Goal: Task Accomplishment & Management: Use online tool/utility

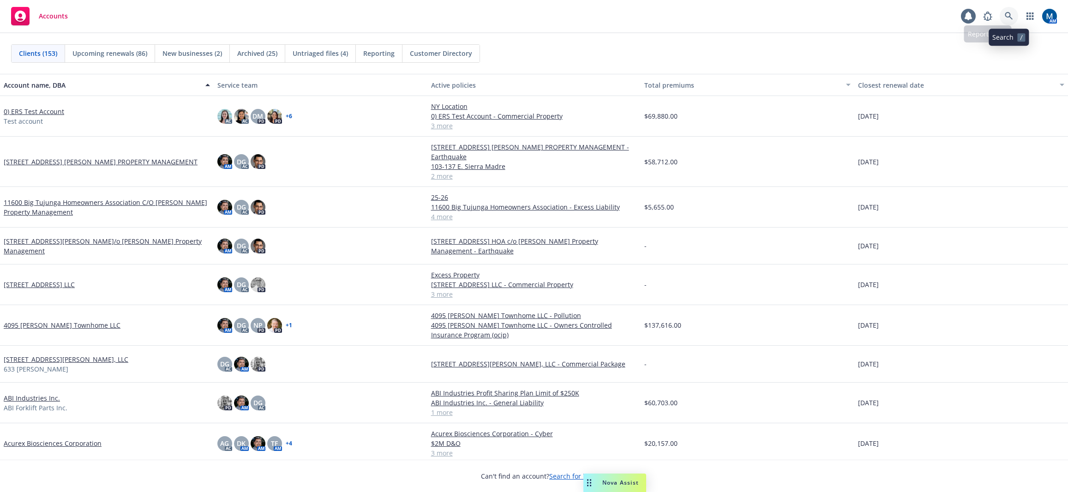
click at [1006, 12] on link at bounding box center [1009, 16] width 18 height 18
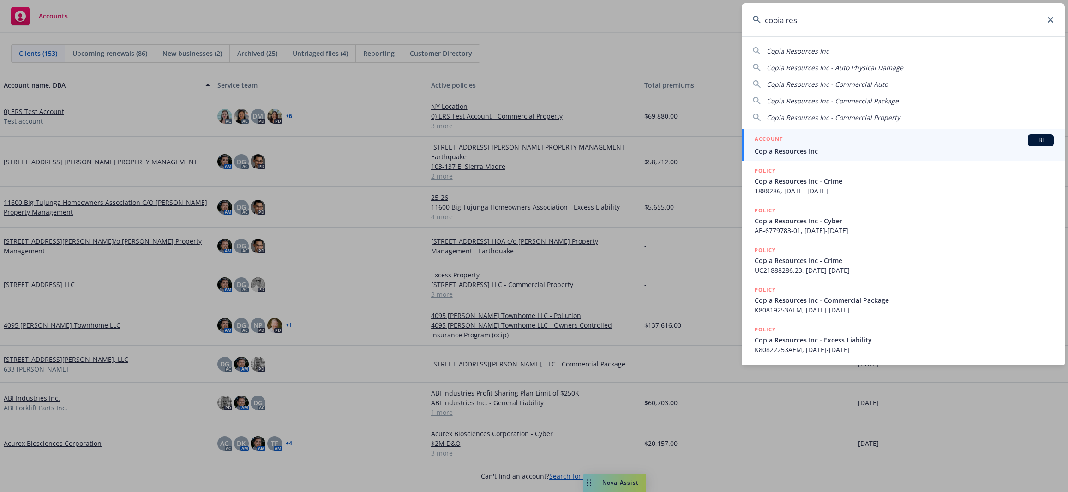
type input "copia res"
click at [843, 145] on div "ACCOUNT BI" at bounding box center [904, 140] width 299 height 12
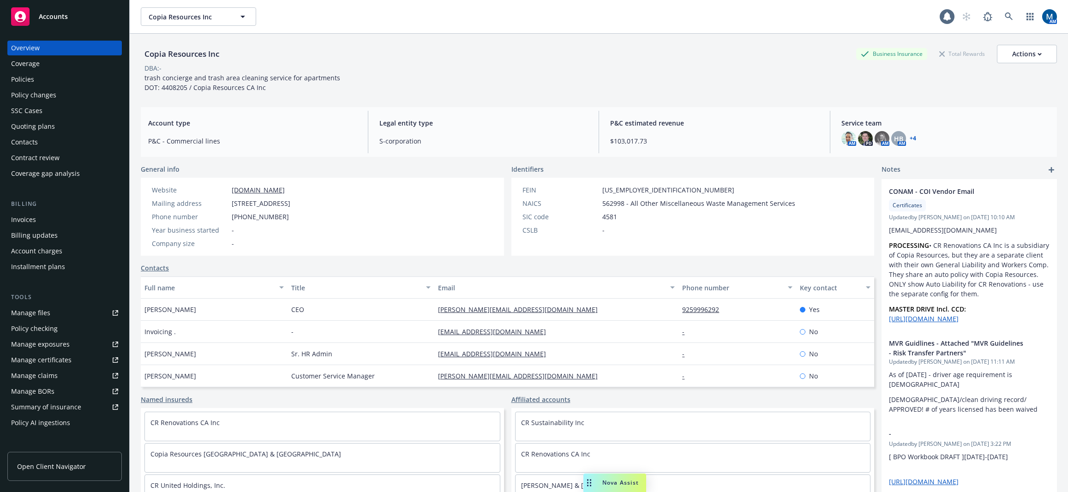
click at [67, 126] on div "Quoting plans" at bounding box center [64, 126] width 107 height 15
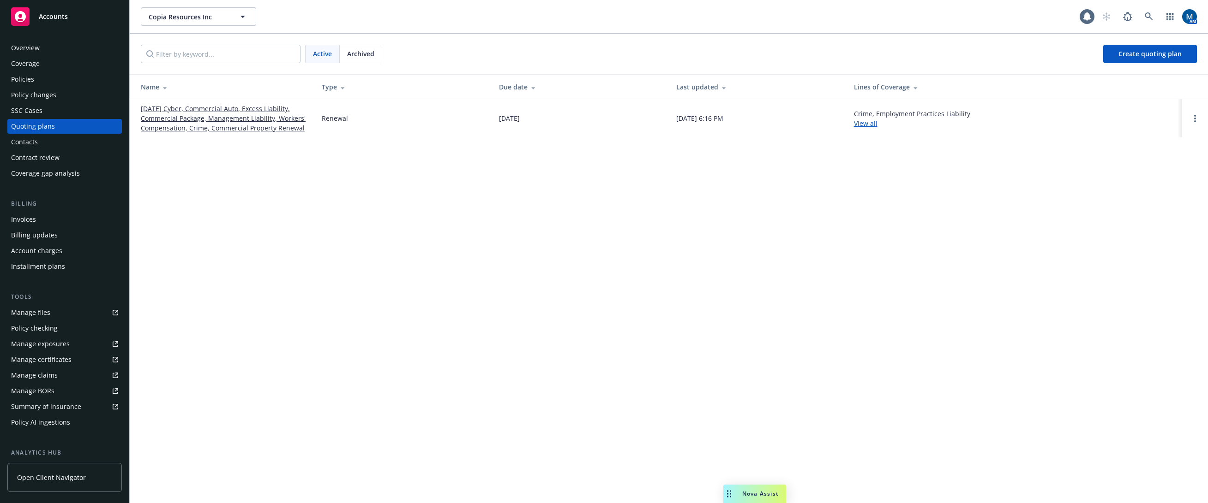
click at [53, 50] on div "Overview" at bounding box center [64, 48] width 107 height 15
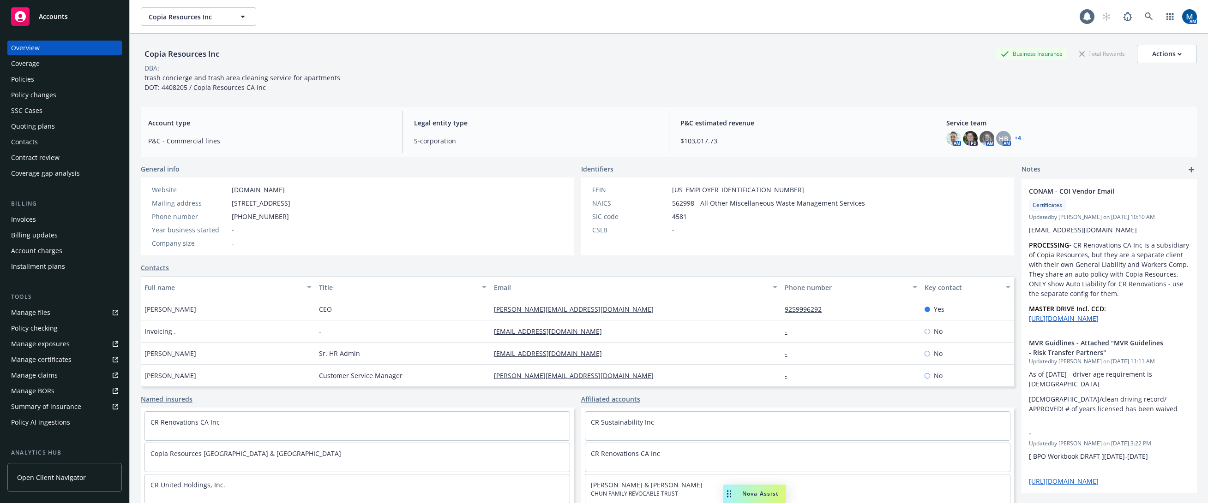
click at [75, 80] on div "Policies" at bounding box center [64, 79] width 107 height 15
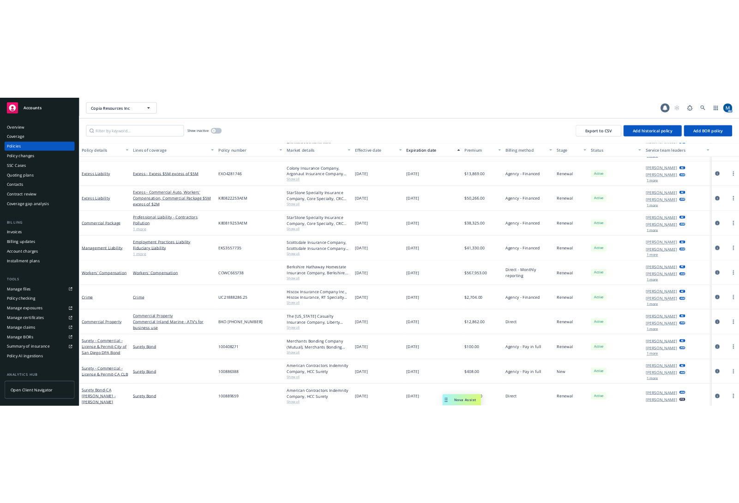
scroll to position [73, 0]
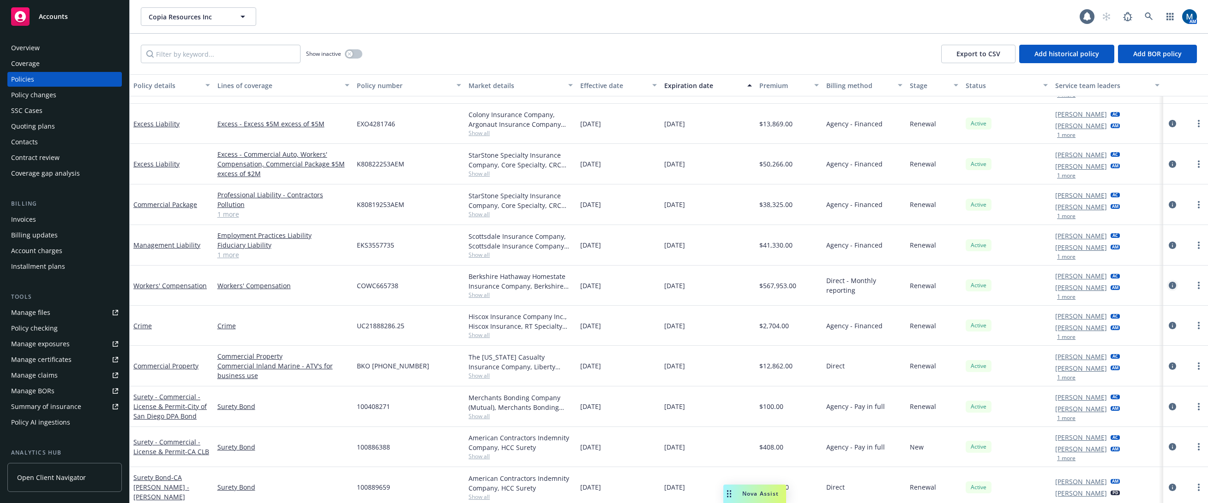
click at [1067, 283] on icon "circleInformation" at bounding box center [1171, 285] width 7 height 7
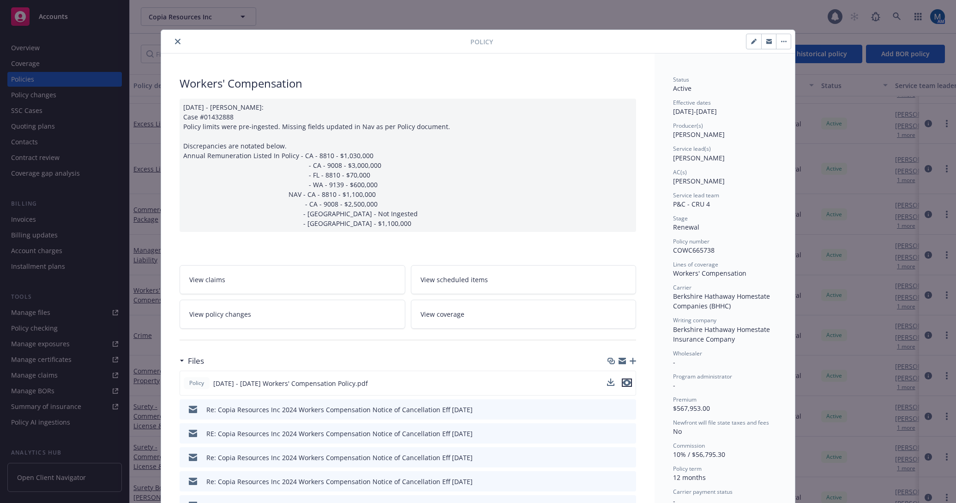
click at [625, 385] on icon "preview file" at bounding box center [627, 383] width 8 height 6
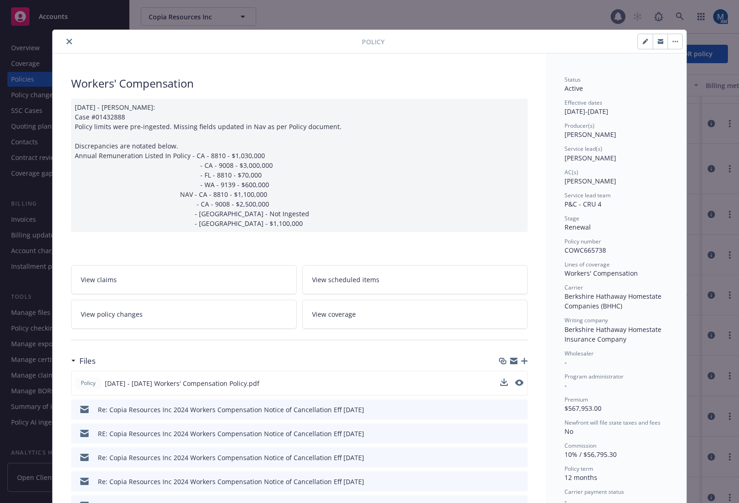
drag, startPoint x: 64, startPoint y: 42, endPoint x: 318, endPoint y: 26, distance: 254.8
click at [66, 42] on icon "close" at bounding box center [69, 42] width 6 height 6
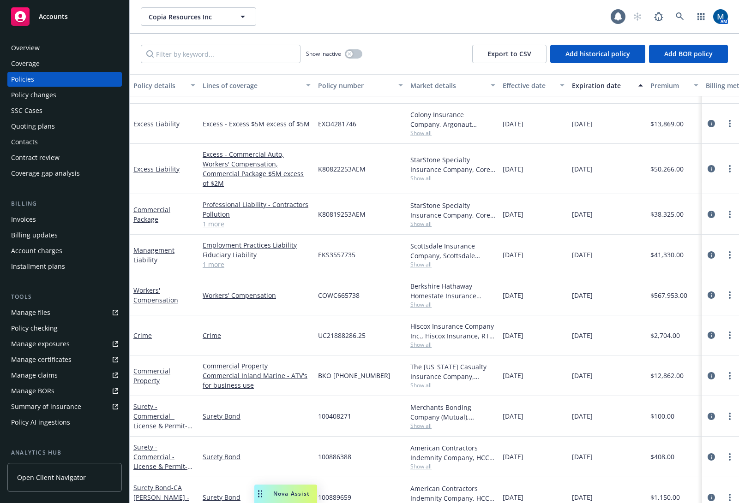
click at [349, 24] on div "Copia Resources Inc Copia Resources Inc" at bounding box center [376, 16] width 470 height 18
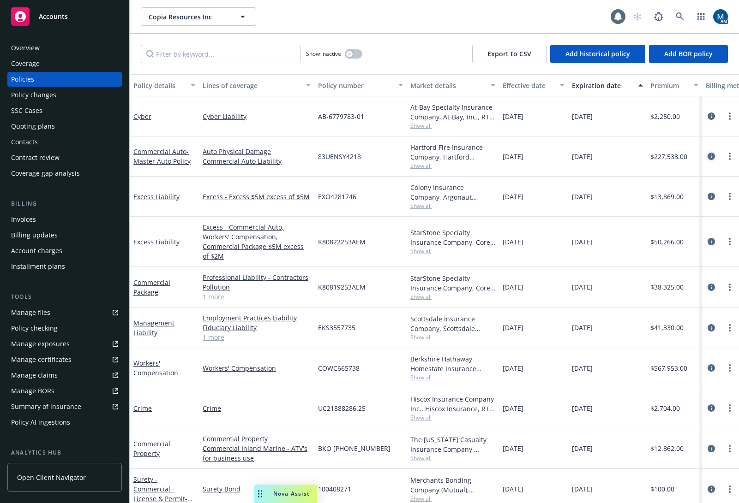
click at [707, 156] on icon "circleInformation" at bounding box center [710, 156] width 7 height 7
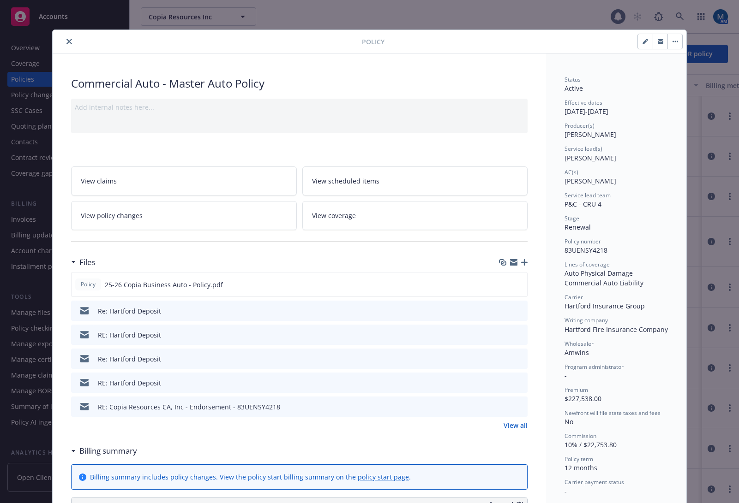
click at [353, 102] on div "Add internal notes here..." at bounding box center [299, 107] width 449 height 10
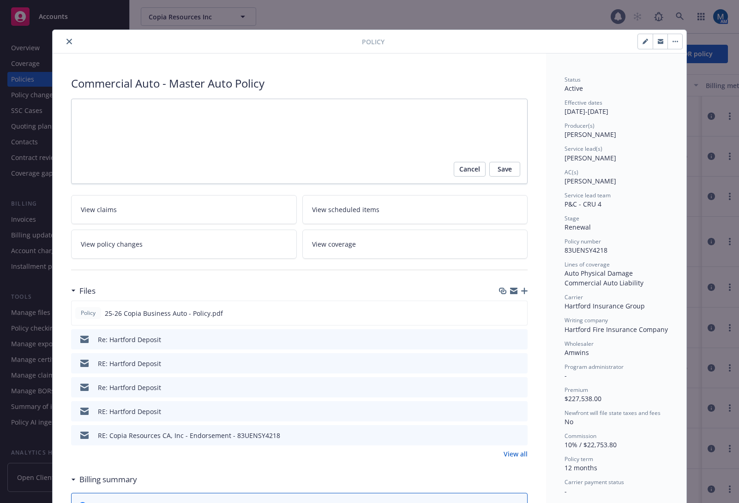
click at [439, 79] on div "Commercial Auto - Master Auto Policy" at bounding box center [299, 84] width 456 height 16
click at [515, 313] on icon "preview file" at bounding box center [518, 313] width 8 height 6
click at [521, 454] on link "View all" at bounding box center [515, 454] width 24 height 10
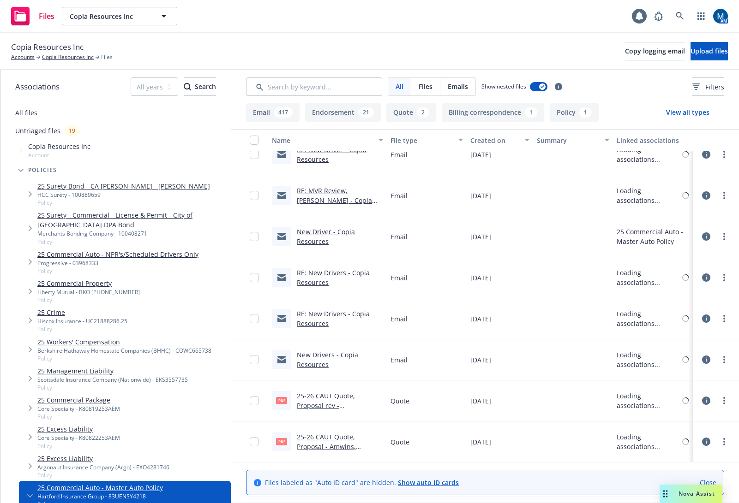
scroll to position [17643, 0]
click at [324, 442] on div "25-26 CAUT Quote, Proposal - Amwins, [GEOGRAPHIC_DATA]pdf" at bounding box center [340, 441] width 86 height 19
click at [325, 437] on link "25-26 CAUT Quote, Proposal - Amwins, Hartford.pdf" at bounding box center [334, 446] width 75 height 28
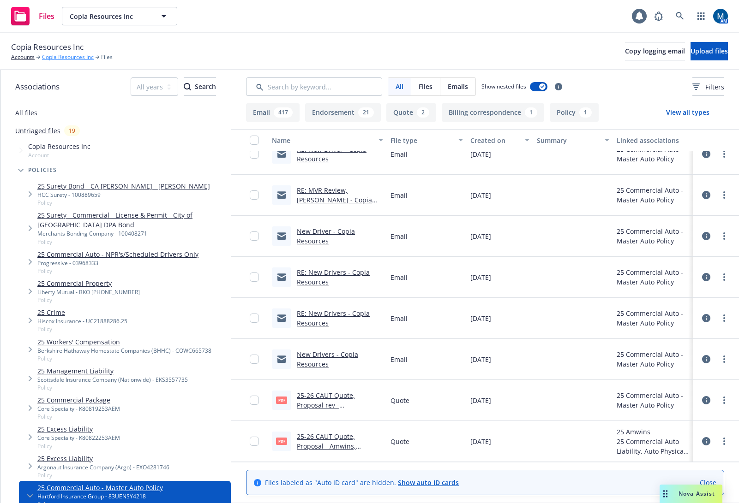
click at [62, 57] on link "Copia Resources Inc" at bounding box center [68, 57] width 52 height 8
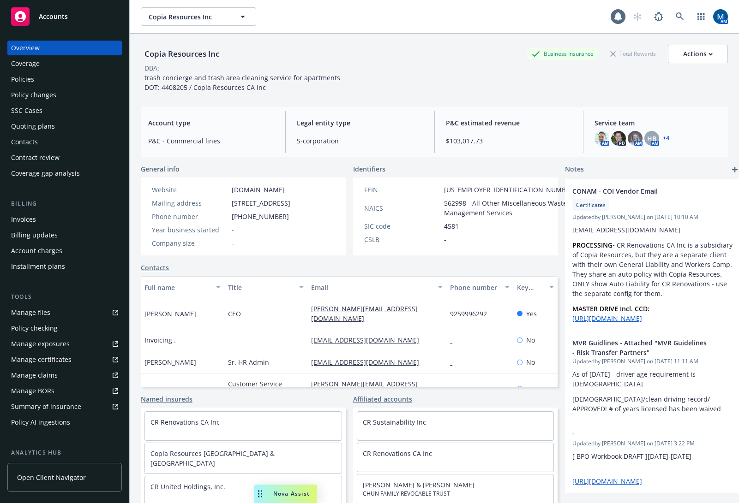
click at [84, 78] on div "Policies" at bounding box center [64, 79] width 107 height 15
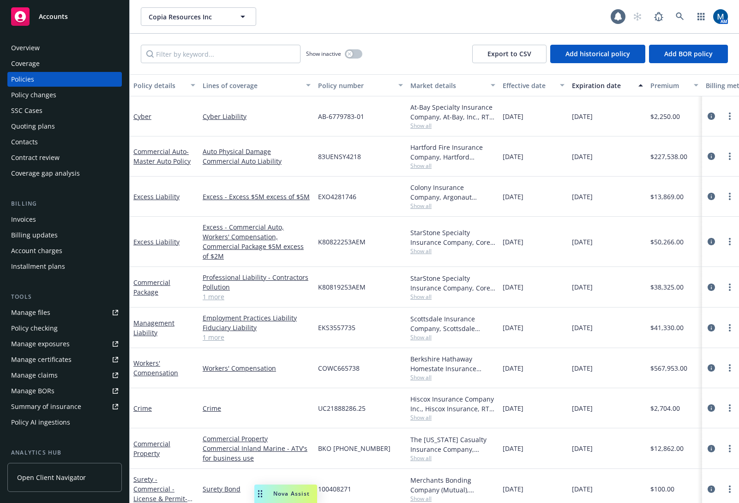
scroll to position [82, 0]
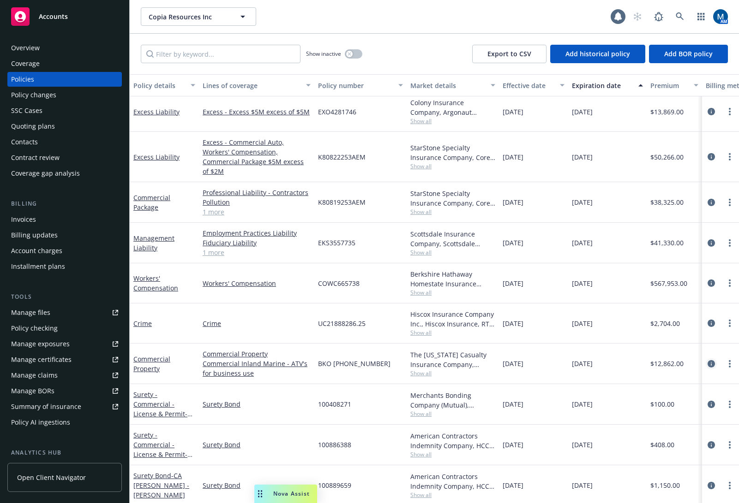
click at [707, 360] on icon "circleInformation" at bounding box center [710, 363] width 7 height 7
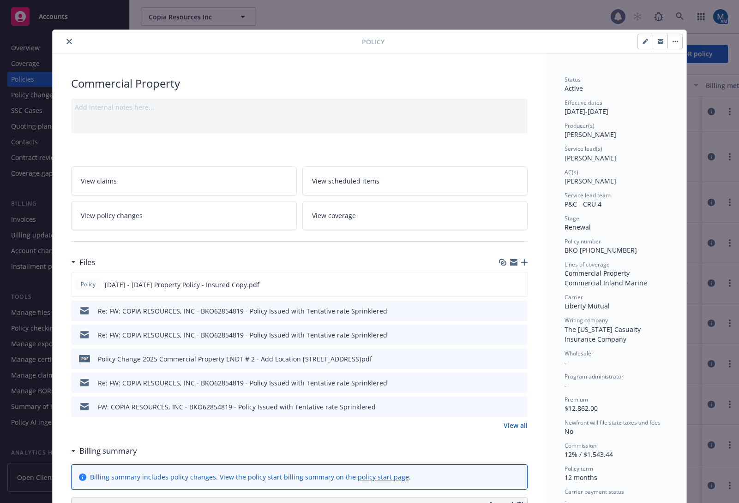
click at [172, 216] on link "View policy changes" at bounding box center [184, 215] width 226 height 29
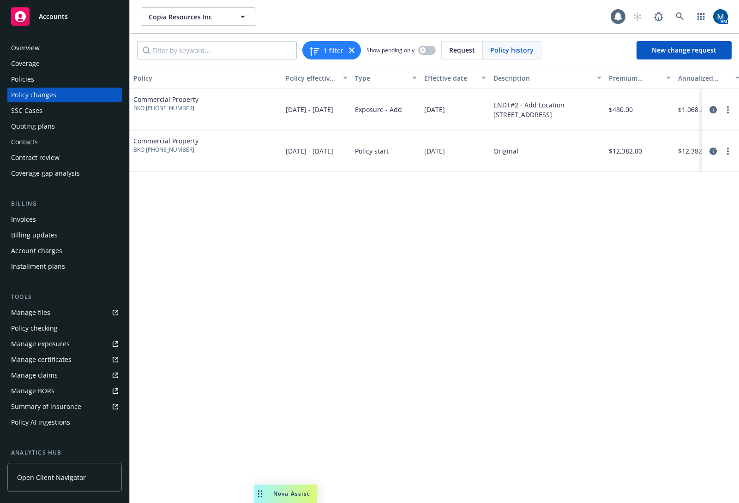
click at [375, 219] on div "Policy Policy effective dates Type Effective date Description Premium change An…" at bounding box center [434, 285] width 609 height 437
click at [64, 78] on div "Policies" at bounding box center [64, 79] width 107 height 15
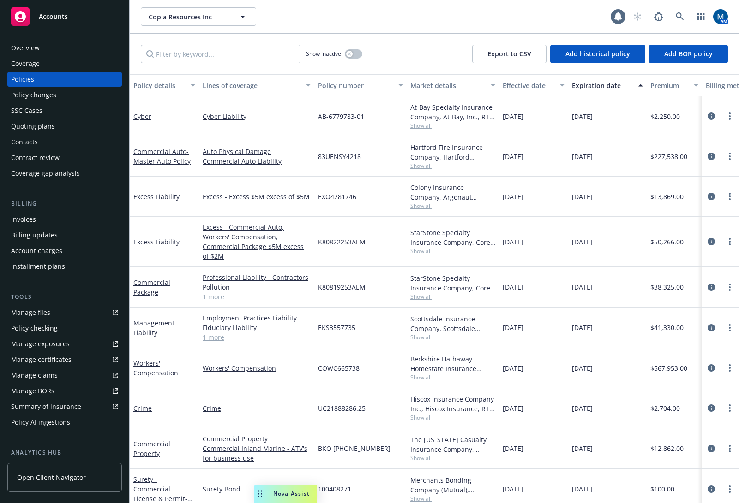
click at [365, 8] on div "Copia Resources Inc Copia Resources Inc" at bounding box center [376, 16] width 470 height 18
click at [706, 443] on link "circleInformation" at bounding box center [711, 448] width 11 height 11
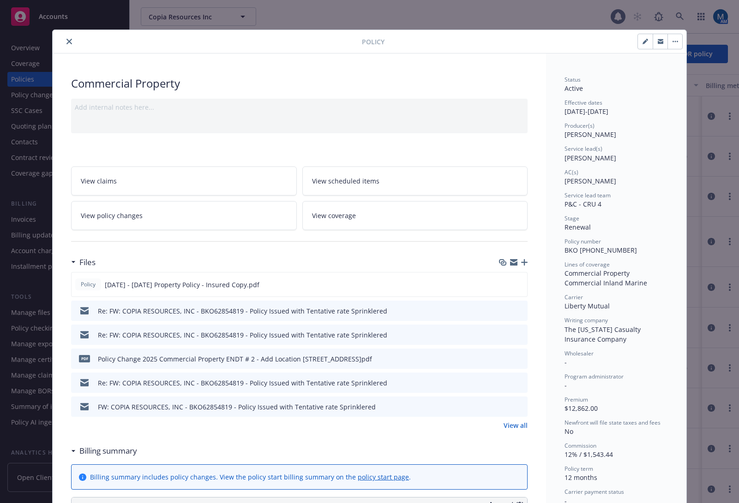
scroll to position [28, 0]
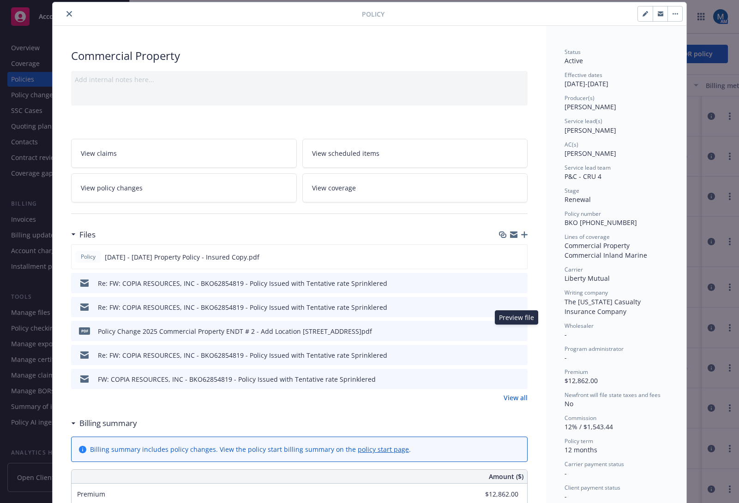
click at [516, 331] on icon "preview file" at bounding box center [519, 331] width 8 height 6
click at [66, 13] on icon "close" at bounding box center [69, 14] width 6 height 6
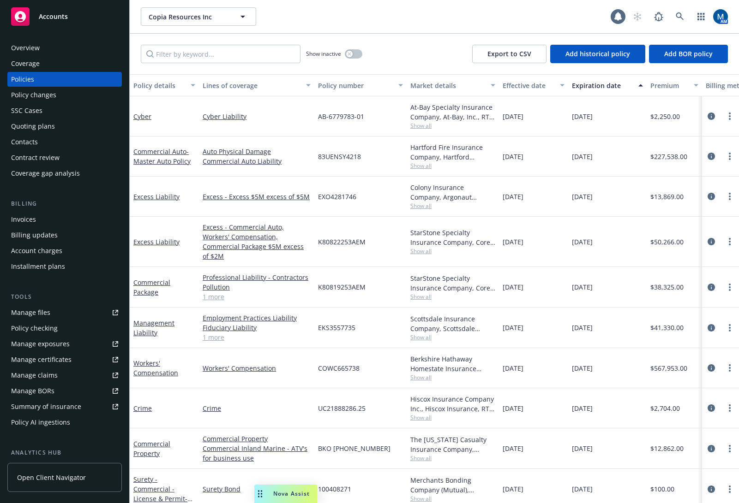
click at [366, 24] on div "Copia Resources Inc Copia Resources Inc" at bounding box center [376, 16] width 470 height 18
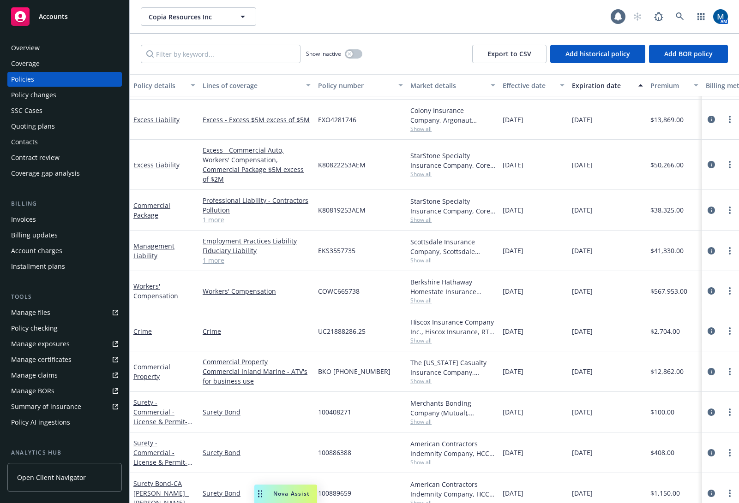
scroll to position [82, 0]
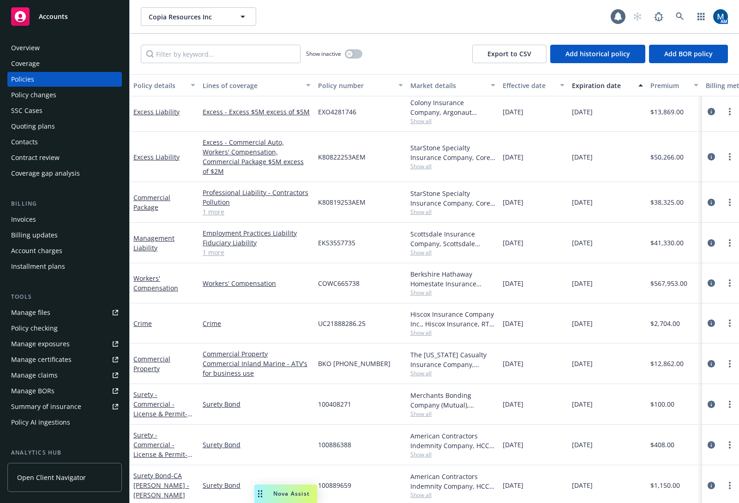
click at [354, 20] on div "Copia Resources Inc Copia Resources Inc" at bounding box center [376, 16] width 470 height 18
click at [347, 16] on div "Copia Resources Inc Copia Resources Inc" at bounding box center [376, 16] width 470 height 18
click at [424, 208] on span "Show all" at bounding box center [452, 212] width 85 height 8
click at [447, 32] on div "Copia Resources Inc Copia Resources Inc 1 AM" at bounding box center [434, 16] width 609 height 33
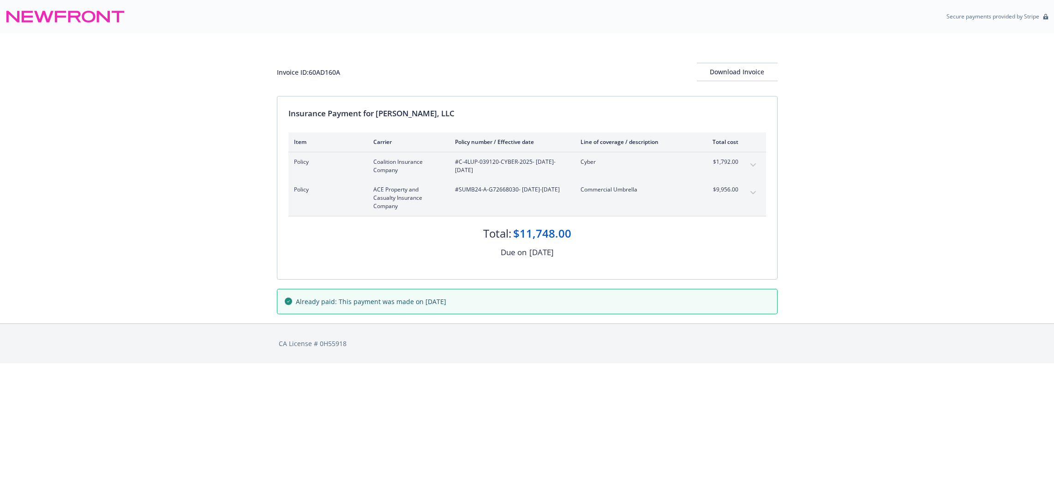
click at [753, 192] on icon "expand content" at bounding box center [753, 193] width 6 height 4
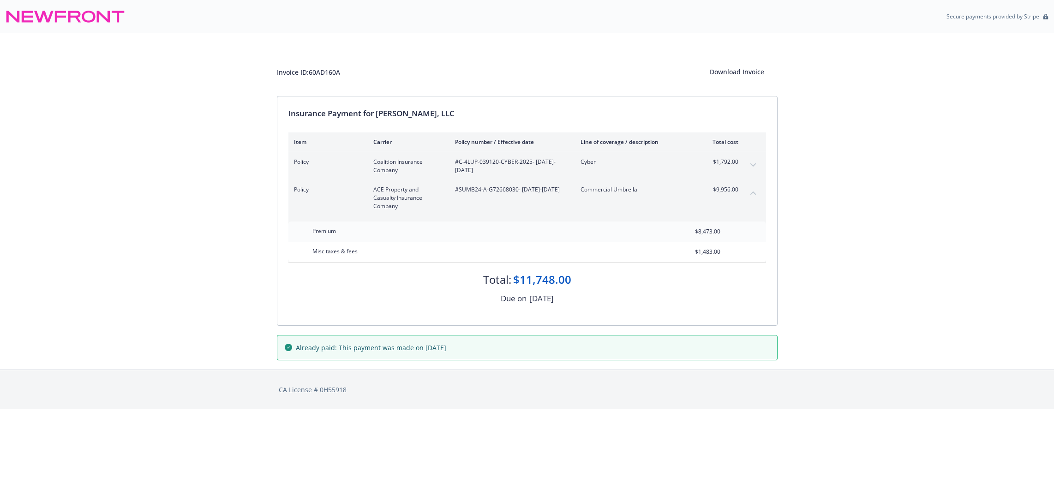
click at [755, 166] on icon "expand content" at bounding box center [753, 165] width 6 height 4
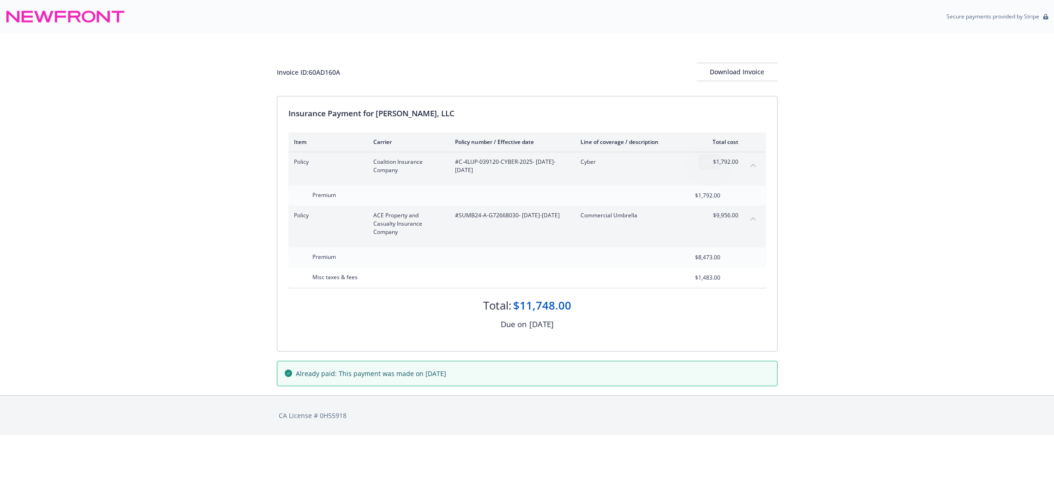
drag, startPoint x: 886, startPoint y: 199, endPoint x: 878, endPoint y: 195, distance: 8.9
click at [881, 197] on div "Invoice ID: 60AD160A Download Invoice Insurance Payment for BW Dixon, LLC Item …" at bounding box center [527, 214] width 1054 height 362
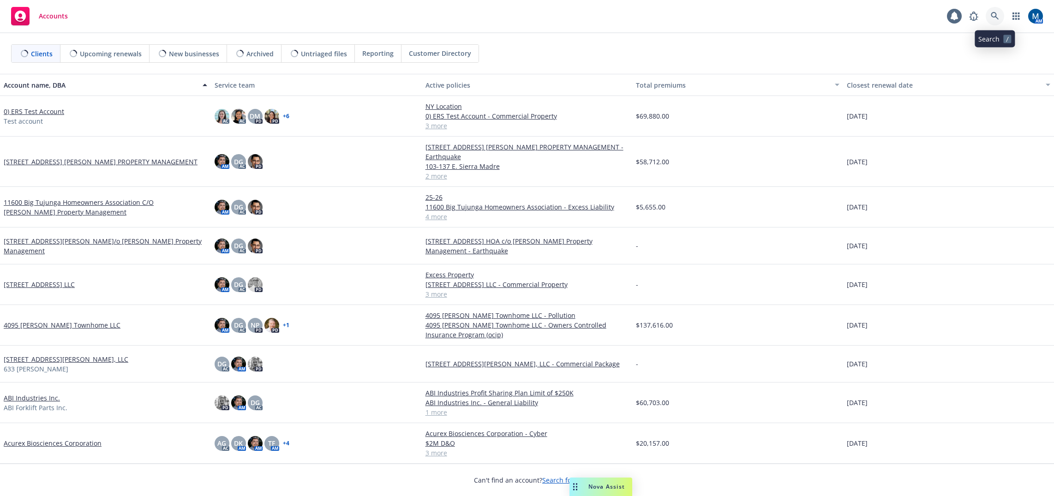
click at [990, 16] on link at bounding box center [995, 16] width 18 height 18
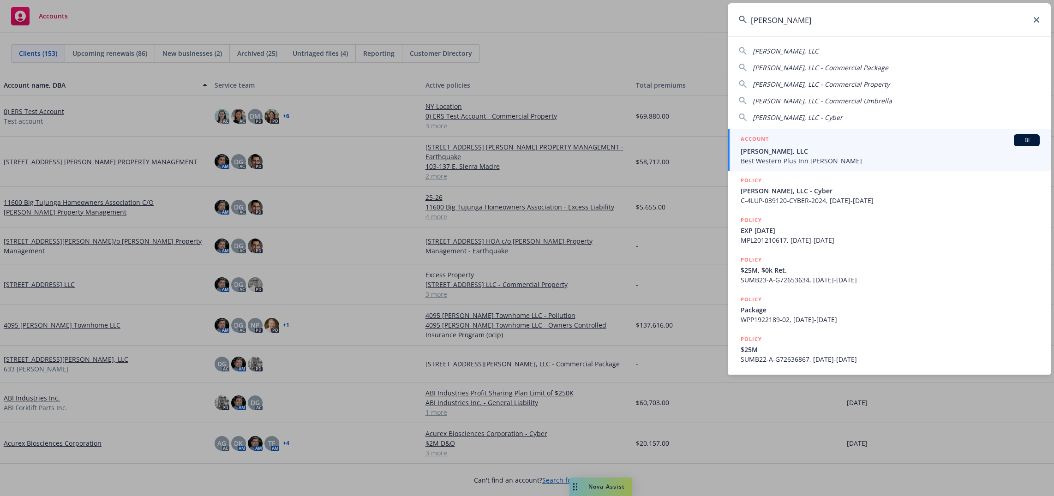
type input "[PERSON_NAME]"
click at [770, 143] on div "ACCOUNT BI" at bounding box center [890, 140] width 299 height 12
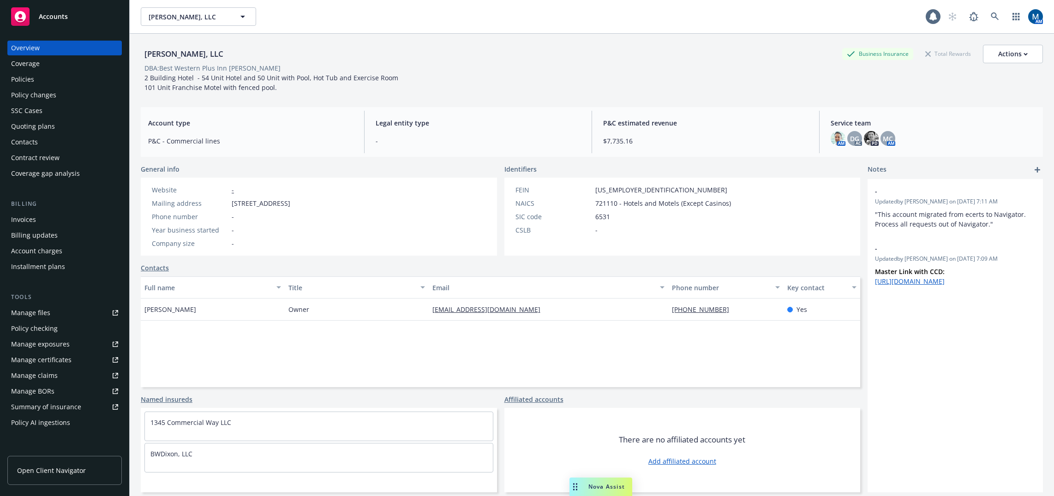
click at [63, 77] on div "Policies" at bounding box center [64, 79] width 107 height 15
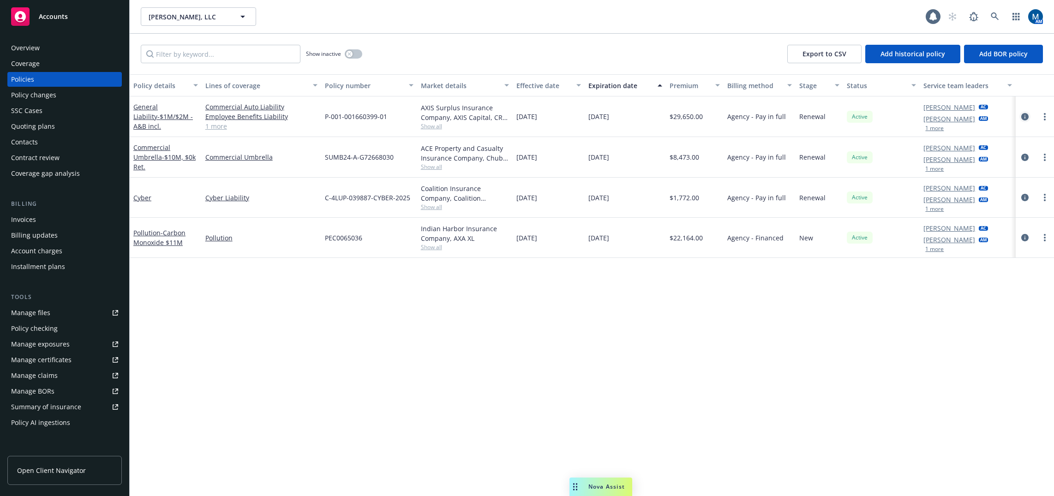
click at [1021, 115] on icon "circleInformation" at bounding box center [1024, 116] width 7 height 7
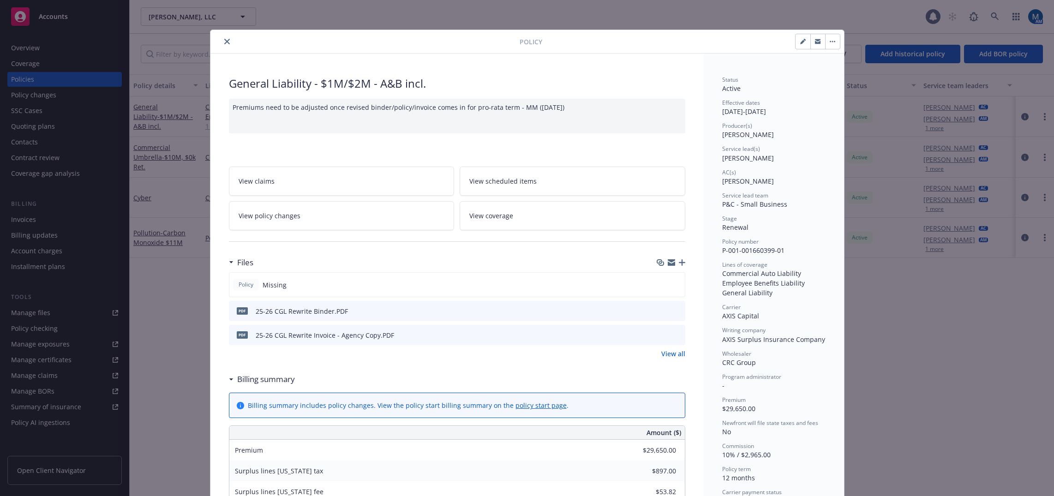
click at [225, 40] on icon "close" at bounding box center [227, 42] width 6 height 6
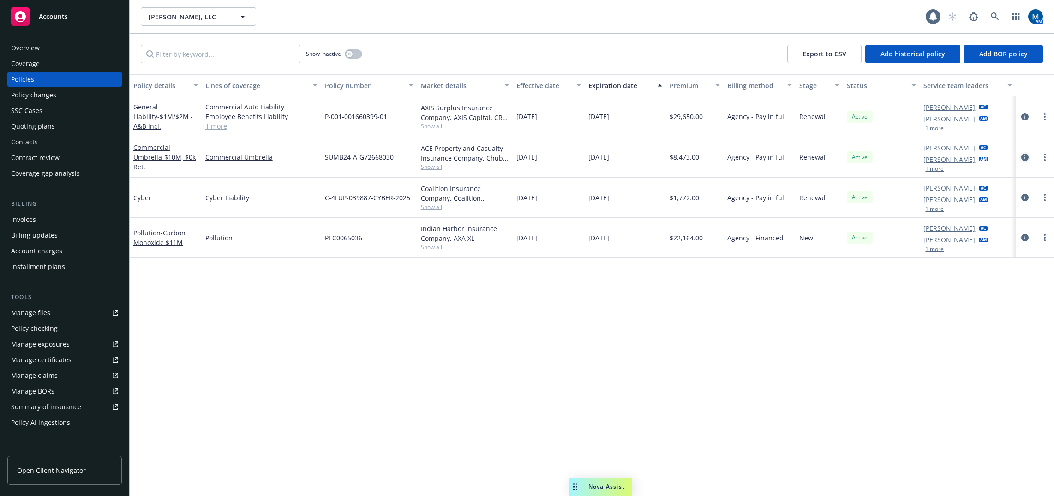
click at [1026, 157] on icon "circleInformation" at bounding box center [1024, 157] width 7 height 7
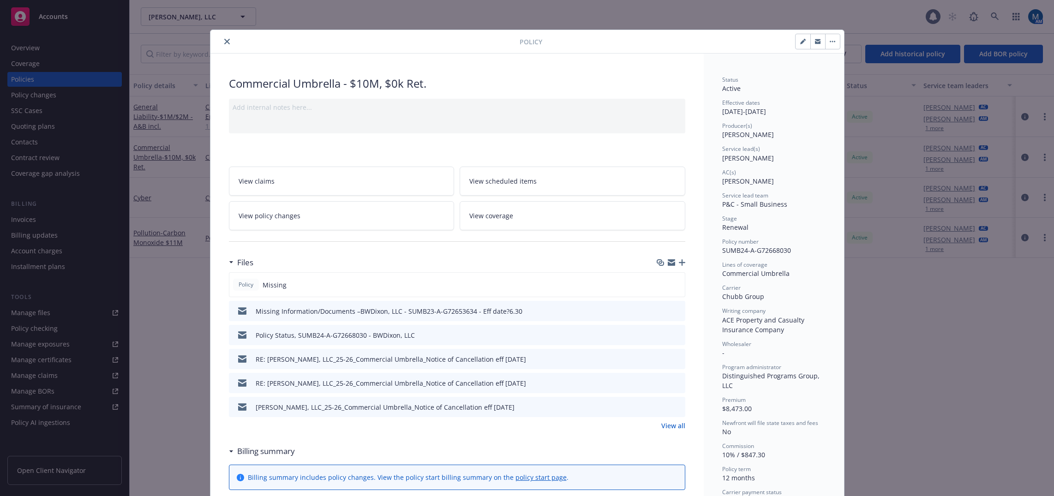
click at [677, 428] on link "View all" at bounding box center [673, 426] width 24 height 10
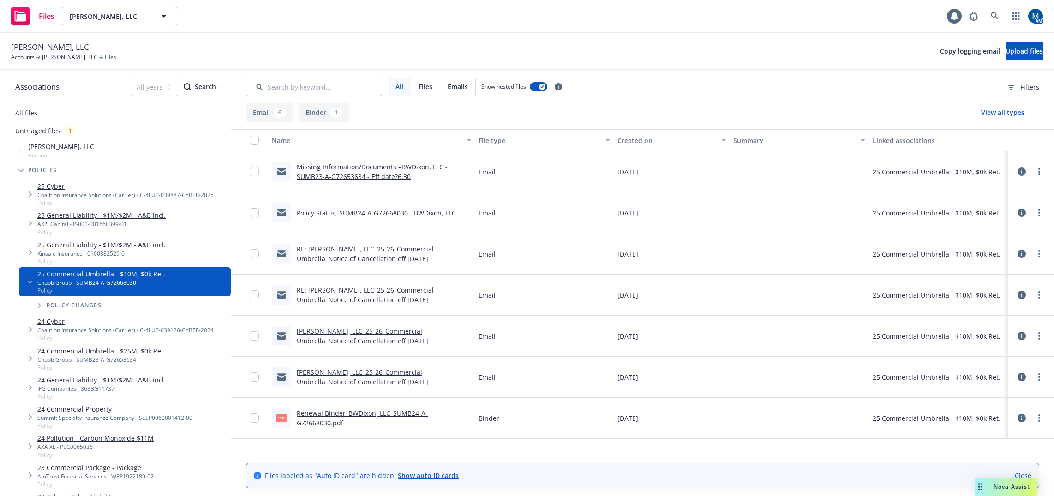
click at [392, 414] on link "Renewal Binder_BWDixon, LLC_SUMB24-A-G72668030.pdf" at bounding box center [362, 418] width 131 height 18
click at [61, 58] on link "[PERSON_NAME], LLC" at bounding box center [69, 57] width 55 height 8
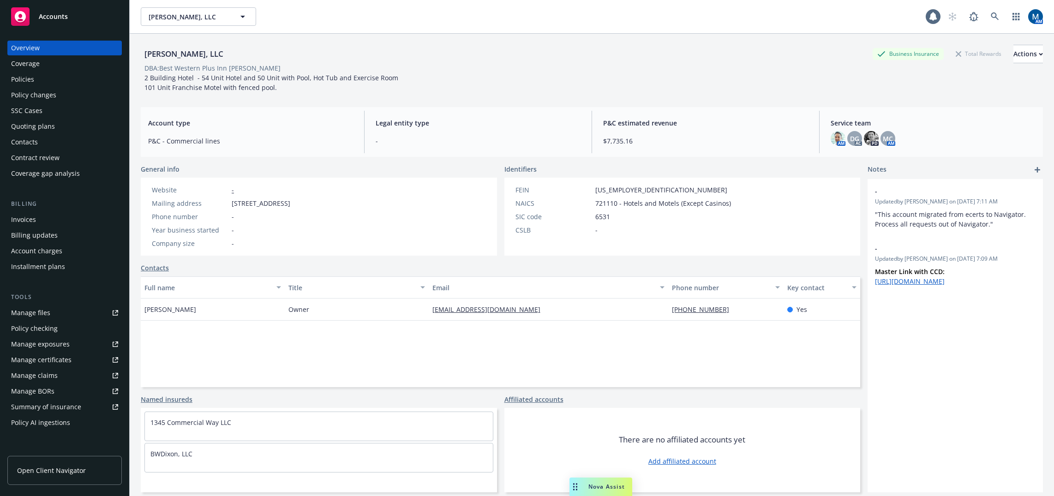
click at [764, 63] on div "DBA: Best Western Plus Inn [PERSON_NAME]" at bounding box center [592, 68] width 902 height 10
click at [72, 84] on div "Policies" at bounding box center [64, 79] width 107 height 15
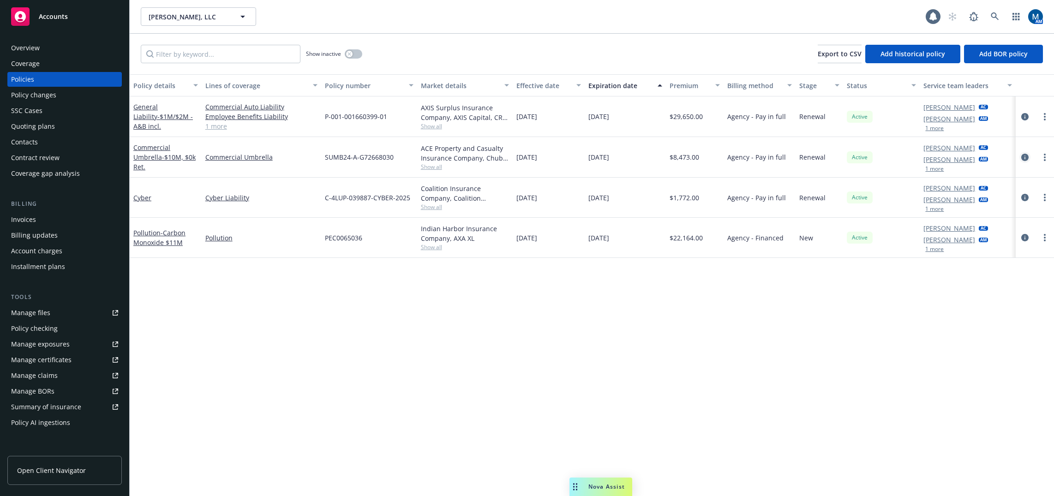
click at [1023, 159] on icon "circleInformation" at bounding box center [1024, 157] width 7 height 7
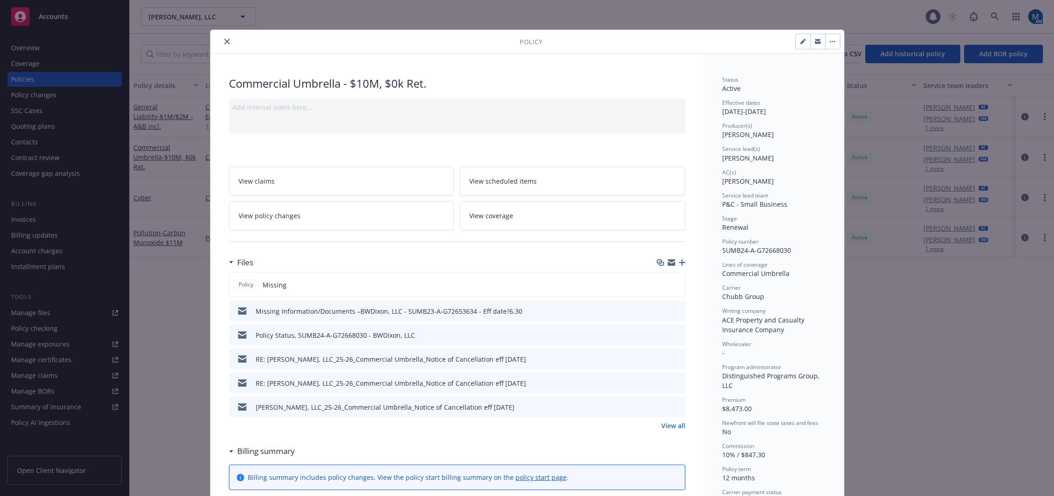
click at [679, 261] on icon "button" at bounding box center [682, 262] width 6 height 6
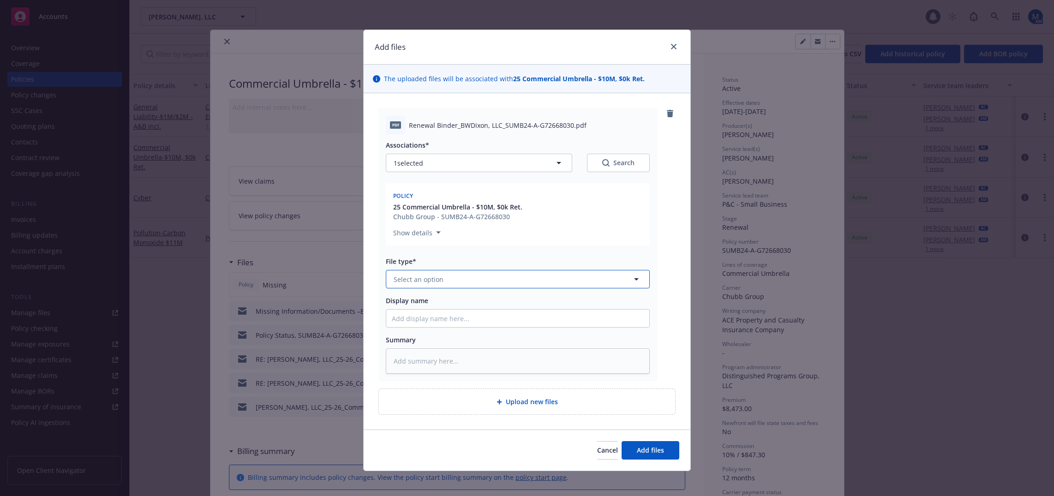
click at [444, 277] on button "Select an option" at bounding box center [518, 279] width 264 height 18
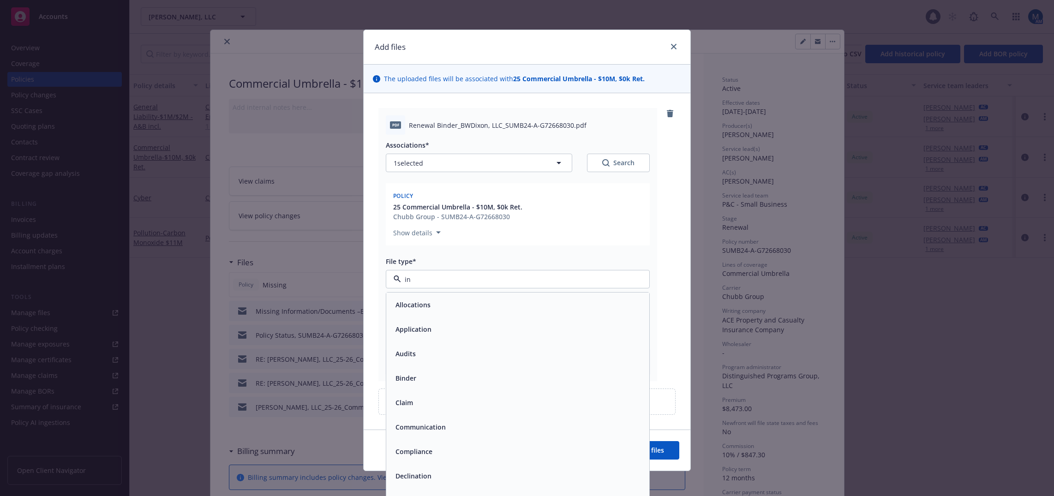
type input "inv"
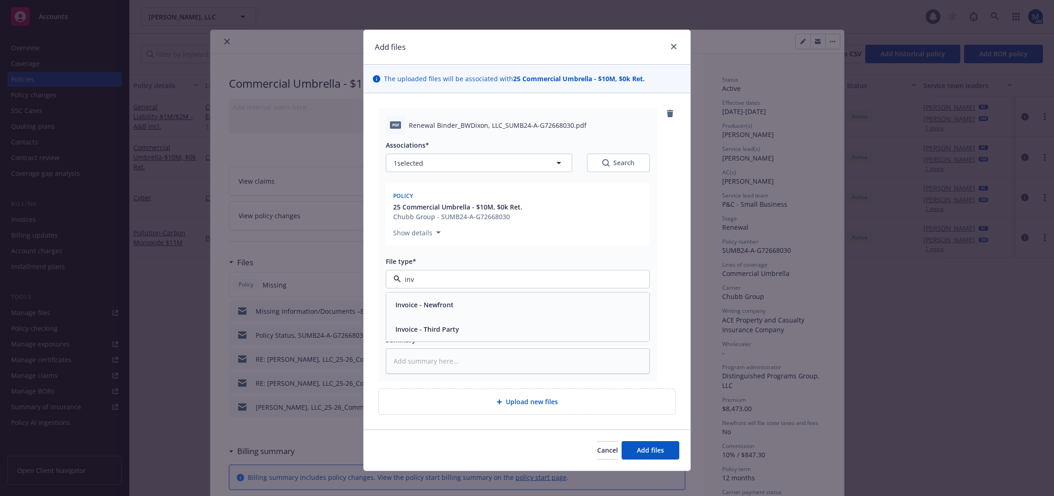
click at [496, 324] on div "Invoice - Third Party" at bounding box center [518, 329] width 252 height 13
click at [423, 323] on input "Display name" at bounding box center [517, 319] width 263 height 18
type textarea "x"
type input "2"
type textarea "x"
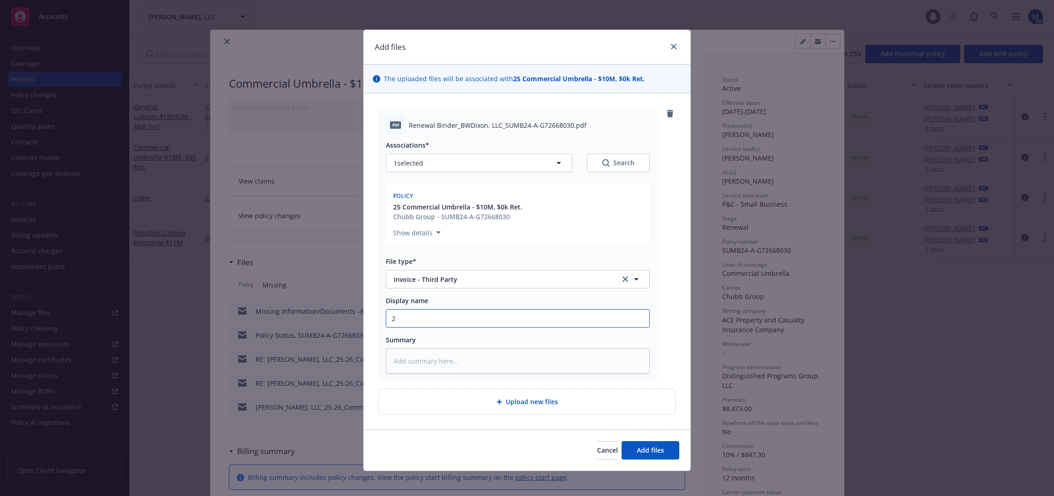
type input "25"
type textarea "x"
type input "25-"
type textarea "x"
type input "25-2"
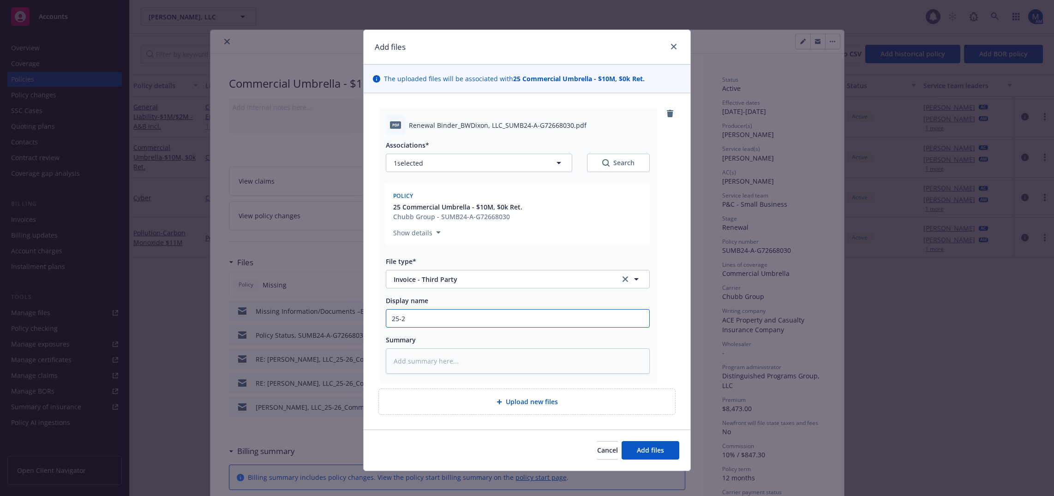
type textarea "x"
type input "25-26"
type textarea "x"
type input "25-26"
type textarea "x"
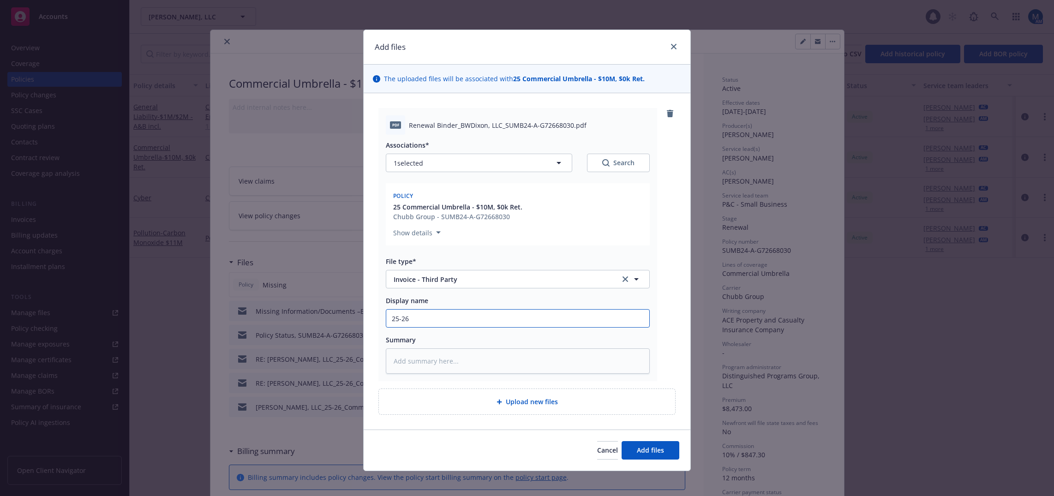
type input "25-26 C"
type textarea "x"
type input "25-26 CU"
type textarea "x"
type input "25-26 CUM"
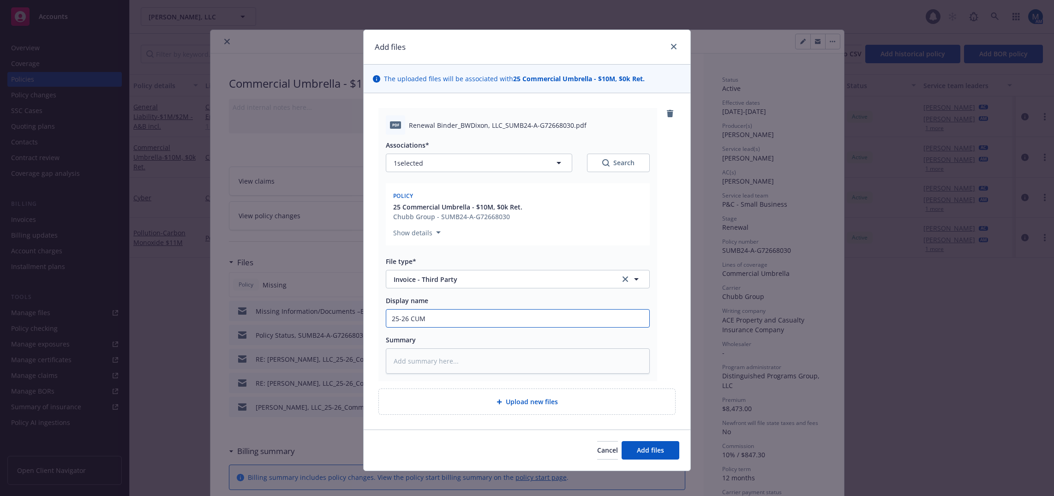
type textarea "x"
type input "25-26 CUMB"
type textarea "x"
type input "25-26 CUMB"
type textarea "x"
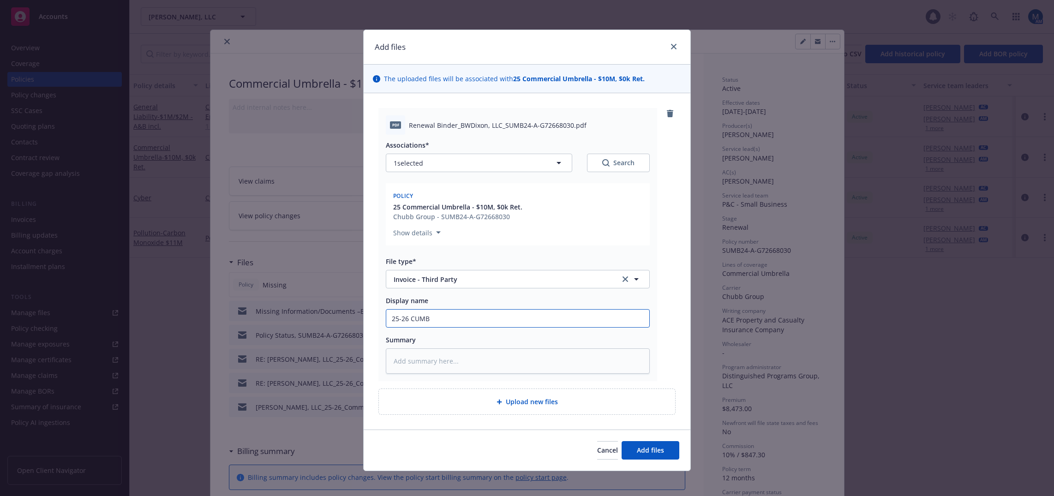
type input "25-26 CUMB I"
type textarea "x"
type input "25-26 CUMB In"
type textarea "x"
type input "25-26 CUMB Inv"
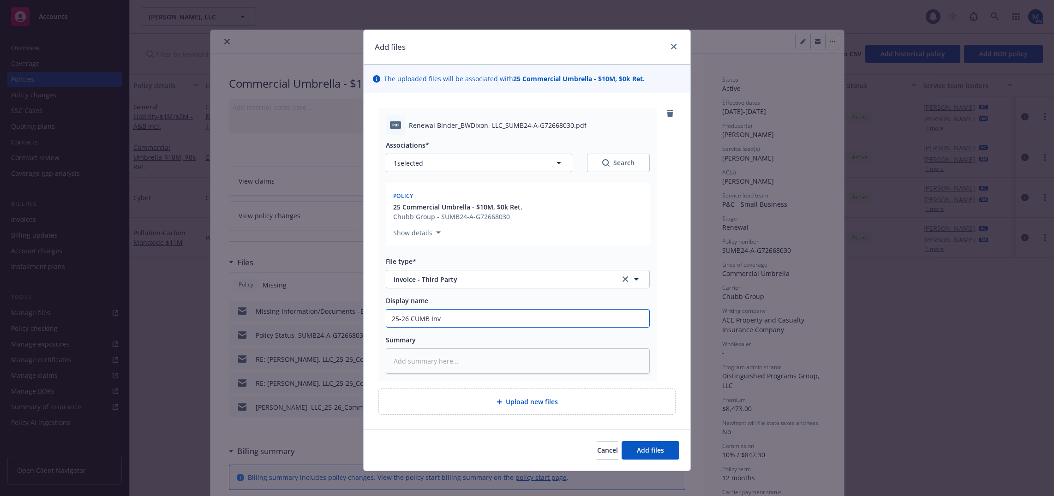
type textarea "x"
type input "25-26 CUMB Invo"
type textarea "x"
type input "25-26 CUMB Invoi"
type textarea "x"
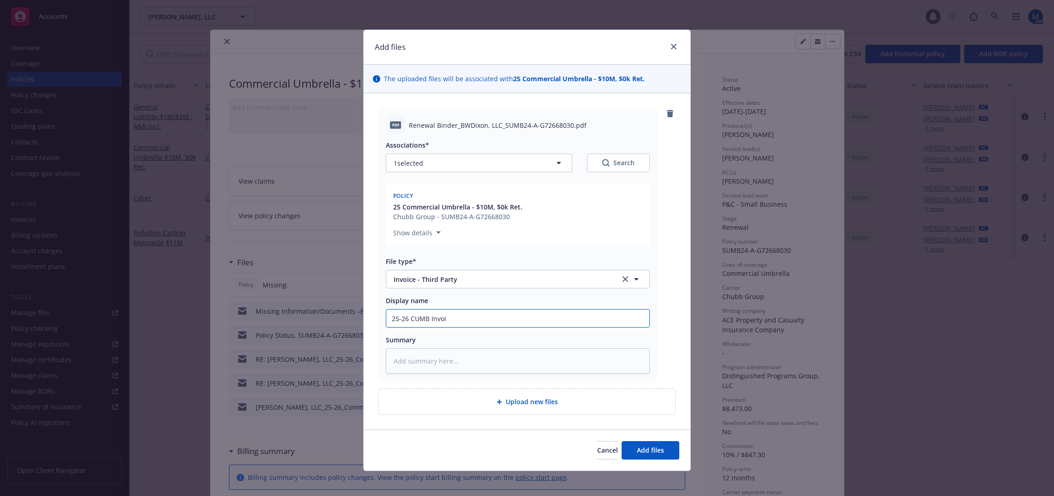
type input "25-26 CUMB Invoic"
type textarea "x"
type input "25-26 CUMB Invoice"
type textarea "x"
type input "25-26 CUMB Invoice"
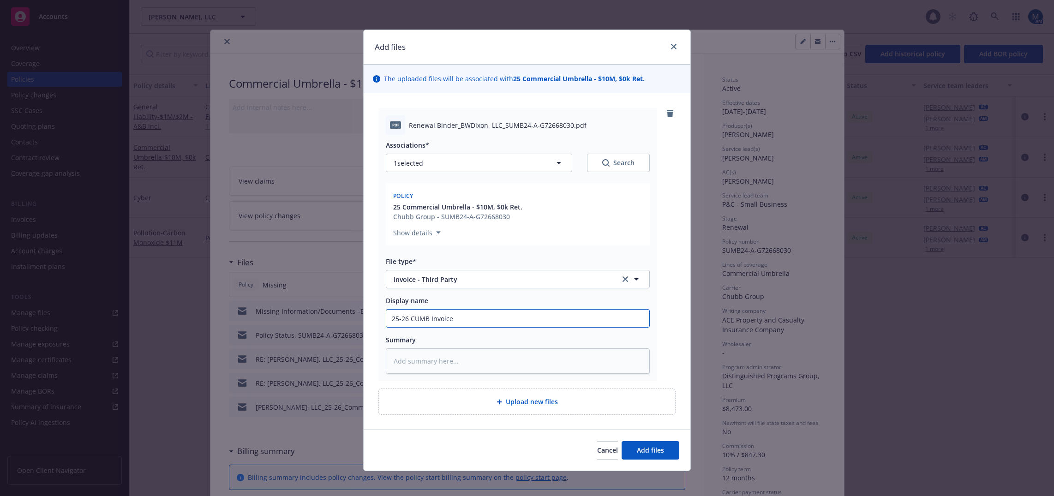
type textarea "x"
type input "25-26 CUMB Invoice -"
type textarea "x"
type input "25-26 CUMB Invoice -"
type textarea "x"
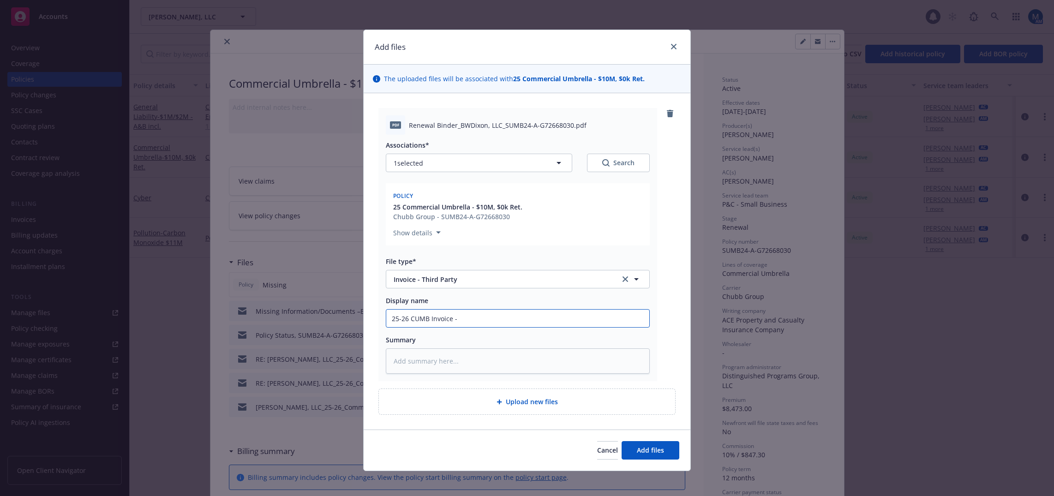
type input "25-26 CUMB Invoice - A"
type textarea "x"
type input "25-26 CUMB Invoice - Ag"
type textarea "x"
type input "25-26 CUMB Invoice - Age"
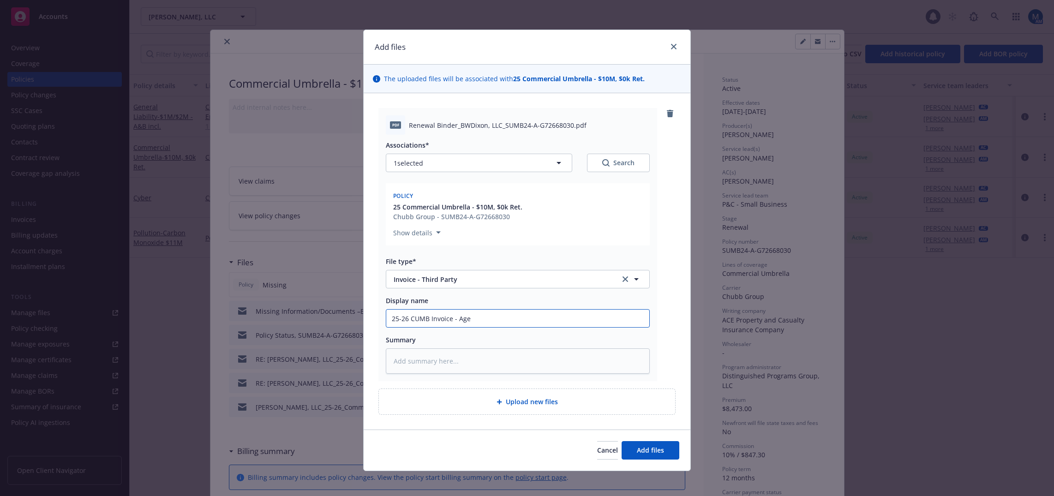
type textarea "x"
type input "25-26 CUMB Invoice - Agen"
type textarea "x"
type input "25-26 CUMB Invoice - Agenc"
type textarea "x"
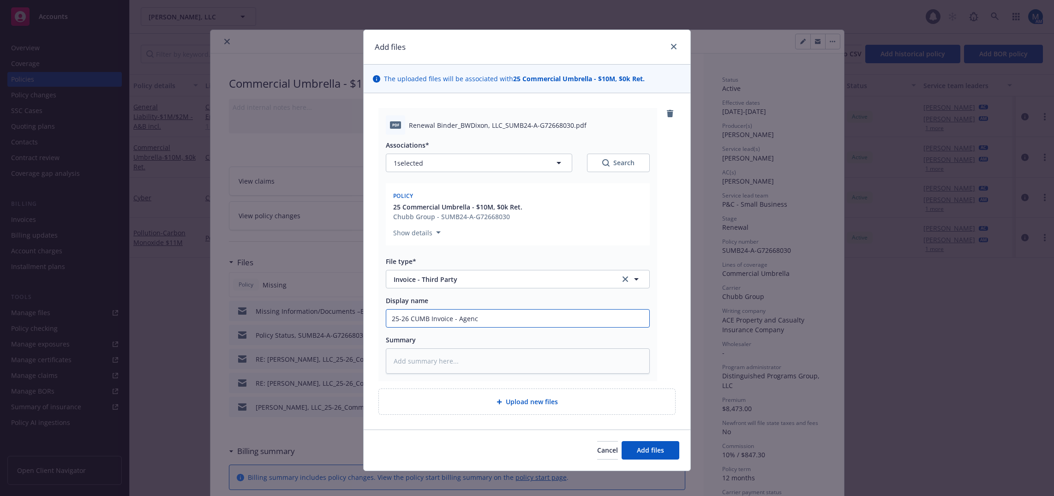
type input "25-26 CUMB Invoice - Agency"
type textarea "x"
type input "25-26 CUMB Invoice - Agency"
type textarea "x"
type input "25-26 CUMB Invoice - Agency C"
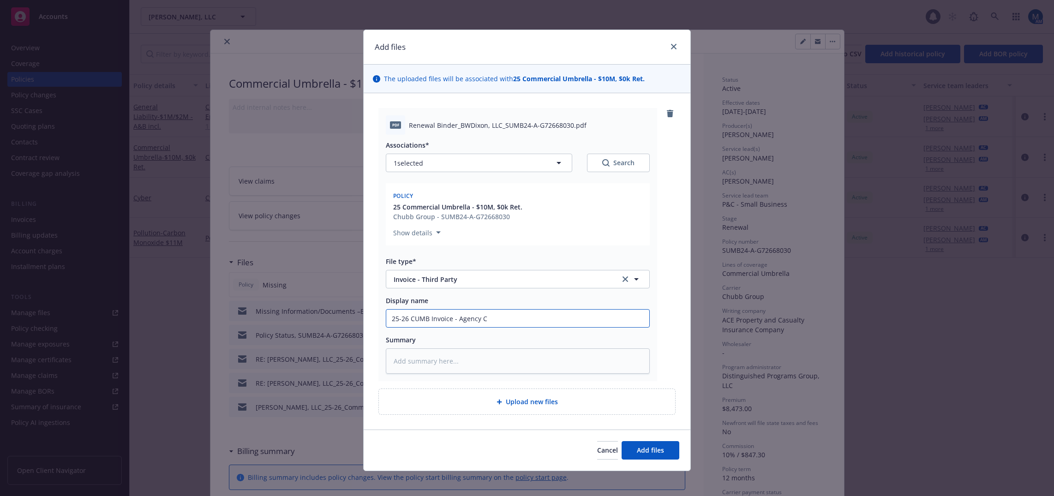
type textarea "x"
type input "25-26 CUMB Invoice - Agency Co"
type textarea "x"
type input "25-26 CUMB Invoice - Agency Cop"
type textarea "x"
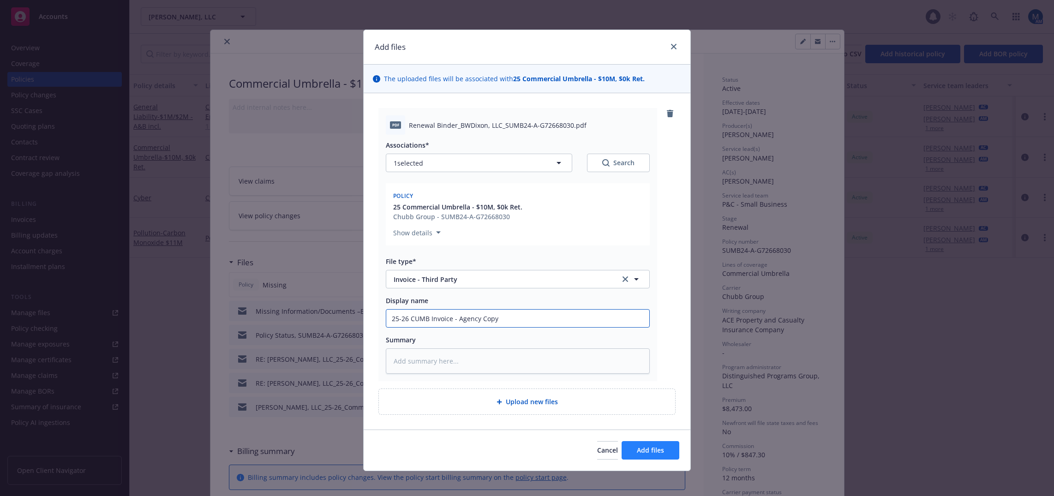
type input "25-26 CUMB Invoice - Agency Copy"
click at [649, 447] on span "Add files" at bounding box center [650, 450] width 27 height 9
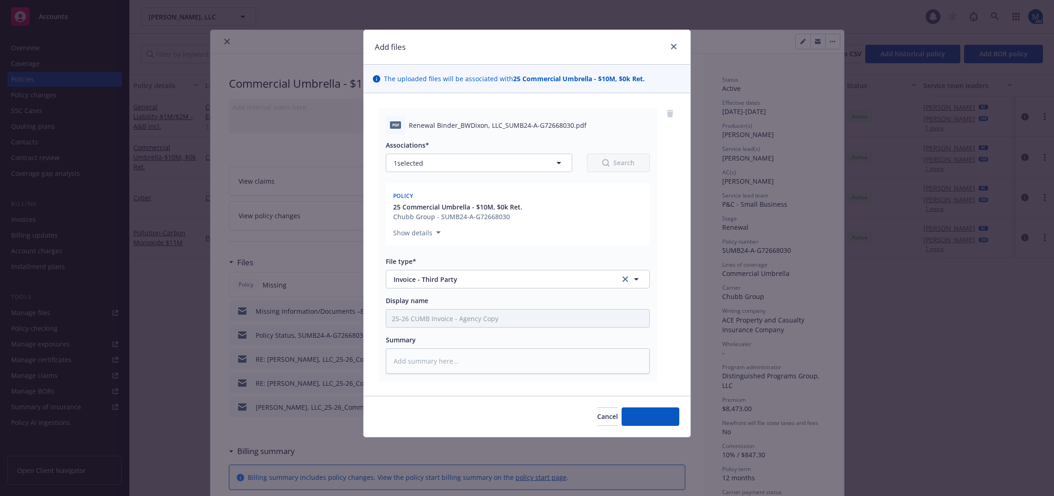
type textarea "x"
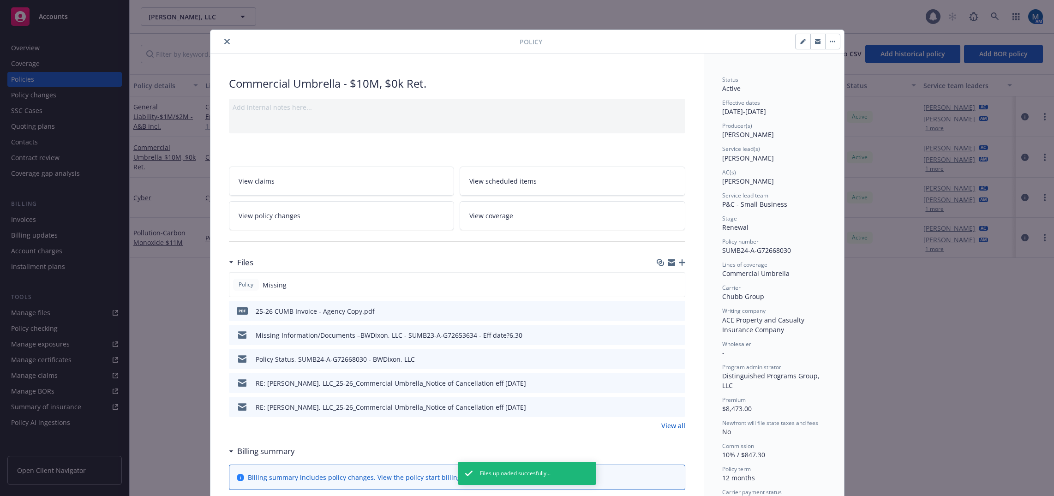
click at [229, 40] on div at bounding box center [367, 41] width 306 height 11
click at [227, 40] on button "close" at bounding box center [227, 41] width 11 height 11
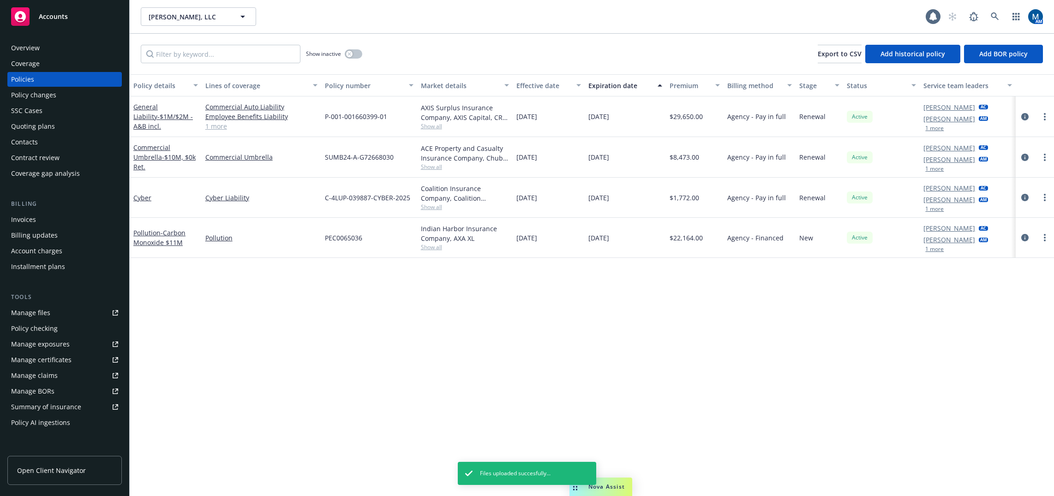
click at [49, 221] on div "Invoices" at bounding box center [64, 219] width 107 height 15
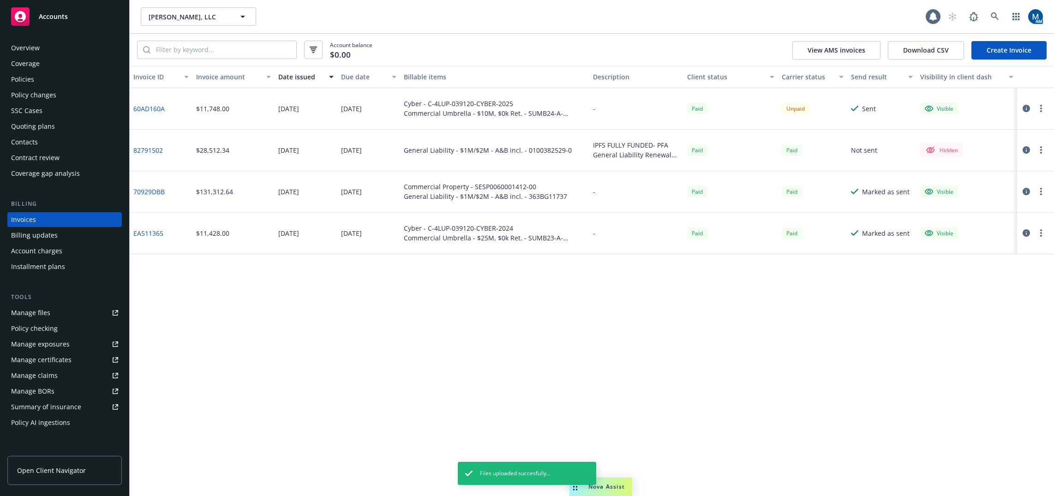
click at [46, 79] on div "Policies" at bounding box center [64, 79] width 107 height 15
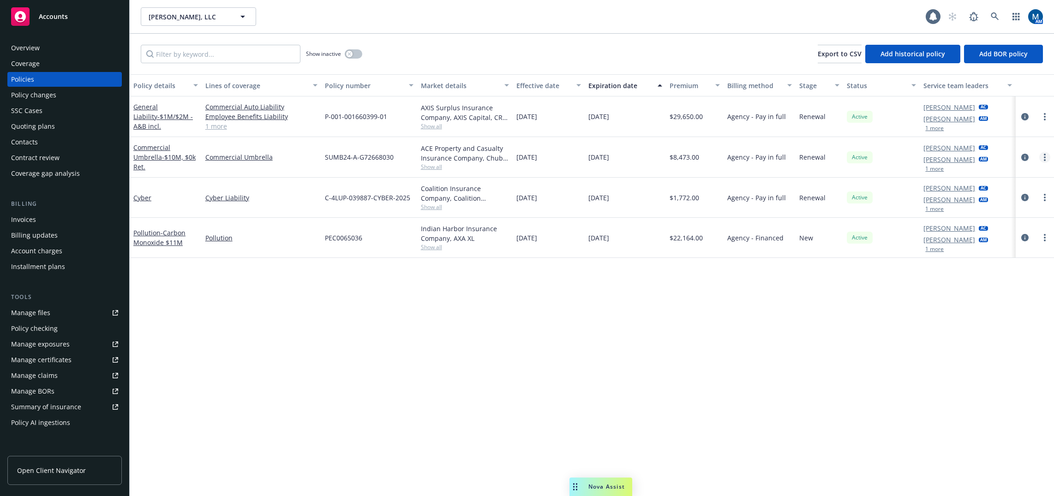
click at [1040, 160] on link "more" at bounding box center [1044, 157] width 11 height 11
click at [1008, 288] on link "Copy logging email" at bounding box center [995, 287] width 108 height 18
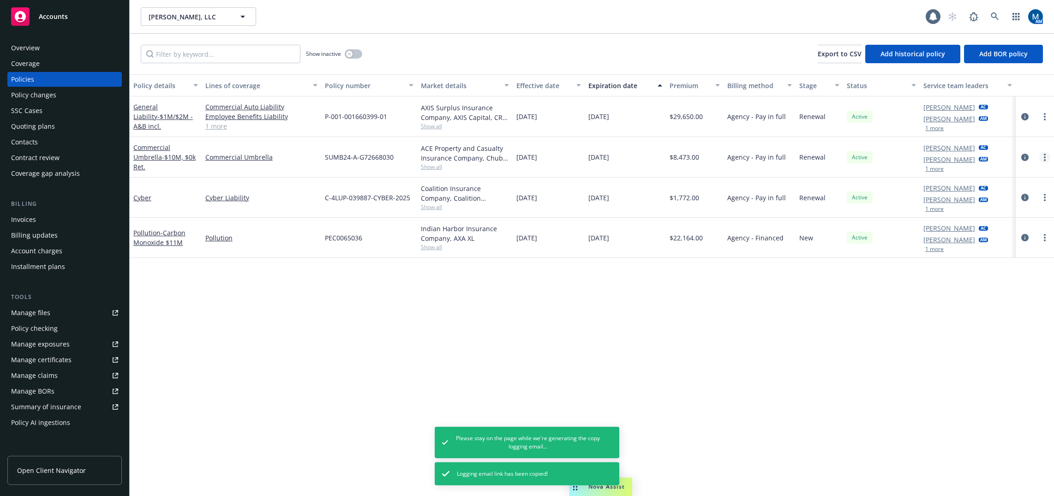
click at [1042, 159] on link "more" at bounding box center [1044, 157] width 11 height 11
click at [1007, 289] on link "Copy logging email" at bounding box center [995, 287] width 108 height 18
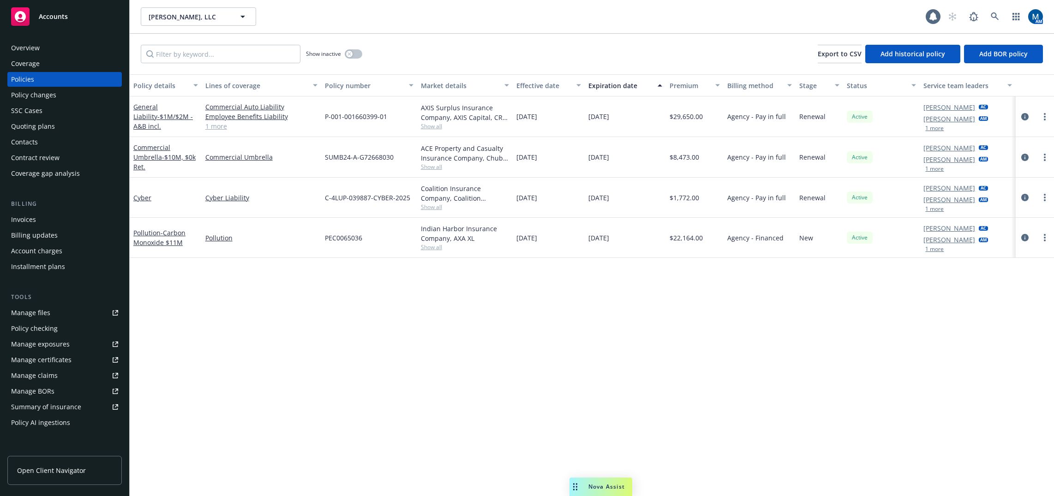
click at [718, 330] on div "Policy details Lines of coverage Policy number Market details Effective date Ex…" at bounding box center [592, 285] width 924 height 422
click at [540, 360] on div "Policy details Lines of coverage Policy number Market details Effective date Ex…" at bounding box center [592, 285] width 924 height 422
click at [58, 17] on span "Accounts" at bounding box center [53, 16] width 29 height 7
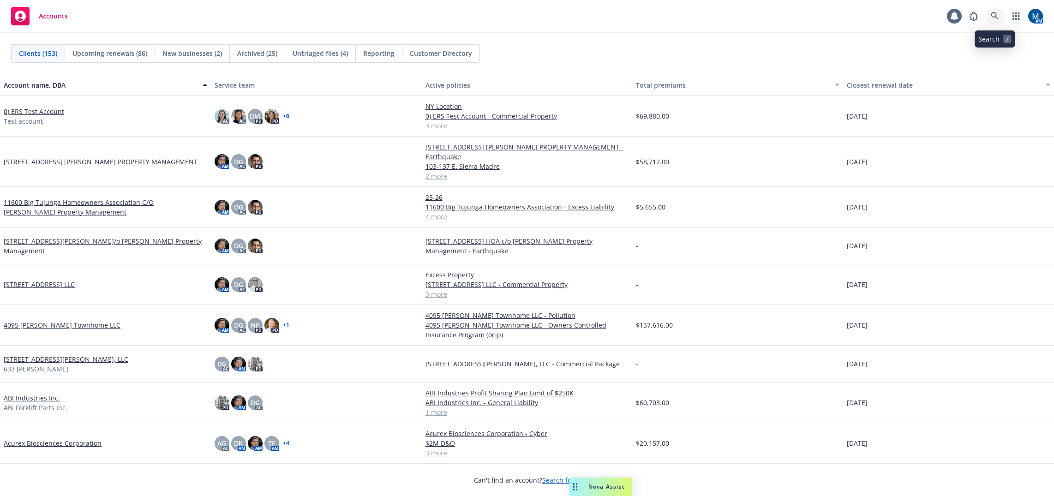
click at [991, 14] on icon at bounding box center [995, 16] width 8 height 8
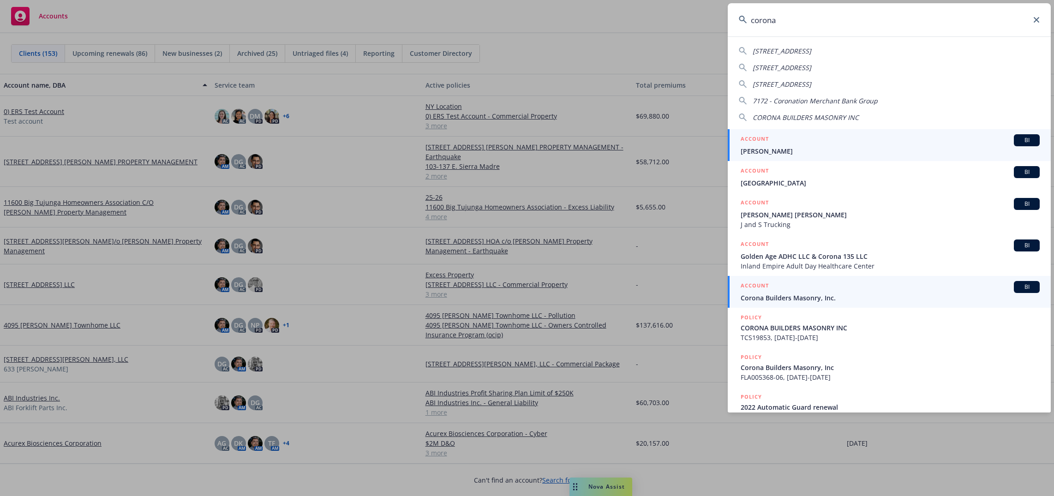
type input "corona"
click at [795, 289] on div "ACCOUNT BI" at bounding box center [890, 287] width 299 height 12
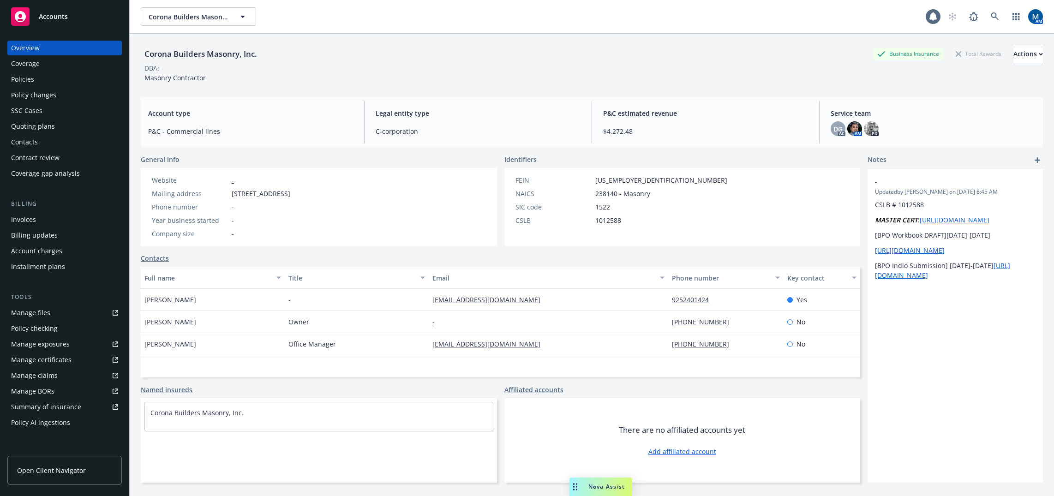
click at [45, 80] on div "Policies" at bounding box center [64, 79] width 107 height 15
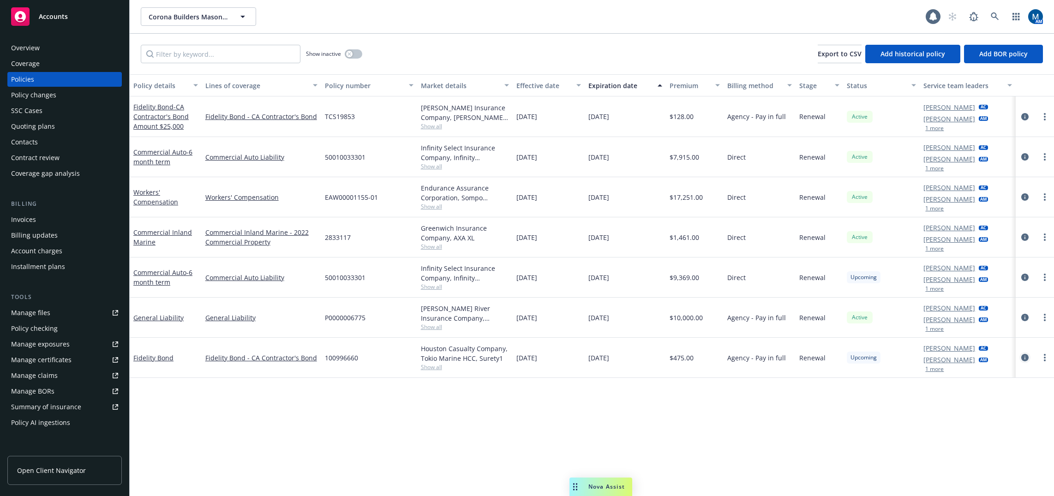
click at [1024, 359] on icon "circleInformation" at bounding box center [1024, 357] width 7 height 7
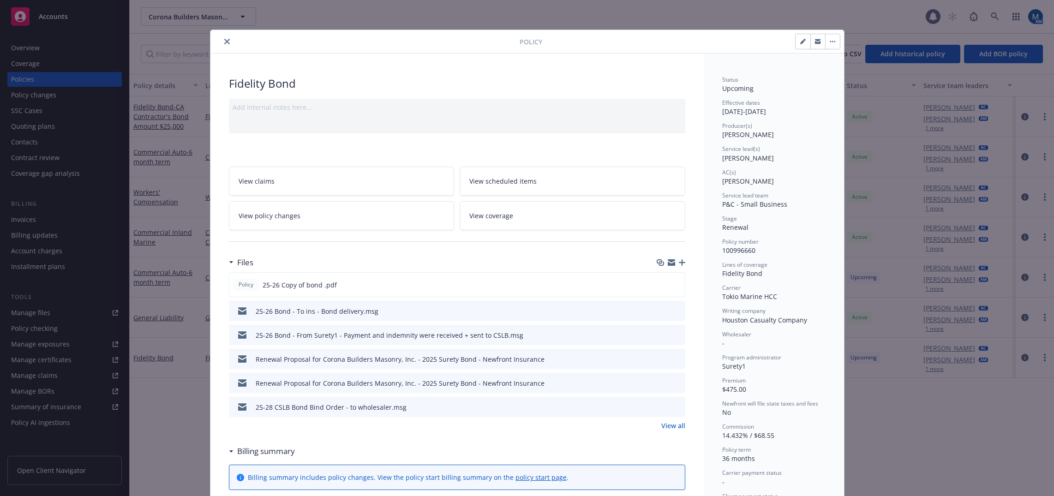
click at [796, 41] on button "button" at bounding box center [803, 41] width 15 height 15
select select "RENEWAL"
select select "36"
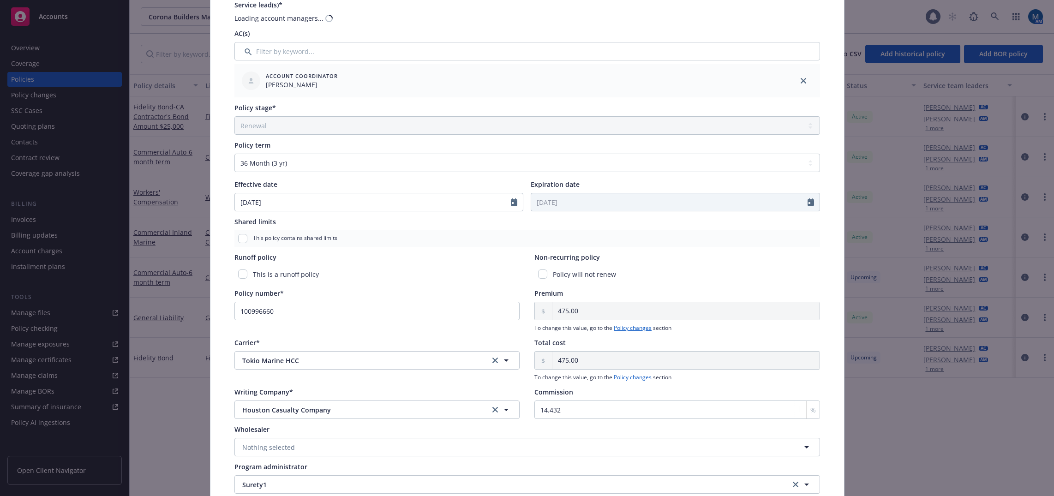
scroll to position [185, 0]
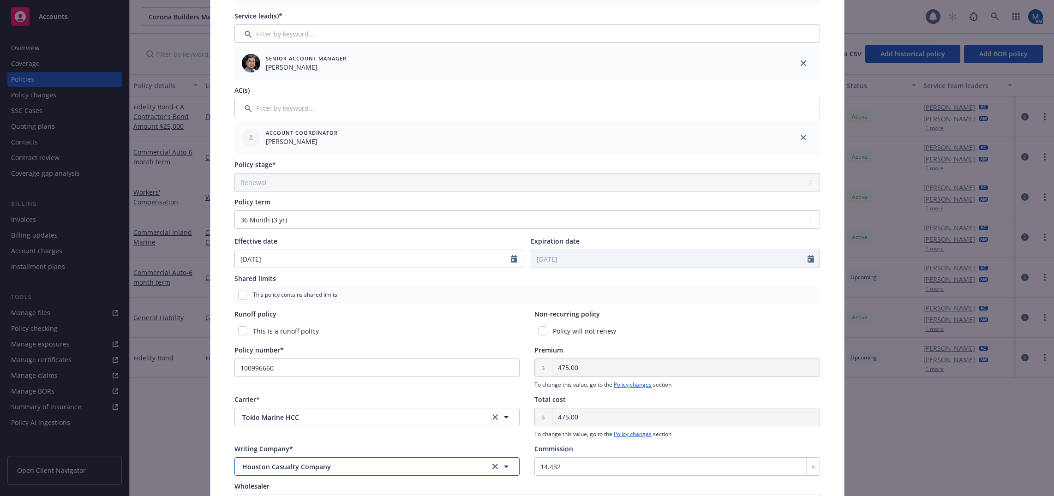
click at [294, 471] on span "Houston Casualty Company" at bounding box center [358, 467] width 233 height 10
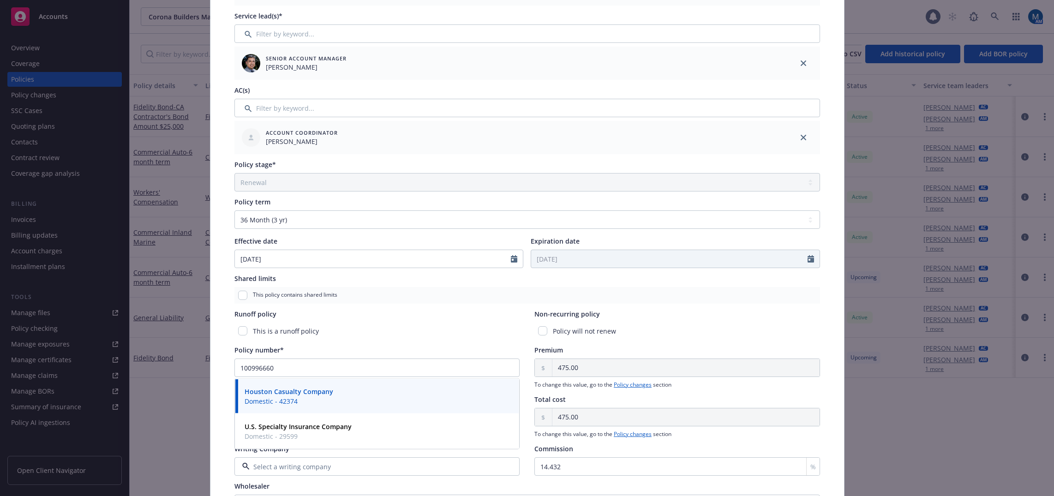
type input "a"
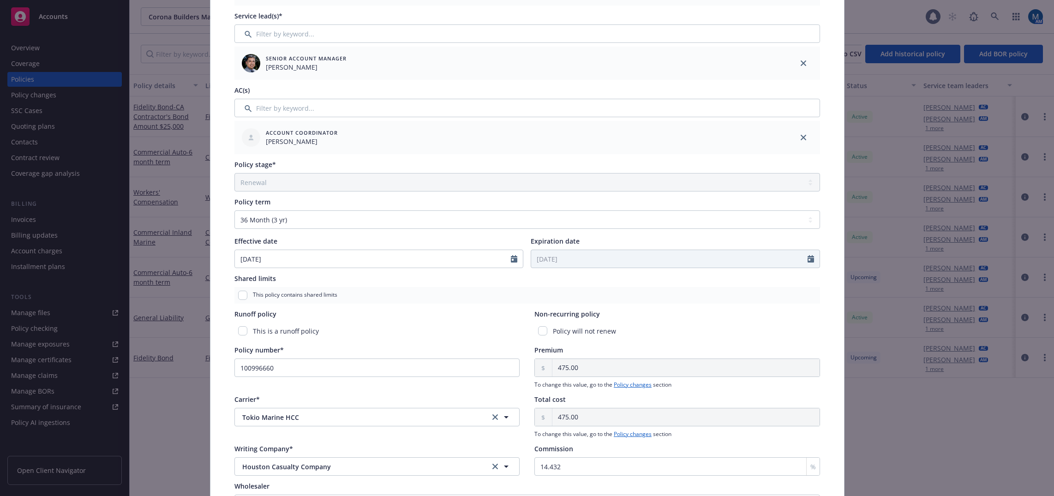
scroll to position [231, 0]
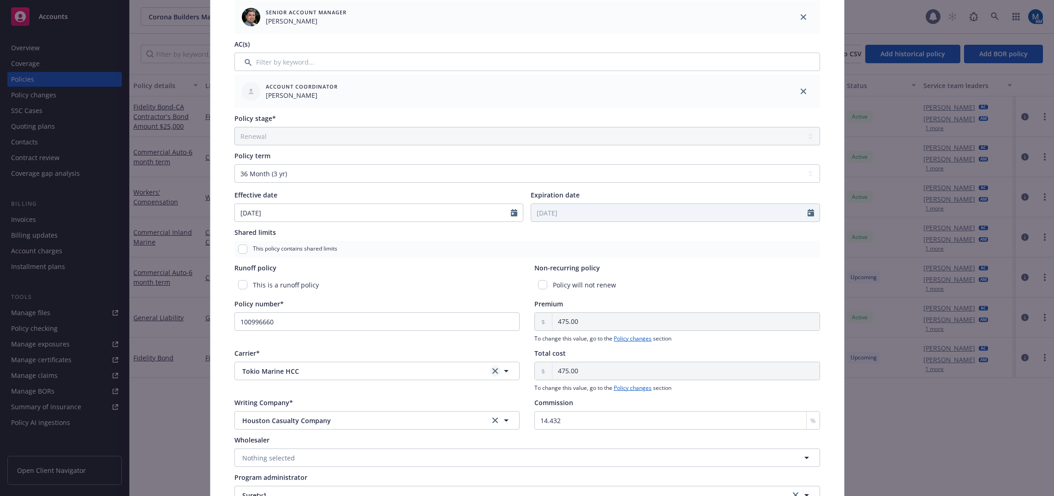
click at [490, 367] on link "clear selection" at bounding box center [495, 370] width 11 height 11
click at [433, 424] on button "Loading..." at bounding box center [377, 420] width 286 height 18
type input "american"
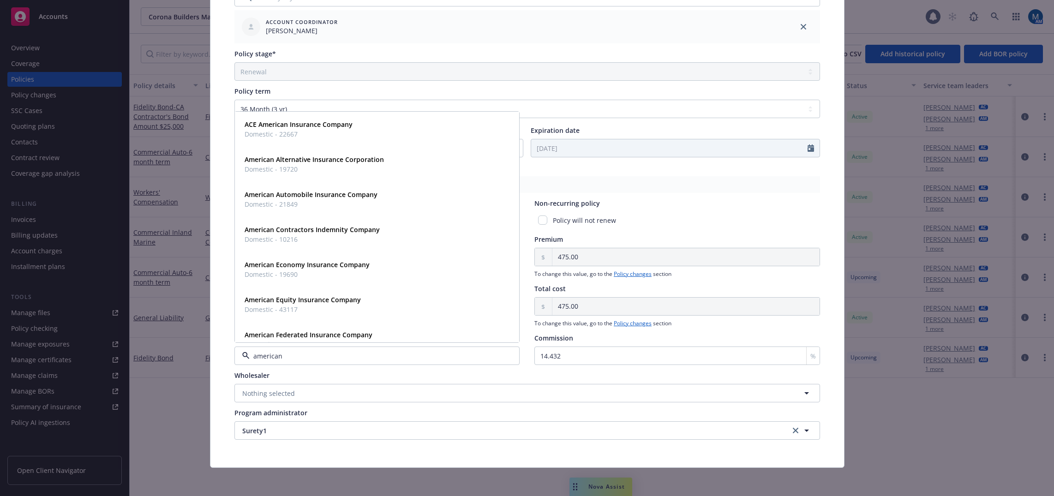
scroll to position [297, 0]
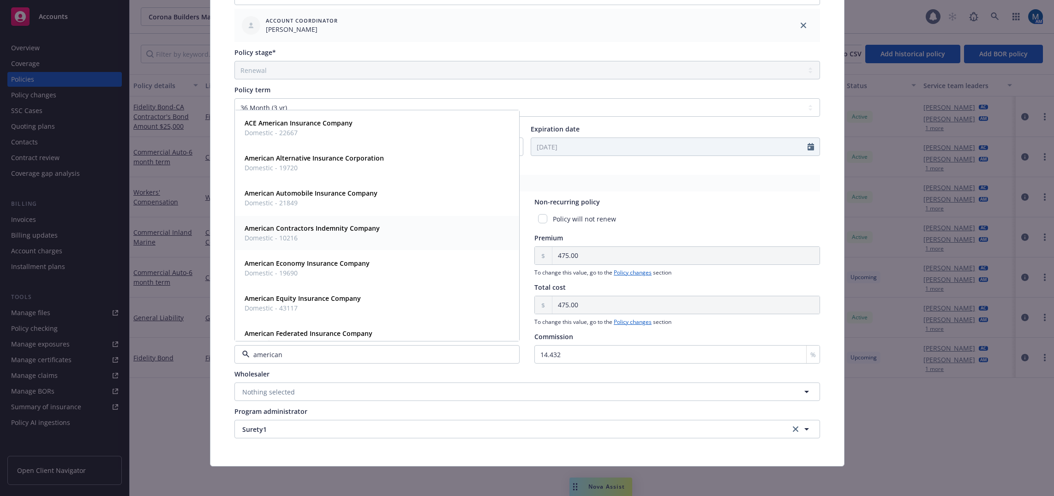
click at [336, 232] on strong "American Contractors Indemnity Company" at bounding box center [312, 228] width 135 height 9
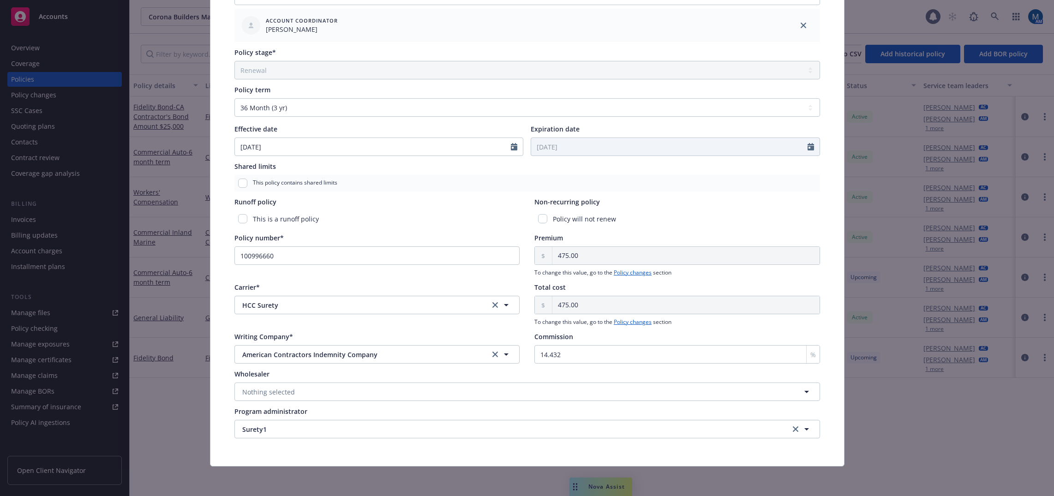
scroll to position [0, 0]
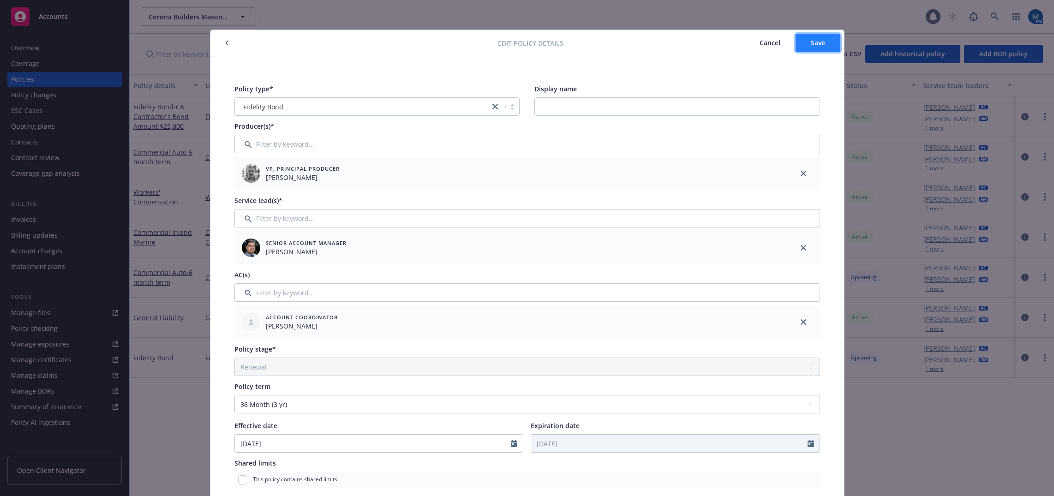
click at [820, 50] on button "Save" at bounding box center [818, 43] width 45 height 18
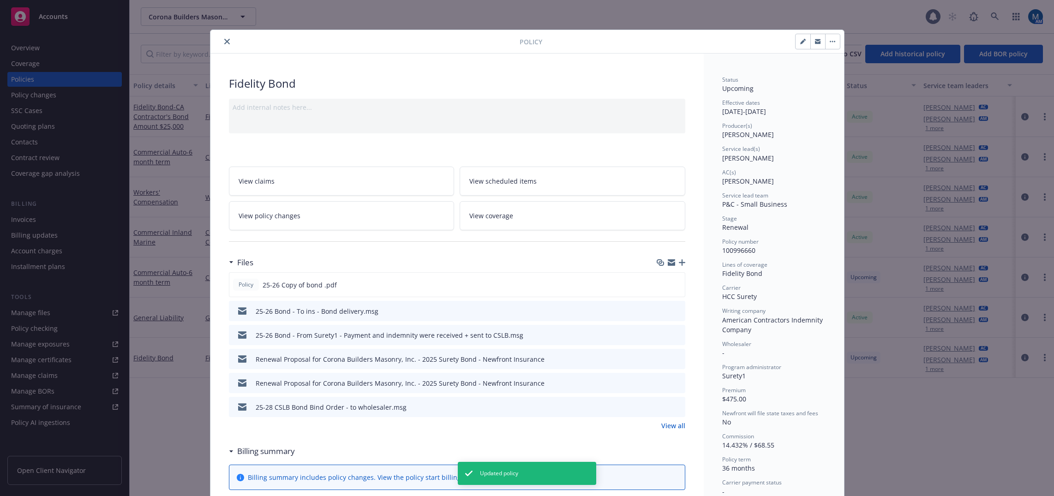
click at [224, 43] on icon "close" at bounding box center [227, 42] width 6 height 6
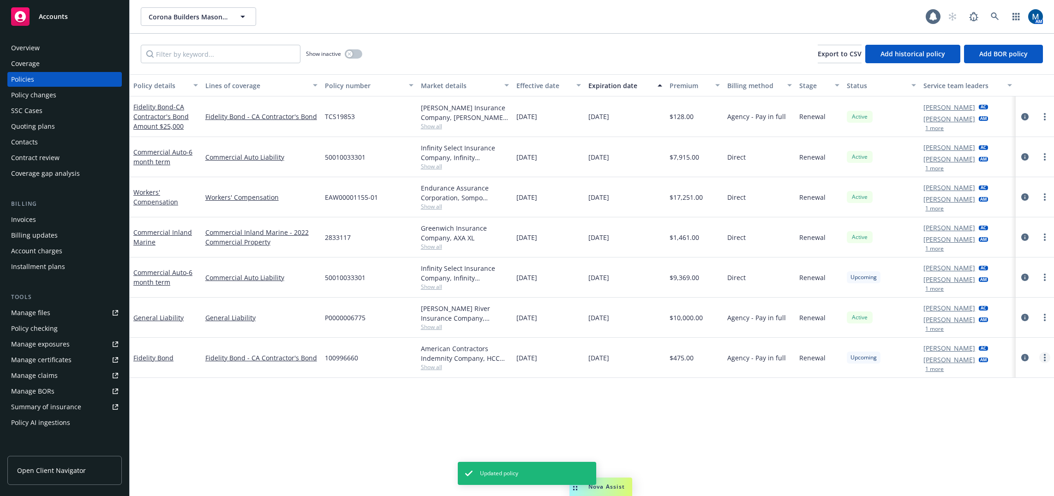
click at [1042, 356] on link "more" at bounding box center [1044, 357] width 11 height 11
drag, startPoint x: 1007, startPoint y: 419, endPoint x: 1007, endPoint y: 413, distance: 6.0
click at [1007, 413] on div "Policy details Lines of coverage Policy number Market details Effective date Ex…" at bounding box center [592, 285] width 924 height 422
click at [1024, 358] on icon "circleInformation" at bounding box center [1024, 357] width 7 height 7
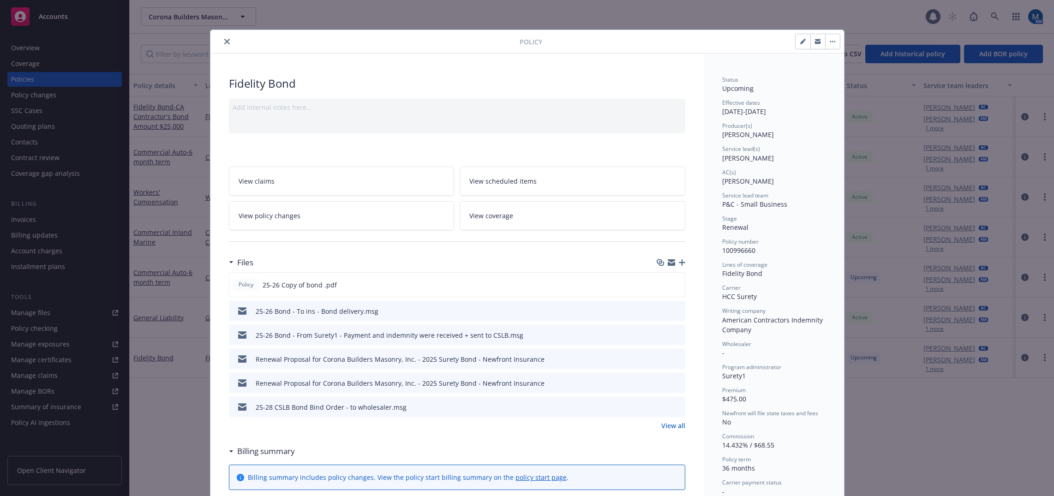
scroll to position [28, 0]
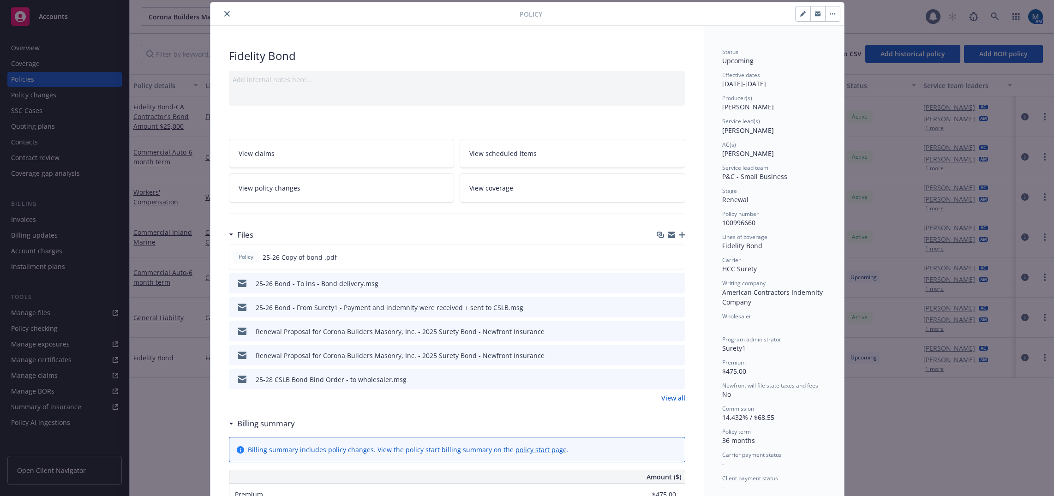
drag, startPoint x: 153, startPoint y: 423, endPoint x: 132, endPoint y: 388, distance: 41.0
click at [154, 422] on div "Policy Fidelity Bond Add internal notes here... View claims View scheduled item…" at bounding box center [527, 248] width 1054 height 496
click at [907, 297] on div "Policy Fidelity Bond Add internal notes here... View claims View scheduled item…" at bounding box center [527, 248] width 1054 height 496
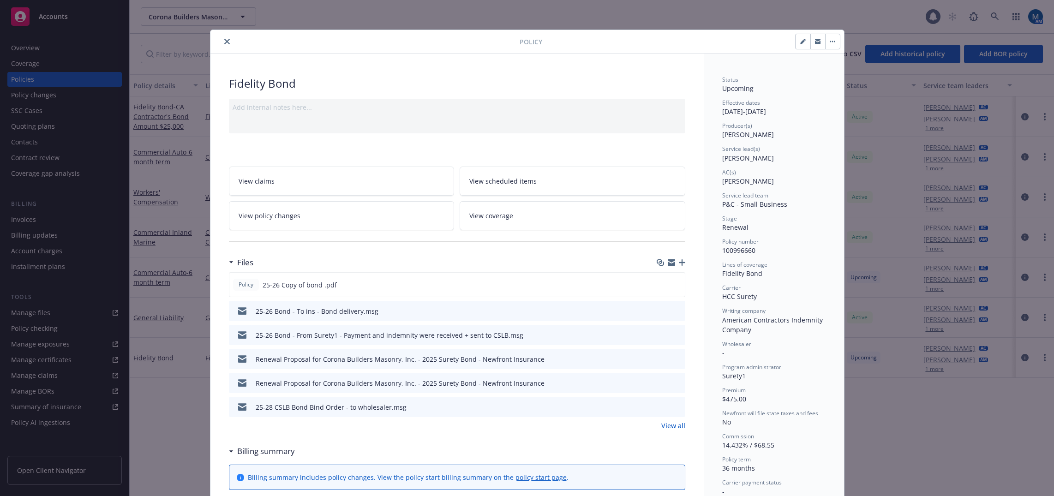
click at [222, 36] on button "close" at bounding box center [227, 41] width 11 height 11
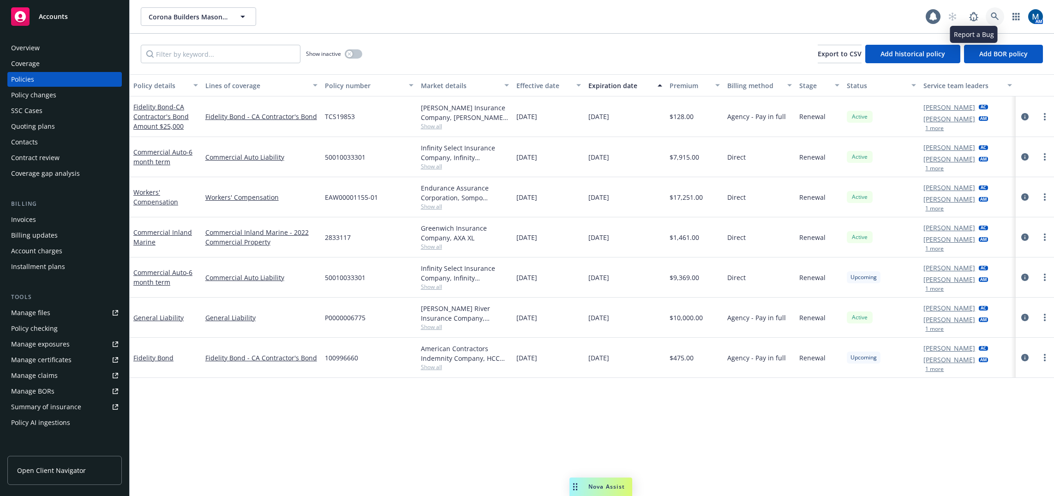
click at [988, 13] on link at bounding box center [995, 16] width 18 height 18
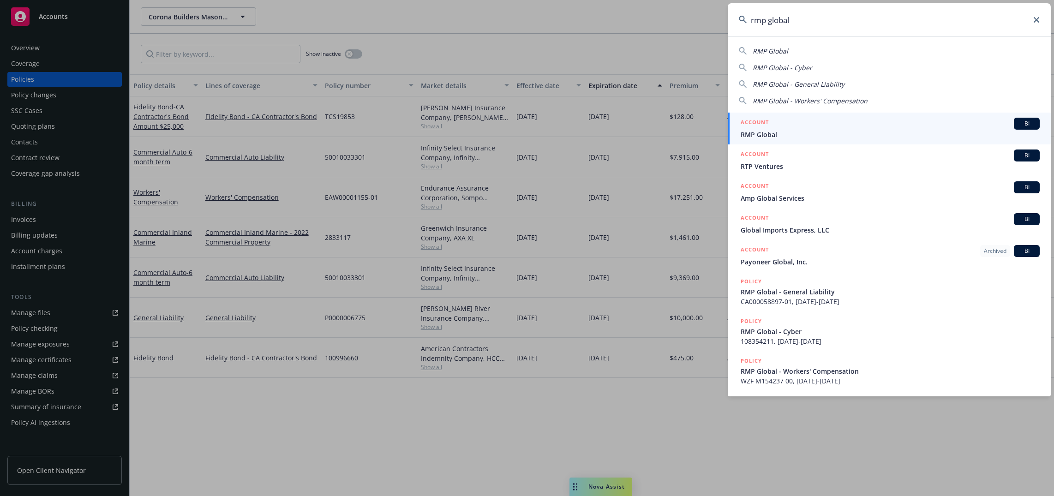
type input "rmp global"
click at [810, 126] on div "ACCOUNT BI" at bounding box center [890, 124] width 299 height 12
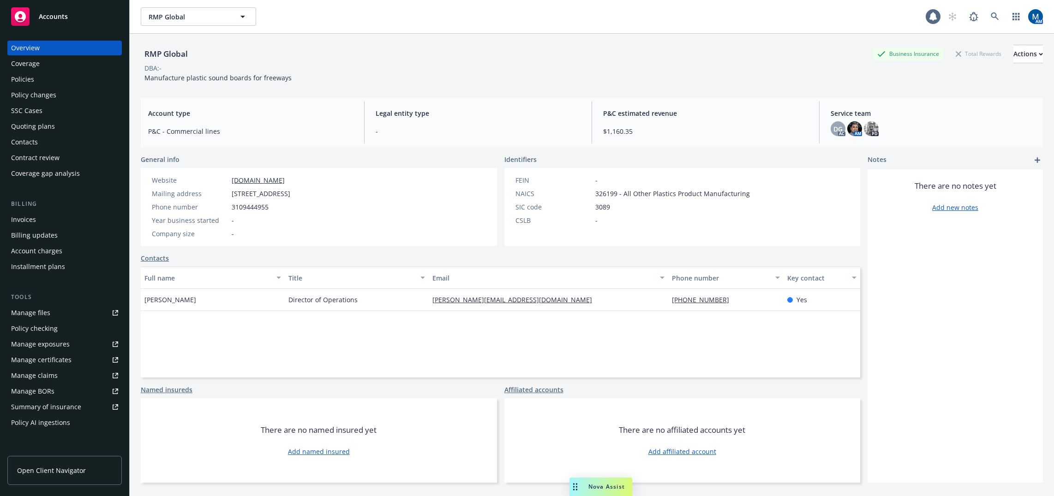
click at [57, 84] on div "Policies" at bounding box center [64, 79] width 107 height 15
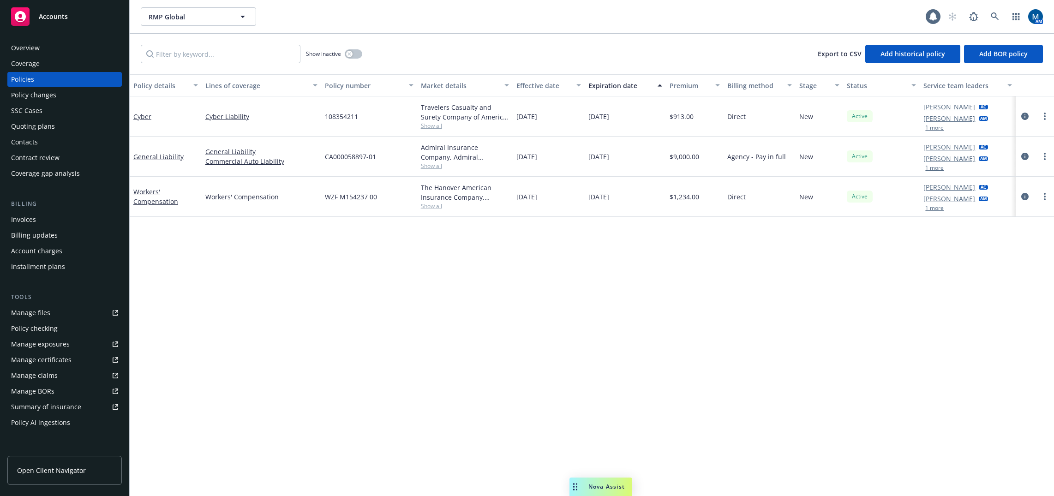
click at [762, 330] on div "Policy details Lines of coverage Policy number Market details Effective date Ex…" at bounding box center [592, 285] width 924 height 422
click at [945, 301] on div "Policy details Lines of coverage Policy number Market details Effective date Ex…" at bounding box center [592, 285] width 924 height 422
click at [1025, 115] on icon "circleInformation" at bounding box center [1024, 116] width 7 height 7
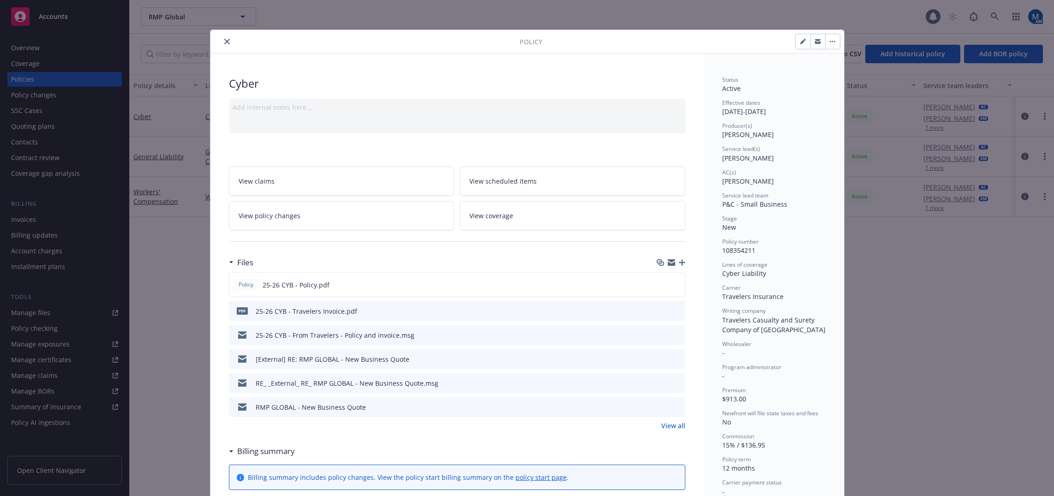
click at [195, 282] on div "Policy Cyber Add internal notes here... View claims View scheduled items View p…" at bounding box center [527, 248] width 1054 height 496
click at [224, 44] on icon "close" at bounding box center [227, 42] width 6 height 6
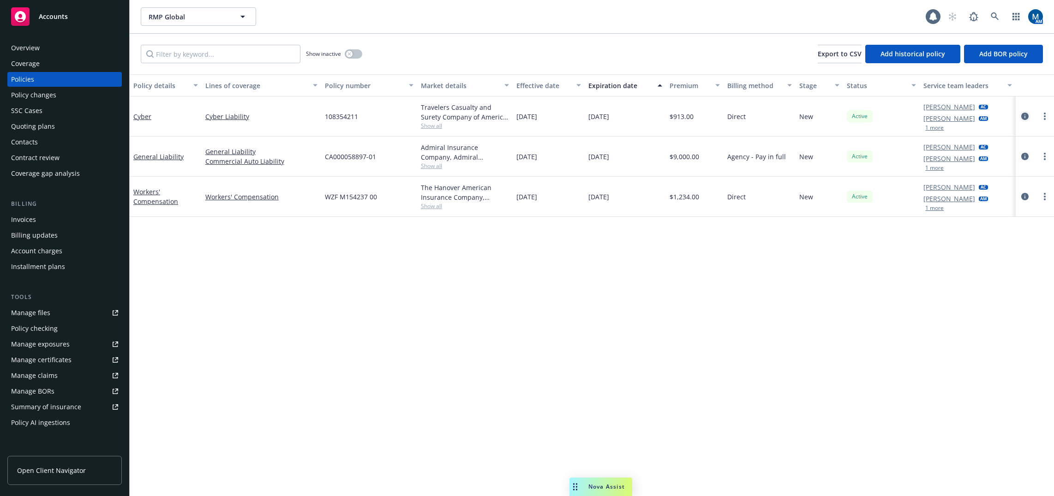
click at [1020, 117] on link "circleInformation" at bounding box center [1024, 116] width 11 height 11
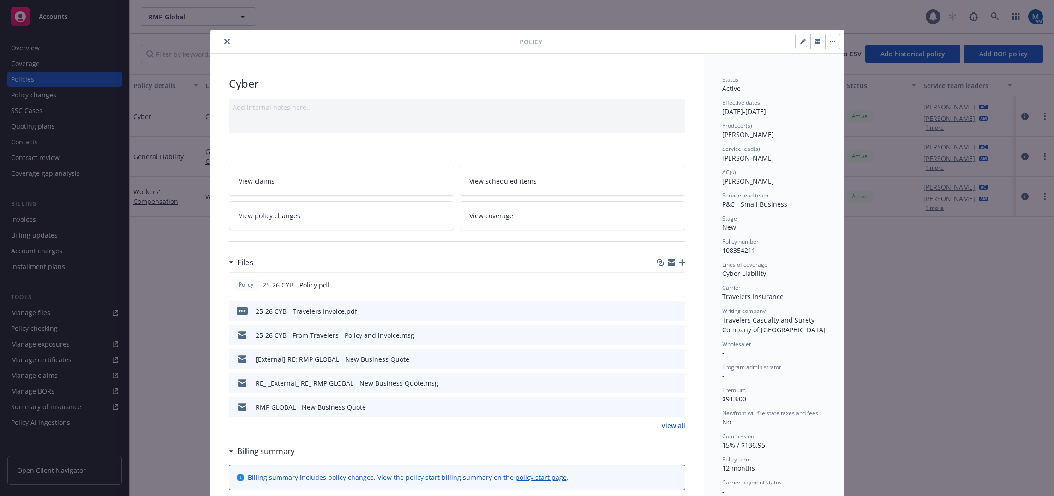
scroll to position [28, 0]
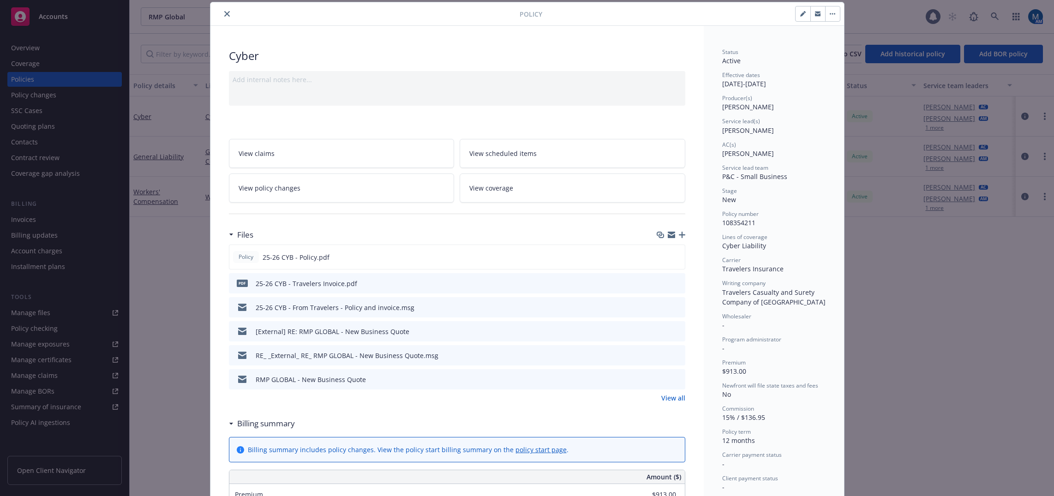
click at [224, 12] on icon "close" at bounding box center [227, 14] width 6 height 6
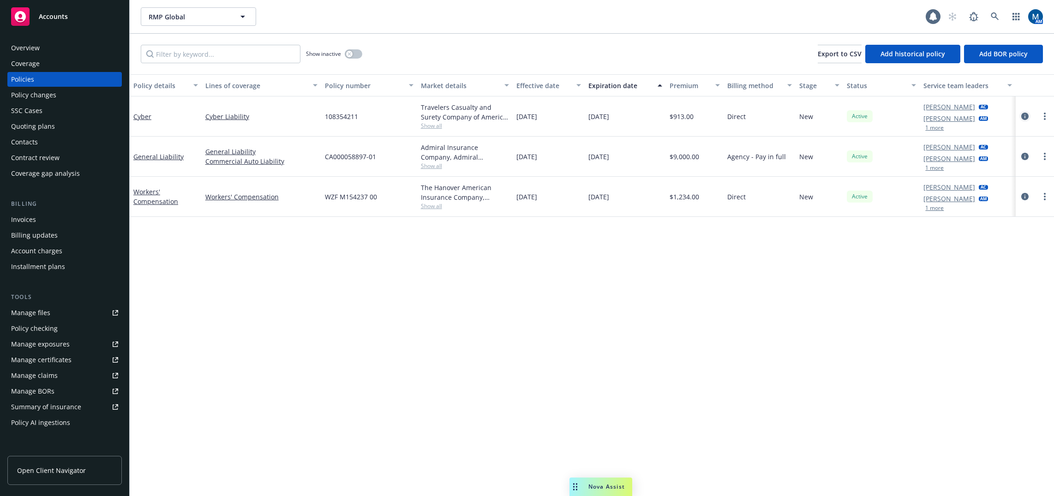
click at [1025, 117] on icon "circleInformation" at bounding box center [1024, 116] width 7 height 7
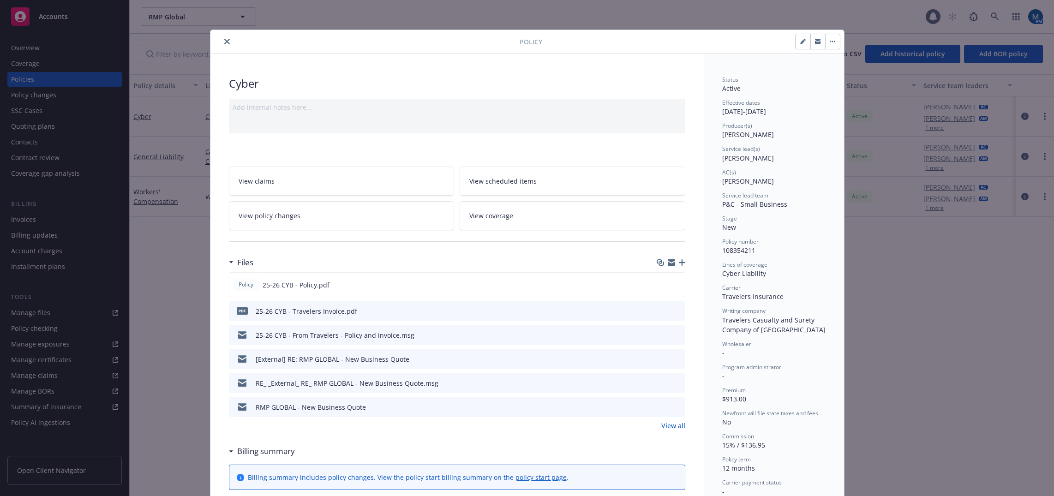
scroll to position [28, 0]
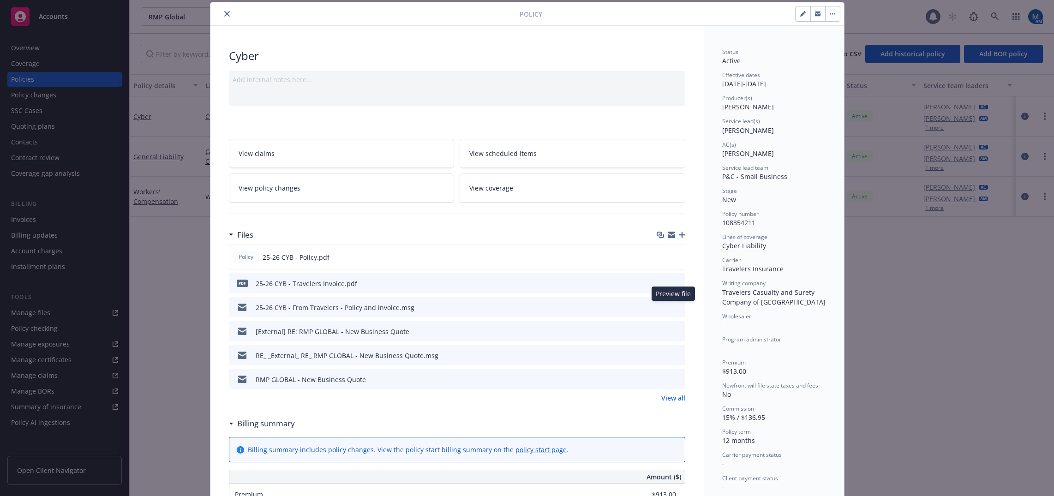
click at [676, 305] on icon "preview file" at bounding box center [676, 307] width 8 height 6
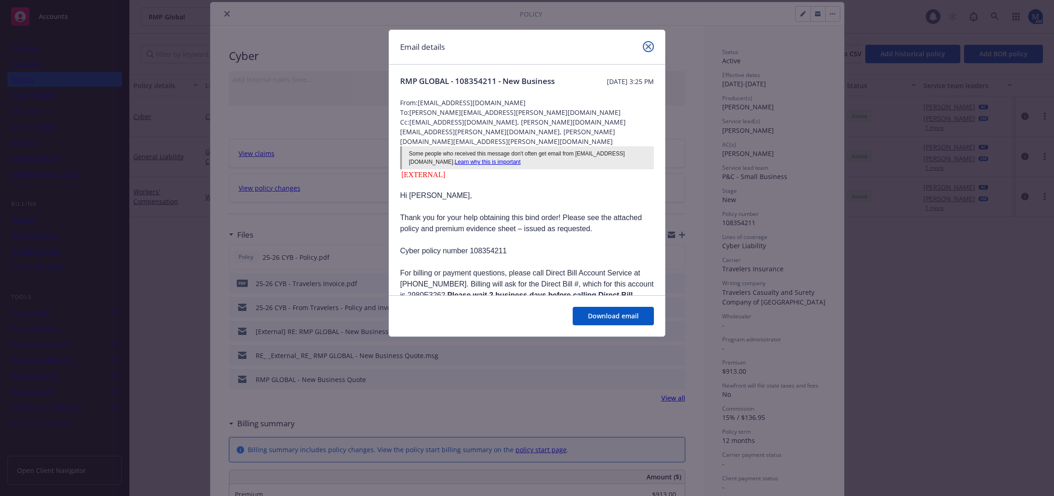
click at [650, 44] on icon "close" at bounding box center [649, 47] width 6 height 6
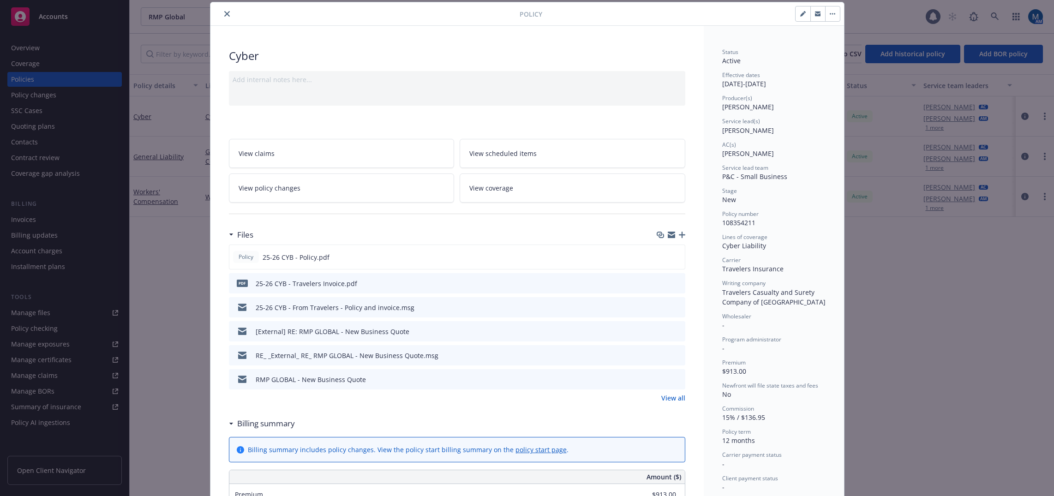
click at [228, 14] on button "close" at bounding box center [227, 13] width 11 height 11
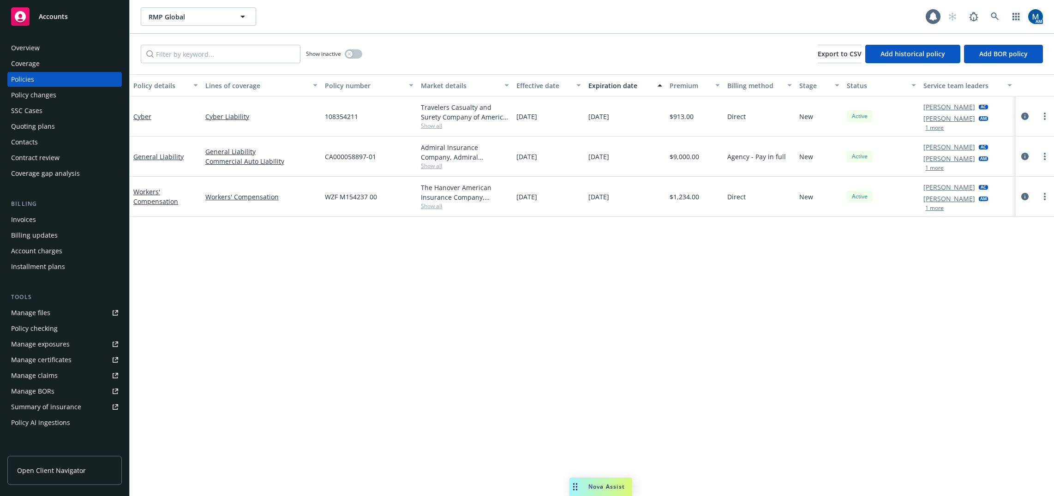
click at [437, 282] on div "Policy details Lines of coverage Policy number Market details Effective date Ex…" at bounding box center [592, 285] width 924 height 422
click at [440, 292] on div "Policy details Lines of coverage Policy number Market details Effective date Ex…" at bounding box center [592, 285] width 924 height 422
click at [998, 12] on icon at bounding box center [995, 16] width 8 height 8
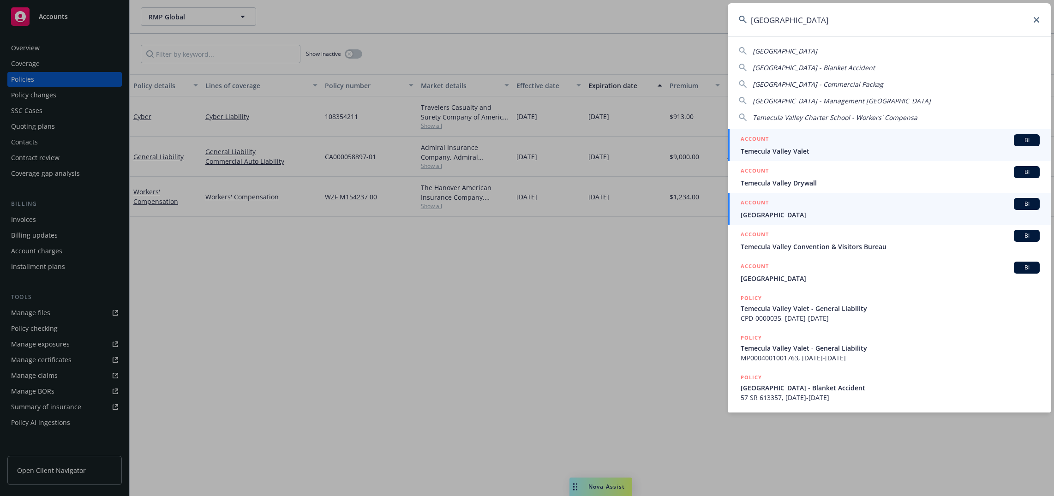
type input "temecula valley"
click at [845, 209] on div "ACCOUNT BI" at bounding box center [890, 204] width 299 height 12
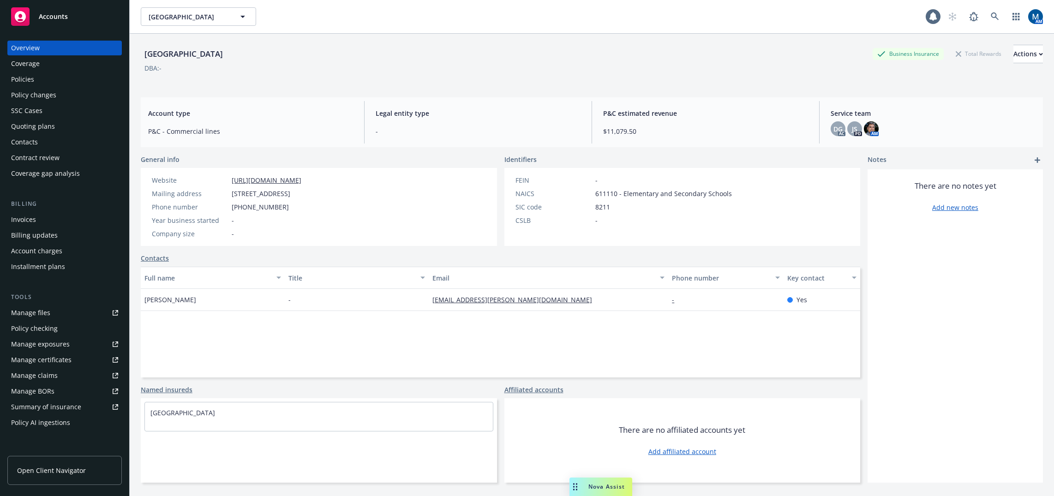
click at [354, 80] on div "Temecula Valley Charter School Business Insurance Total Rewards Actions DBA: -" at bounding box center [592, 64] width 902 height 38
click at [66, 83] on div "Policies" at bounding box center [64, 79] width 107 height 15
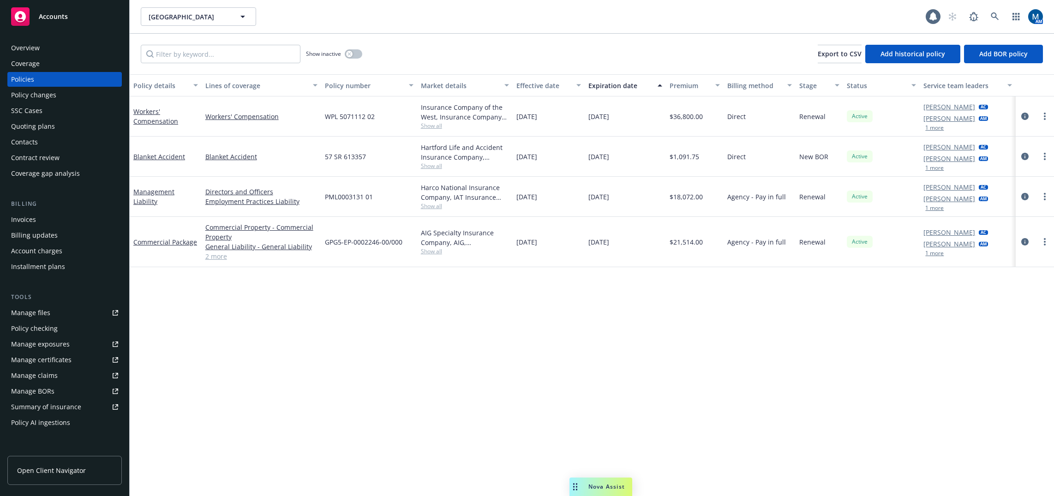
click at [563, 340] on div "Policy details Lines of coverage Policy number Market details Effective date Ex…" at bounding box center [592, 285] width 924 height 422
click at [784, 337] on div "Policy details Lines of coverage Policy number Market details Effective date Ex…" at bounding box center [592, 285] width 924 height 422
click at [1024, 242] on icon "circleInformation" at bounding box center [1024, 241] width 7 height 7
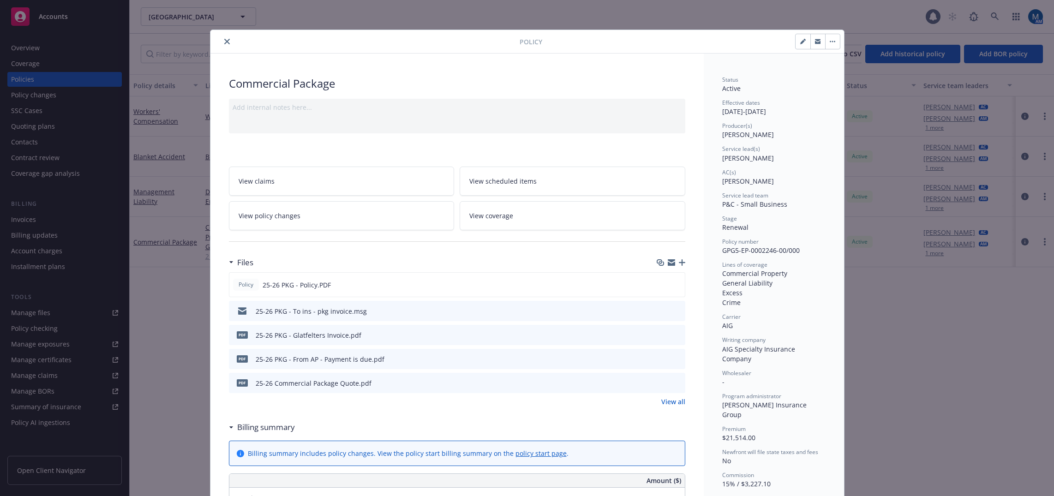
click at [508, 219] on span "View coverage" at bounding box center [491, 216] width 44 height 10
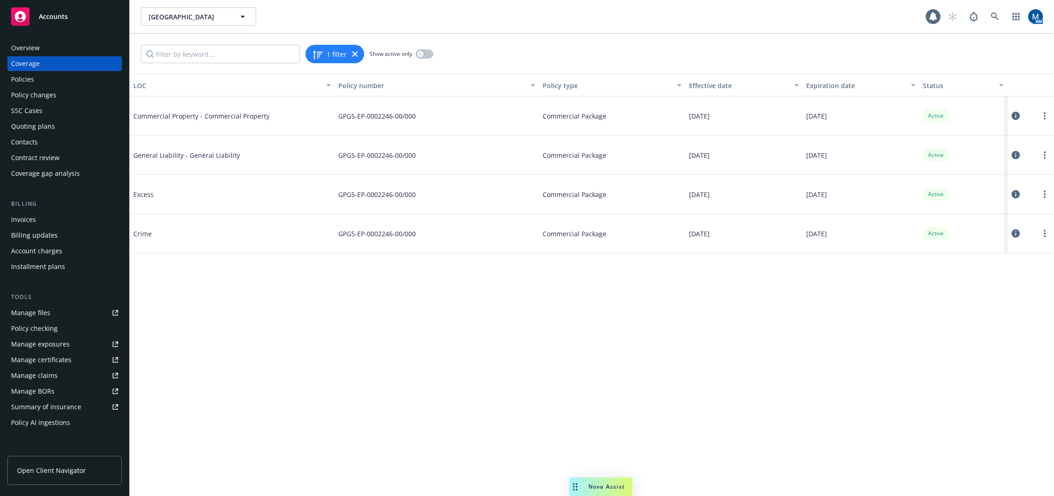
click at [1015, 153] on icon at bounding box center [1016, 155] width 8 height 8
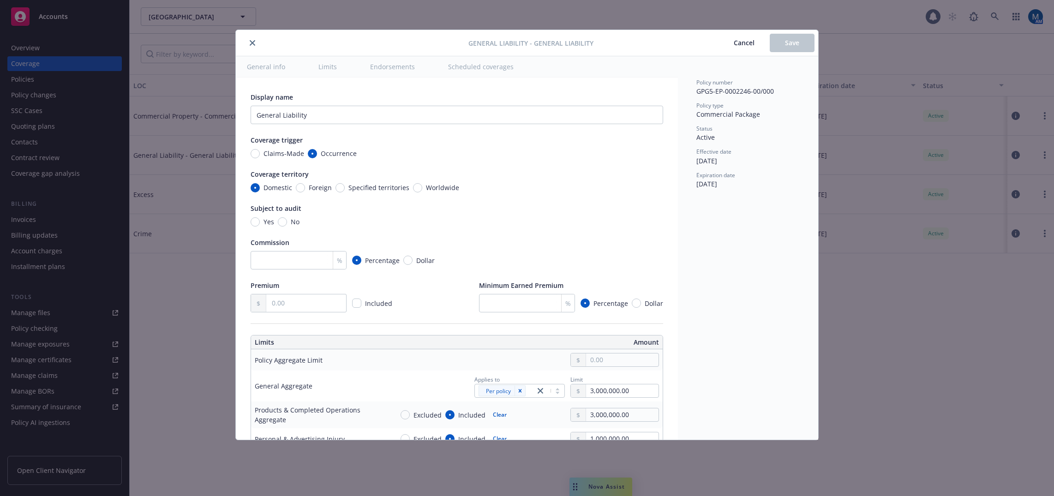
type textarea "x"
click at [253, 39] on button "close" at bounding box center [252, 42] width 11 height 11
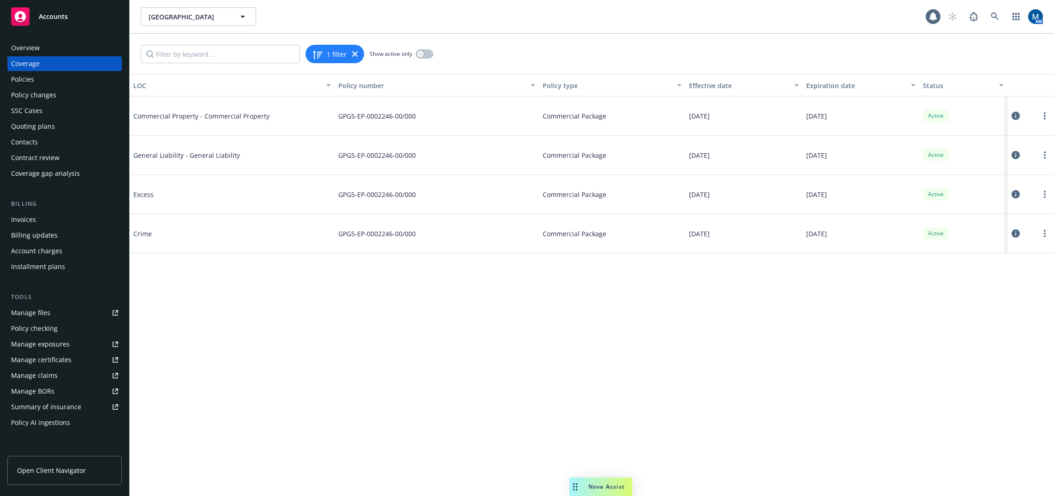
click at [55, 81] on div "Policies" at bounding box center [64, 79] width 107 height 15
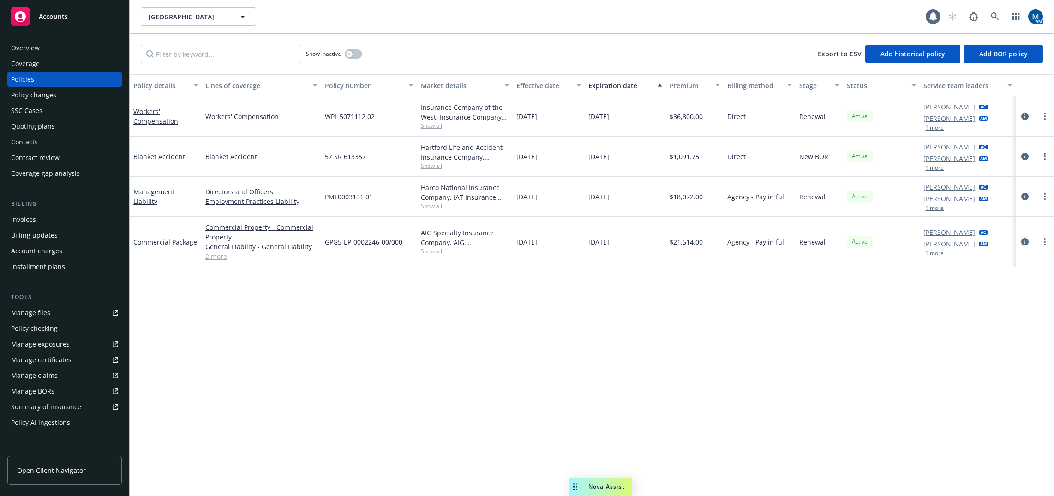
click at [1023, 243] on icon "circleInformation" at bounding box center [1024, 241] width 7 height 7
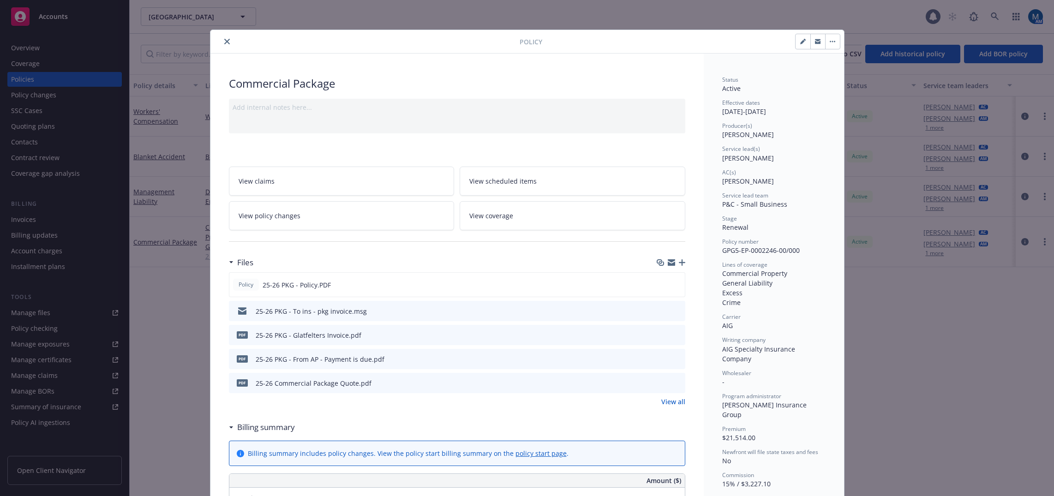
scroll to position [28, 0]
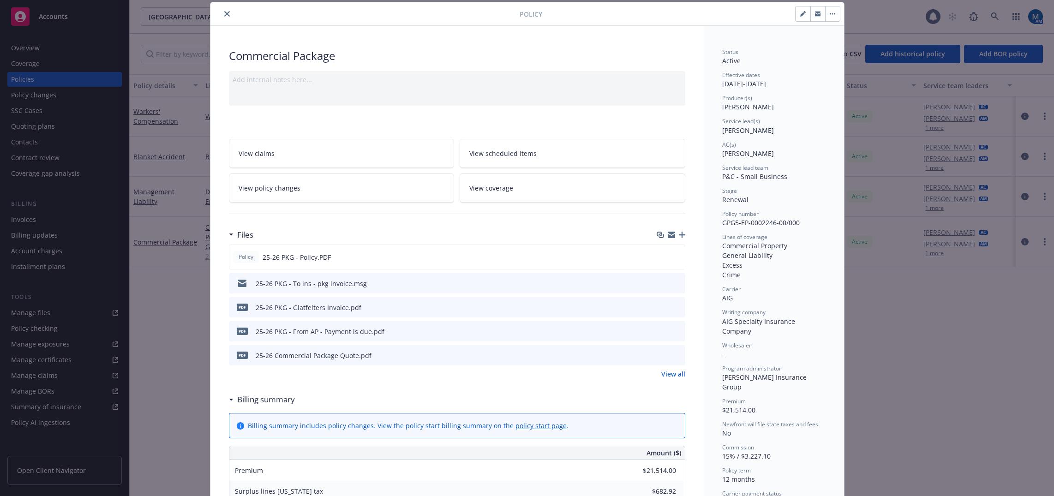
click at [834, 15] on button "button" at bounding box center [832, 13] width 15 height 15
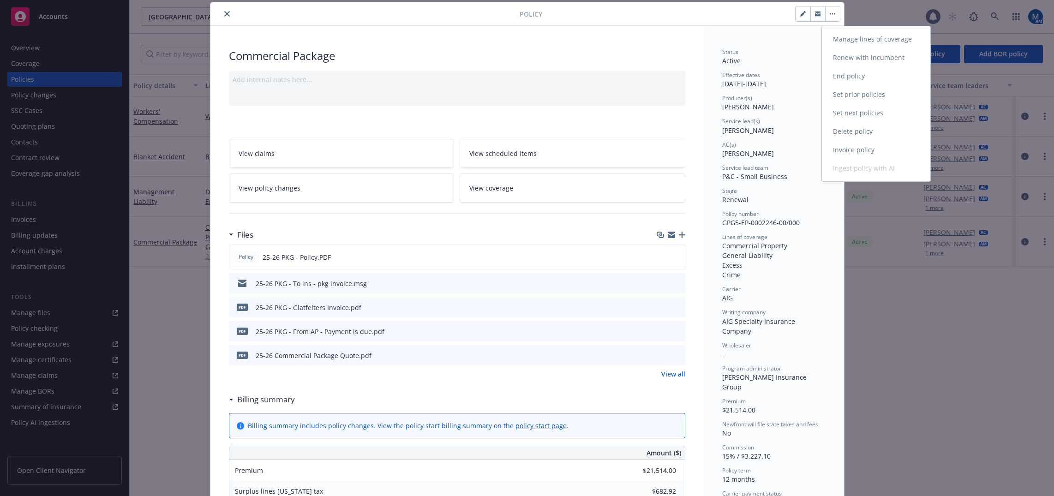
click at [868, 41] on link "Manage lines of coverage" at bounding box center [876, 39] width 108 height 18
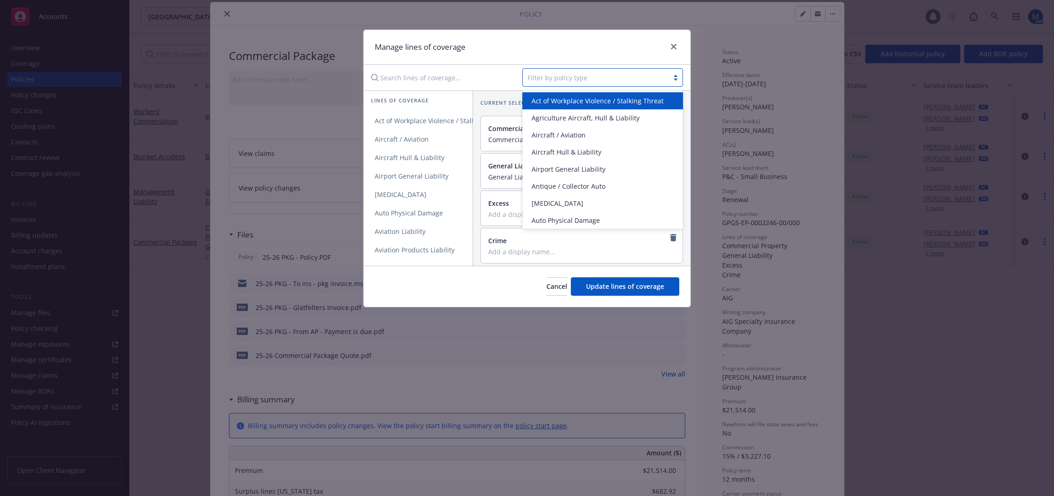
click at [571, 74] on div at bounding box center [595, 77] width 137 height 11
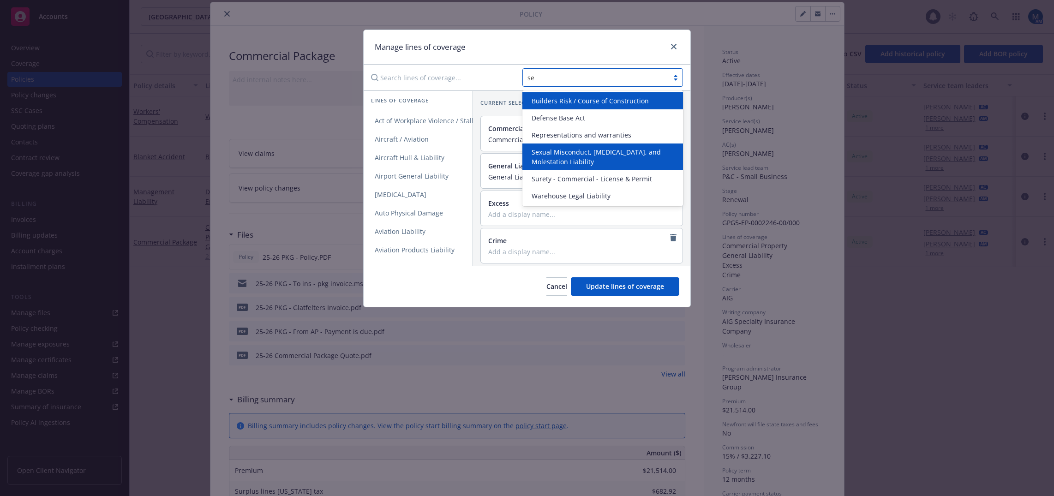
type input "sex"
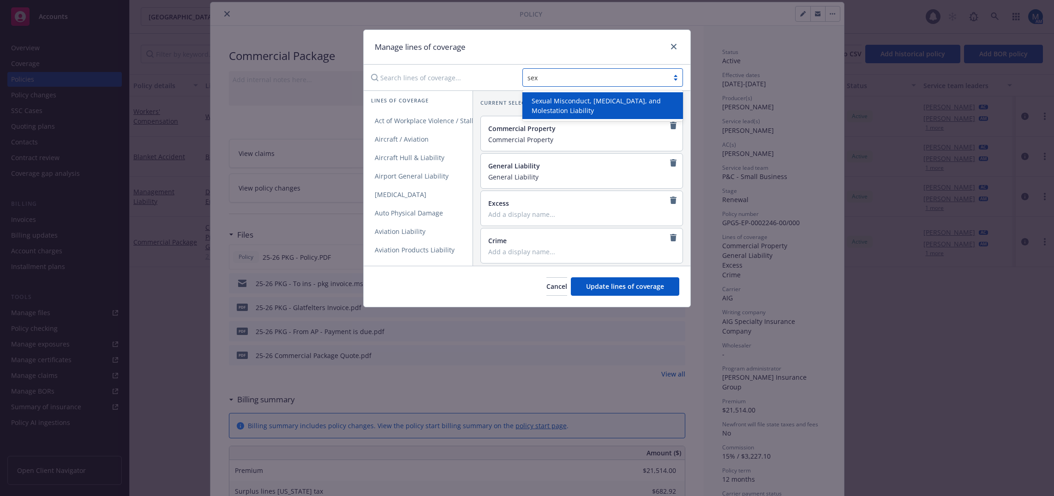
click at [581, 106] on span "Sexual Misconduct, Physical Abuse, and Molestation Liability" at bounding box center [605, 105] width 146 height 19
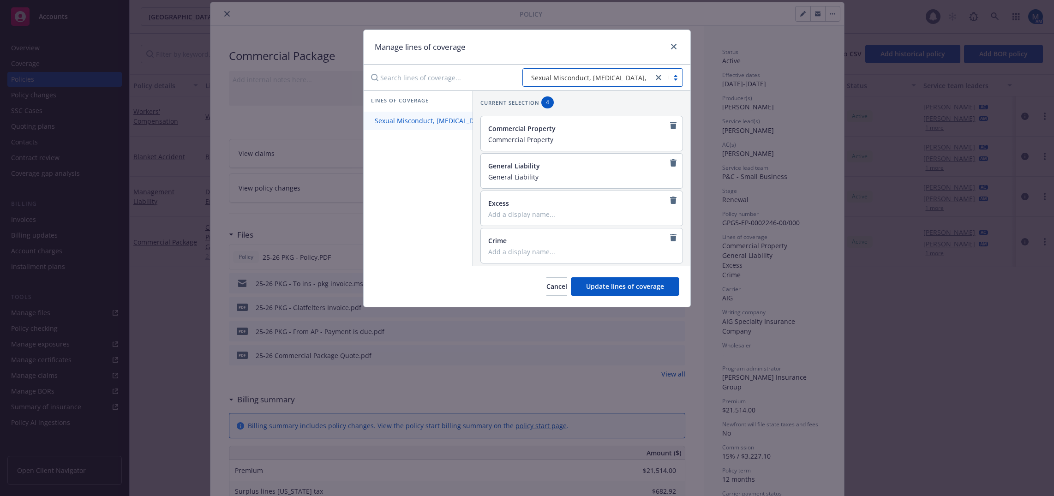
click at [427, 124] on span "Sexual Misconduct, Physical Abuse, and Molestation Liability" at bounding box center [472, 120] width 216 height 9
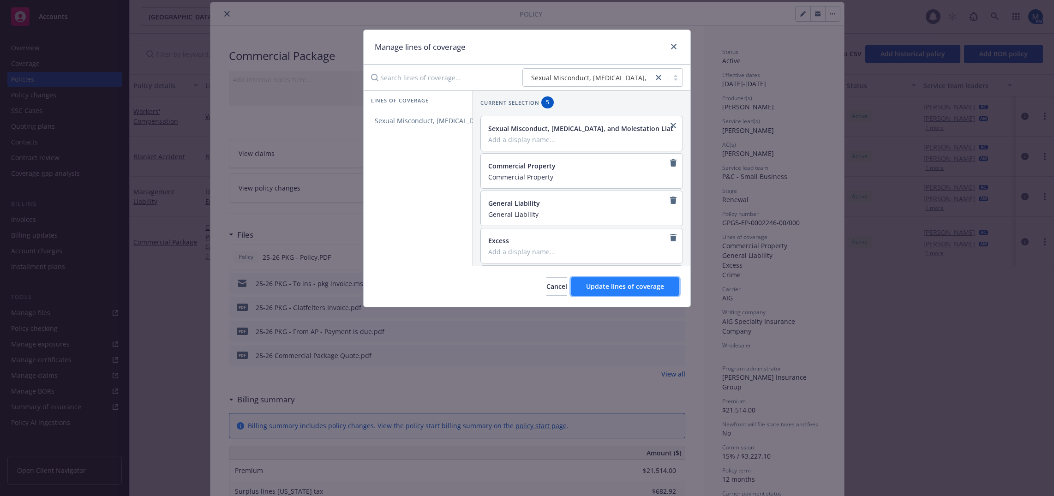
click at [635, 289] on span "Update lines of coverage" at bounding box center [625, 286] width 78 height 9
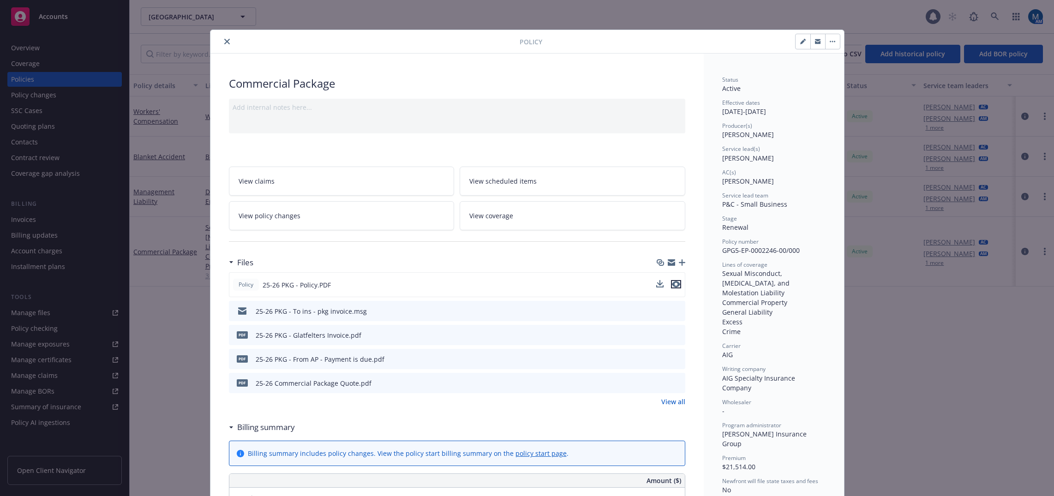
click at [675, 282] on icon "preview file" at bounding box center [676, 284] width 8 height 6
click at [225, 43] on icon "close" at bounding box center [227, 42] width 6 height 6
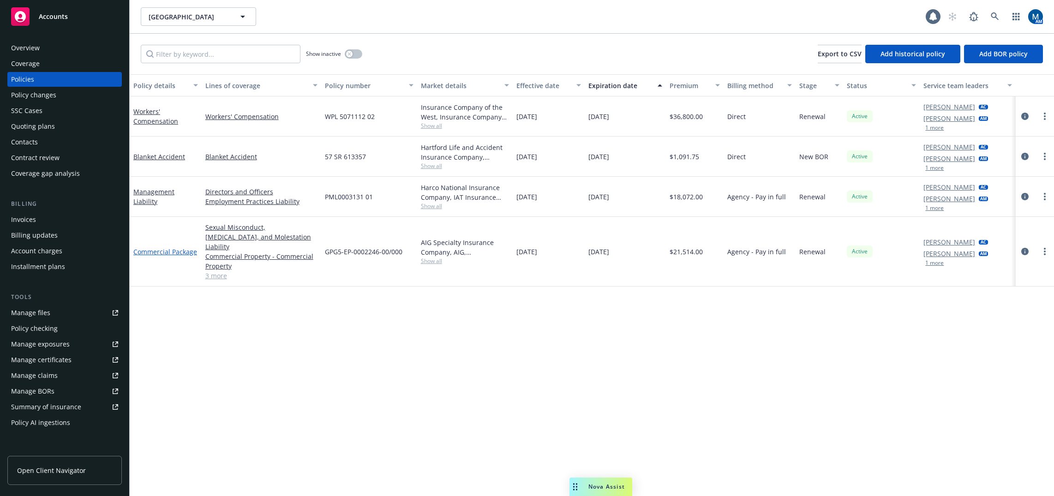
click at [177, 250] on link "Commercial Package" at bounding box center [165, 251] width 64 height 9
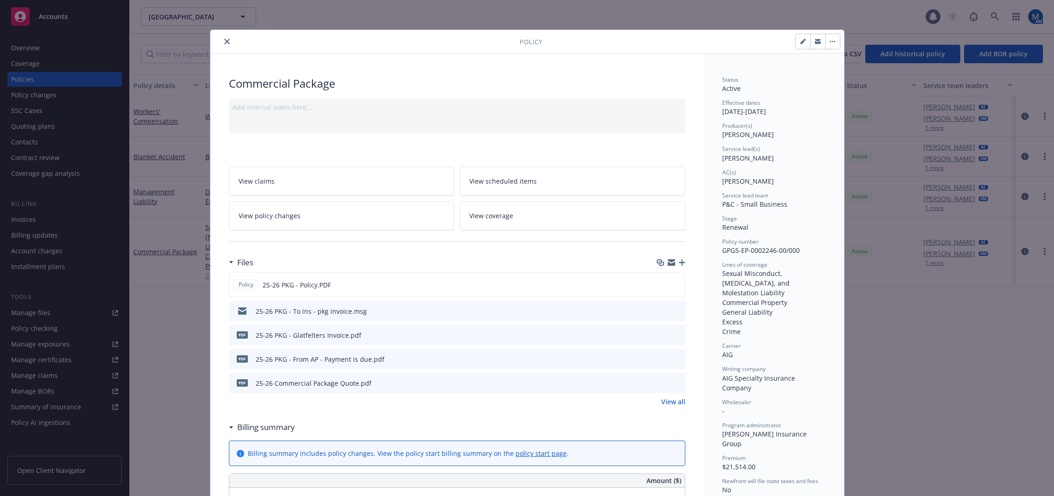
scroll to position [28, 0]
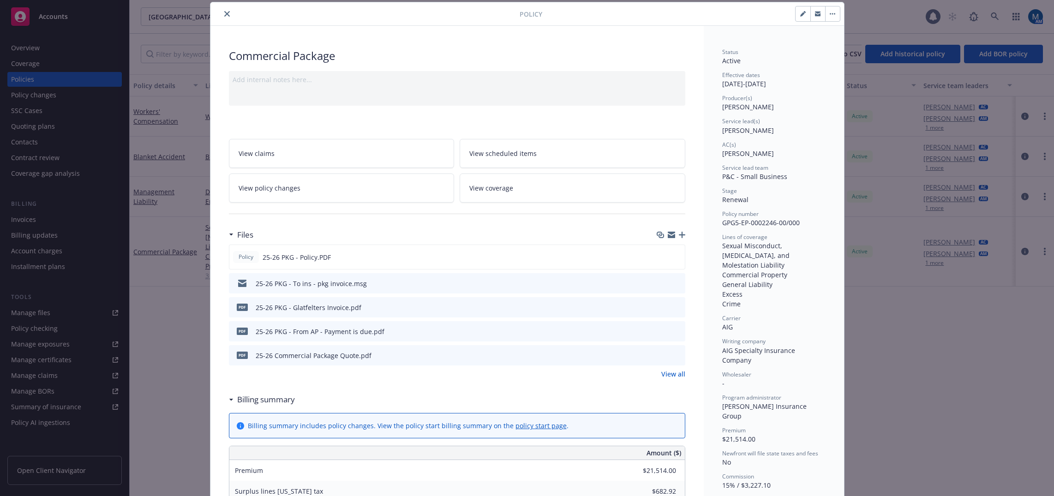
click at [547, 191] on link "View coverage" at bounding box center [573, 188] width 226 height 29
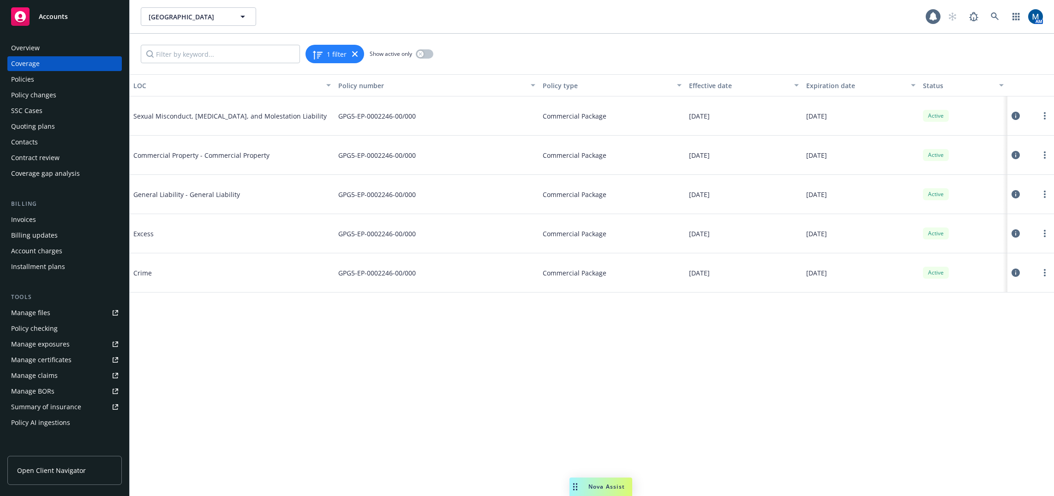
click at [1013, 114] on icon at bounding box center [1016, 116] width 8 height 8
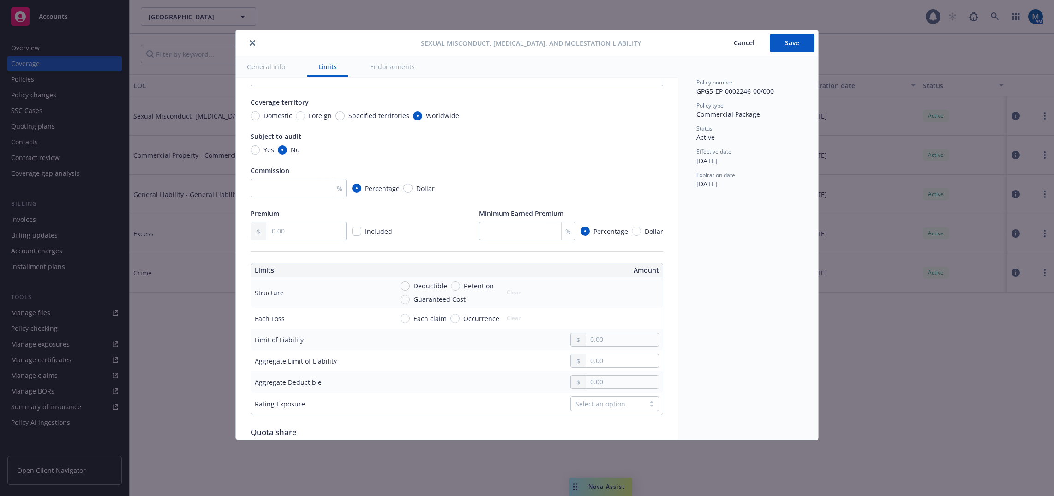
scroll to position [92, 0]
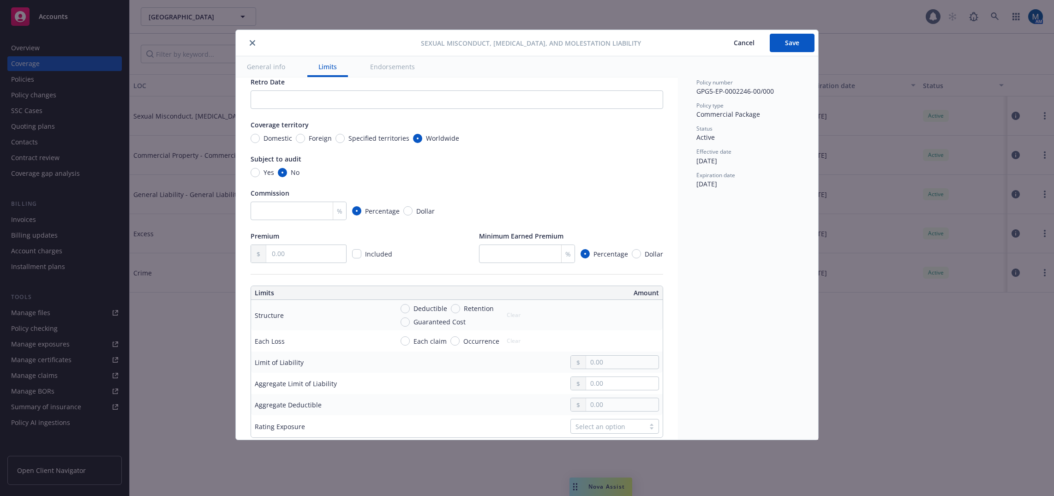
click at [273, 141] on span "Domestic" at bounding box center [278, 138] width 29 height 10
click at [260, 141] on input "Domestic" at bounding box center [255, 138] width 9 height 9
radio input "true"
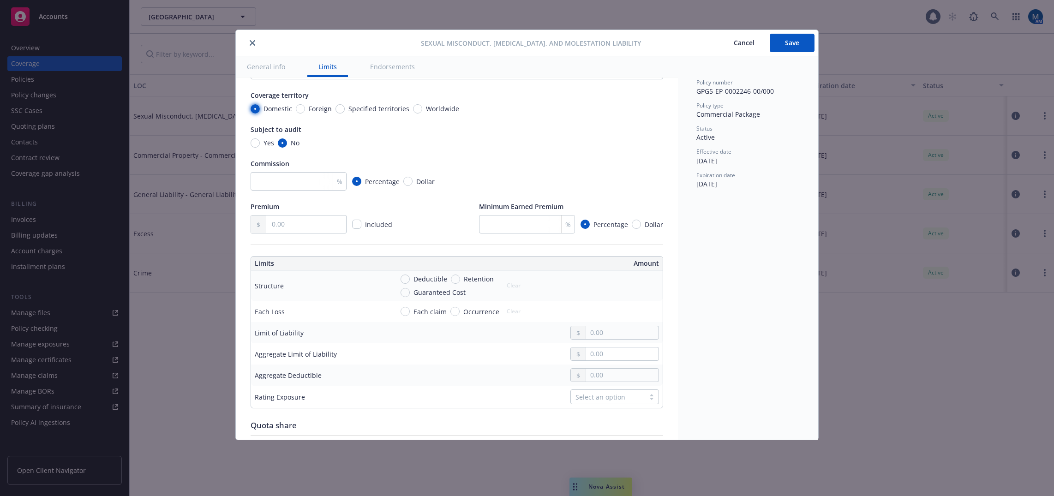
scroll to position [138, 0]
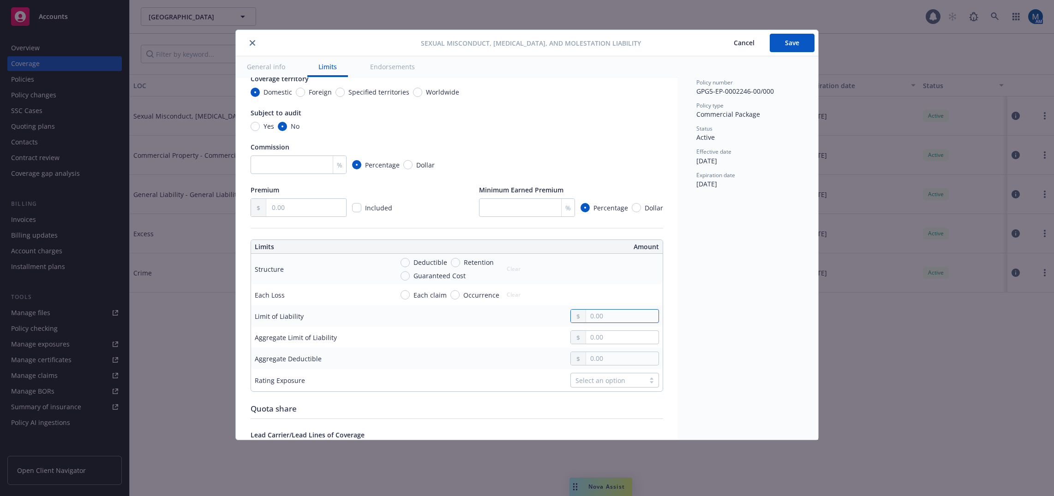
click at [605, 323] on input "text" at bounding box center [622, 316] width 72 height 13
type input "1,000,000.00"
click at [607, 340] on div at bounding box center [614, 337] width 89 height 14
click at [617, 344] on input "text" at bounding box center [622, 337] width 72 height 13
type input "2,000,000.00"
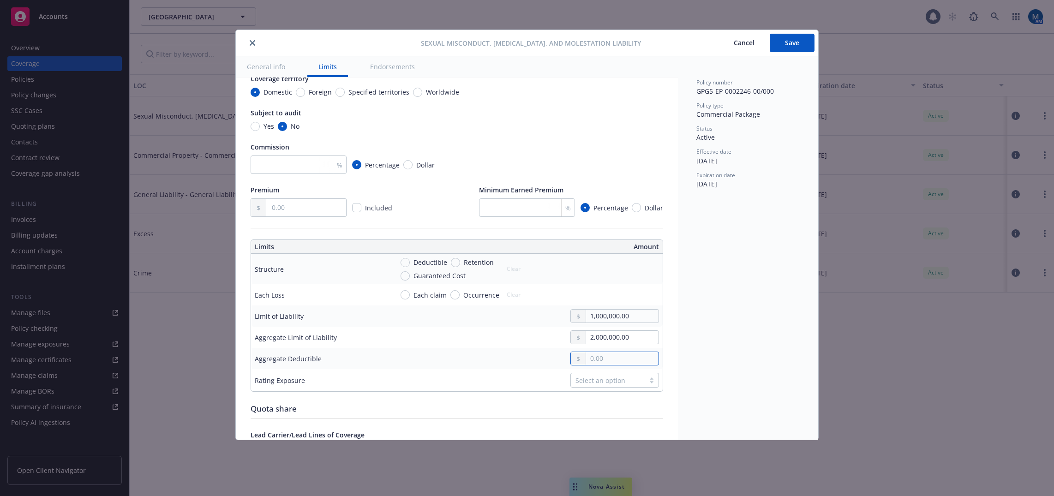
click at [619, 365] on input "text" at bounding box center [622, 358] width 72 height 13
click at [450, 300] on input "Occurrence" at bounding box center [454, 294] width 9 height 9
radio input "true"
click at [804, 48] on button "Save" at bounding box center [792, 43] width 45 height 18
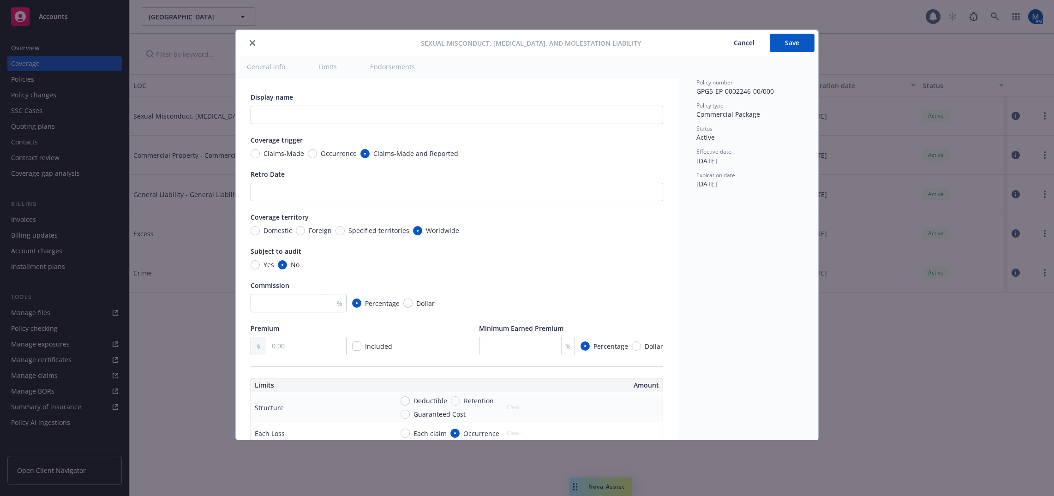
radio input "true"
type input "1,000,000.00"
type input "2,000,000.00"
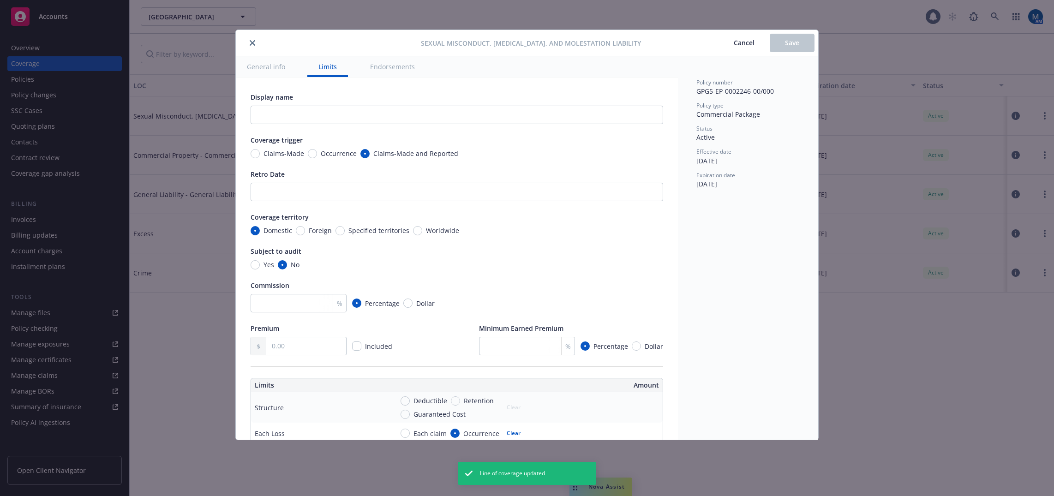
click at [252, 41] on icon "close" at bounding box center [253, 43] width 6 height 6
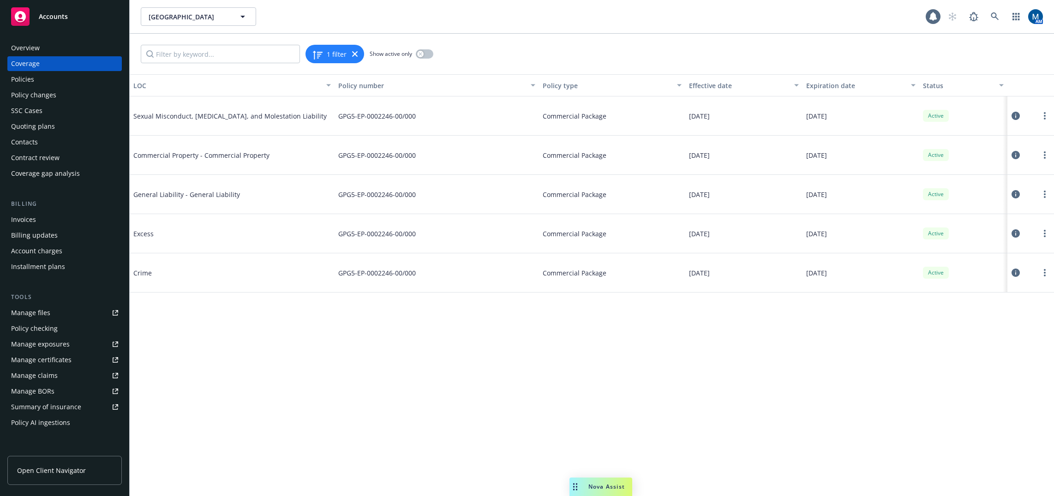
click at [464, 21] on div "Temecula Valley Charter School Temecula Valley Charter School" at bounding box center [533, 16] width 785 height 18
click at [59, 78] on div "Policies" at bounding box center [64, 79] width 107 height 15
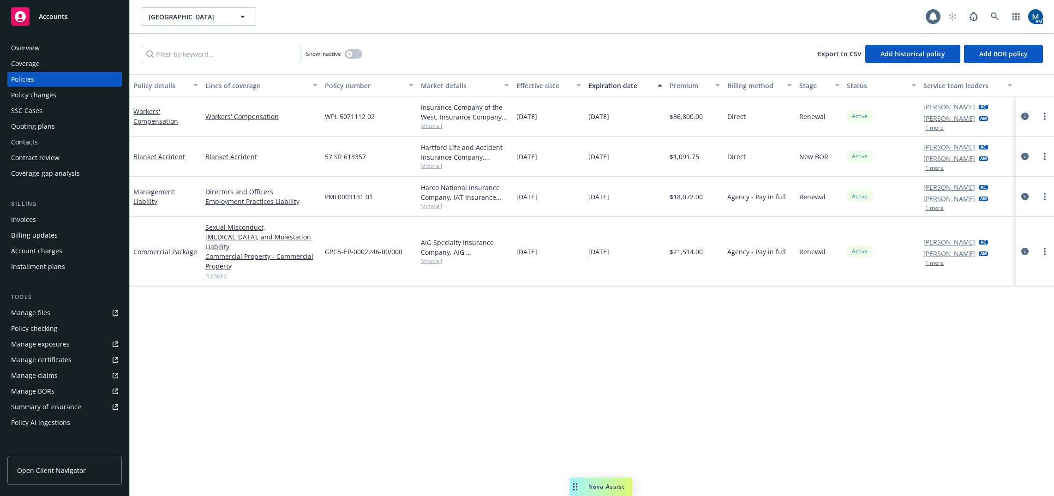
click at [1022, 116] on icon "circleInformation" at bounding box center [1024, 116] width 7 height 7
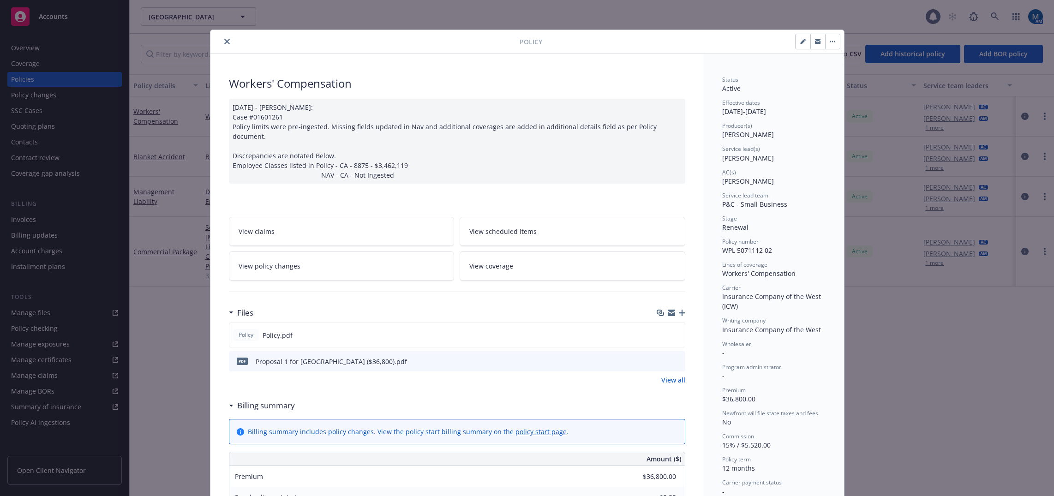
click at [294, 261] on span "View policy changes" at bounding box center [270, 266] width 62 height 10
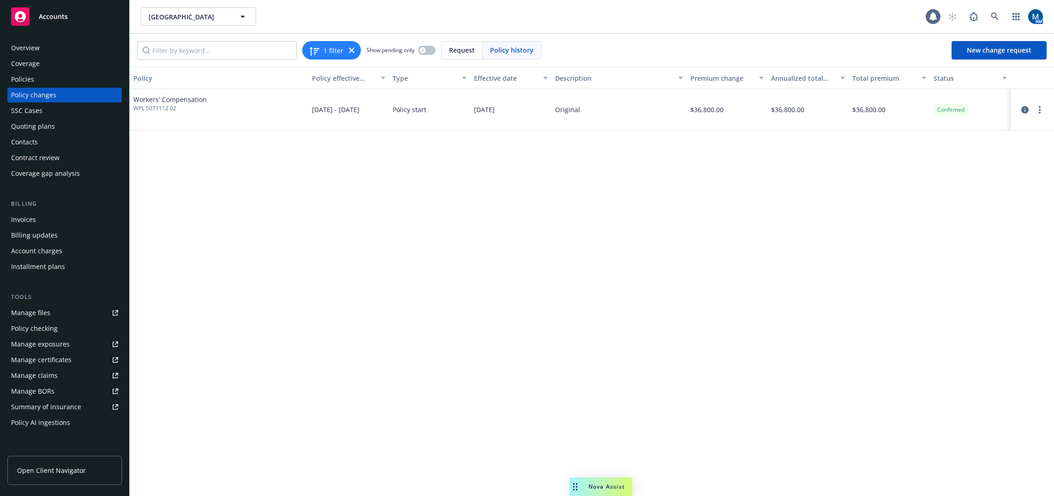
click at [72, 83] on div "Policies" at bounding box center [64, 79] width 107 height 15
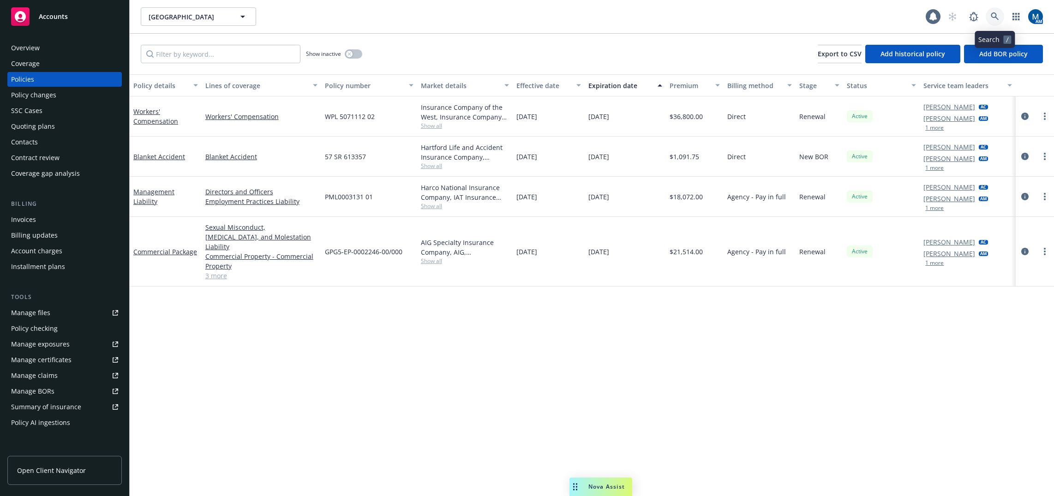
click at [989, 12] on link at bounding box center [995, 16] width 18 height 18
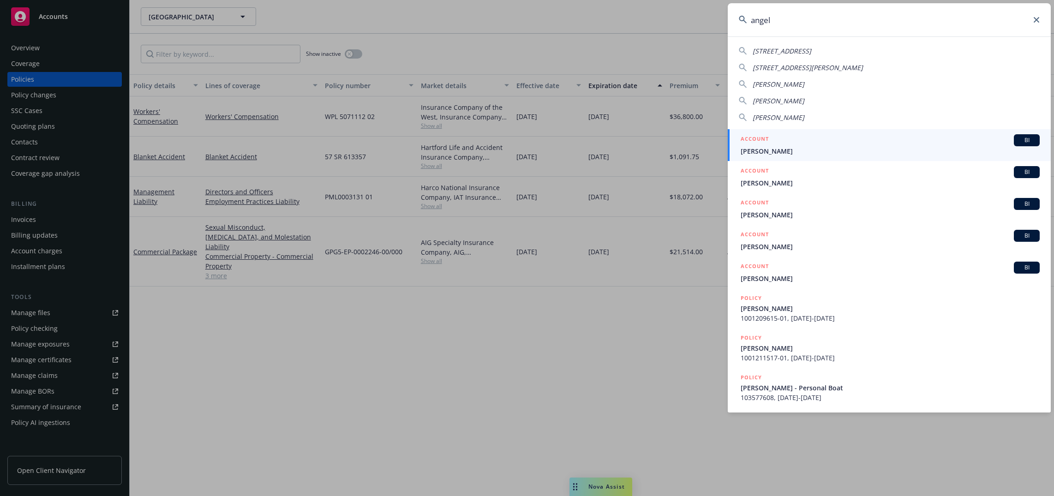
click at [803, 18] on input "angel" at bounding box center [889, 19] width 323 height 33
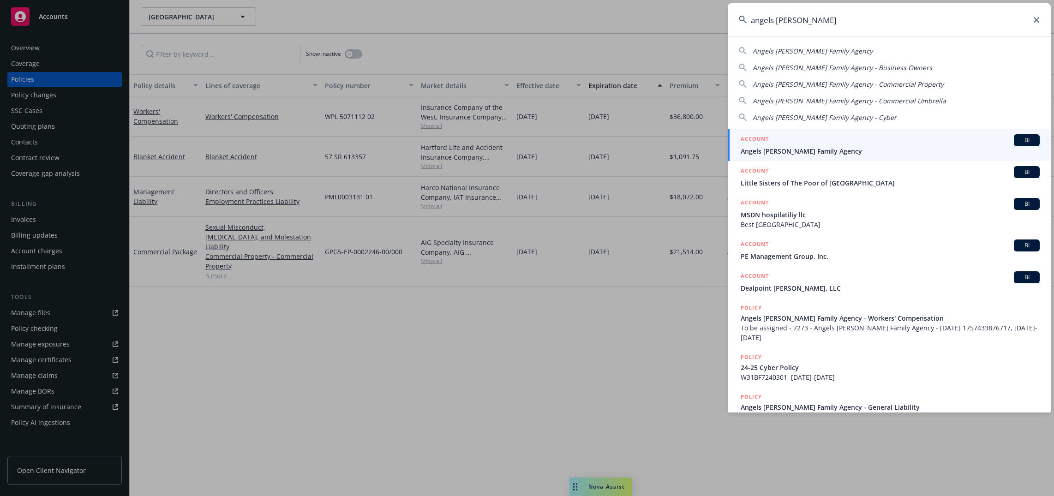
type input "angels foster"
click at [804, 141] on div "ACCOUNT BI" at bounding box center [890, 140] width 299 height 12
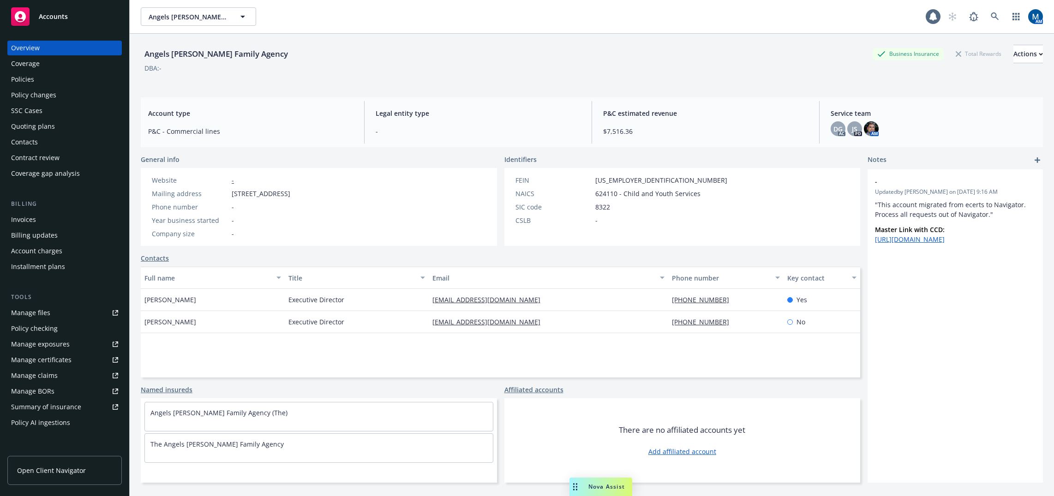
click at [33, 76] on div "Policies" at bounding box center [22, 79] width 23 height 15
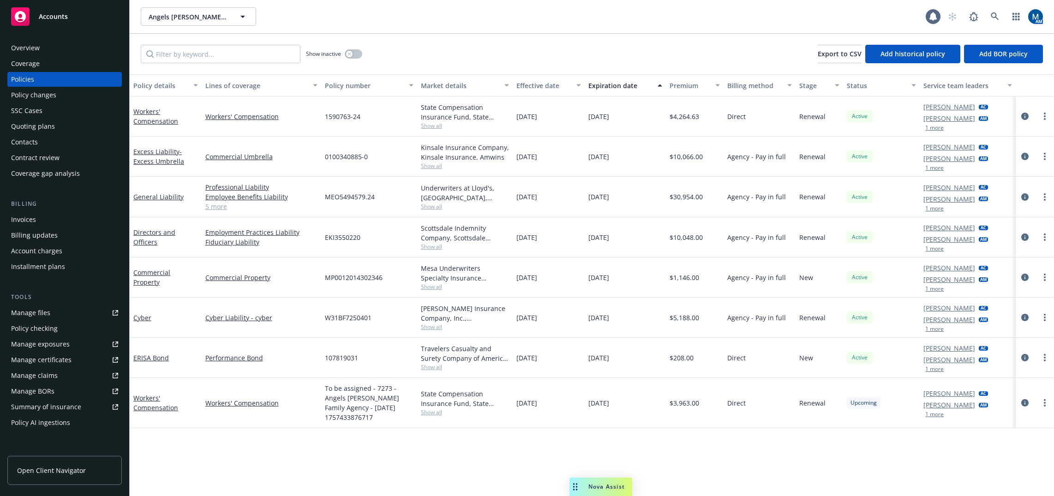
drag, startPoint x: 411, startPoint y: 42, endPoint x: 396, endPoint y: 29, distance: 19.3
click at [405, 37] on div "Show inactive Export to CSV Add historical policy Add BOR policy" at bounding box center [592, 54] width 924 height 41
click at [65, 23] on div "Accounts" at bounding box center [64, 16] width 107 height 18
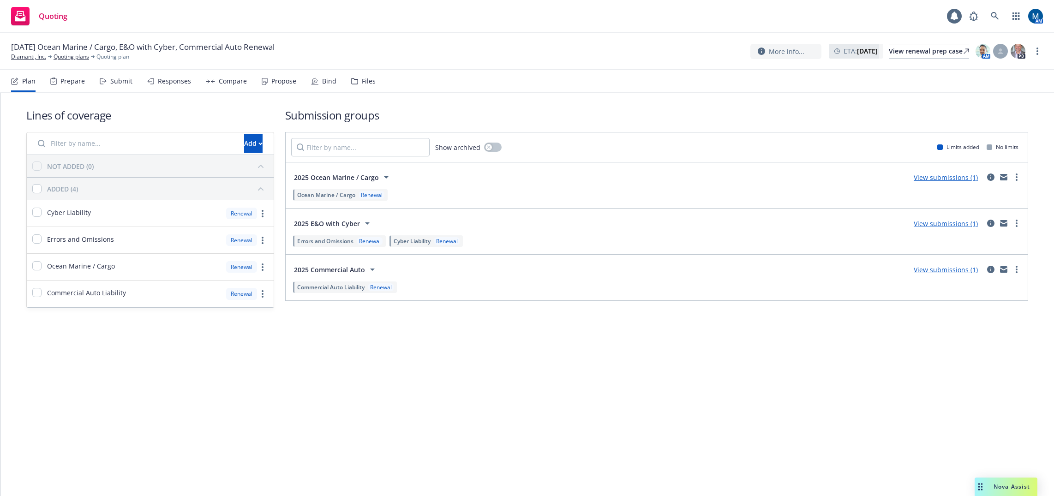
click at [126, 83] on div "Submit" at bounding box center [121, 81] width 22 height 7
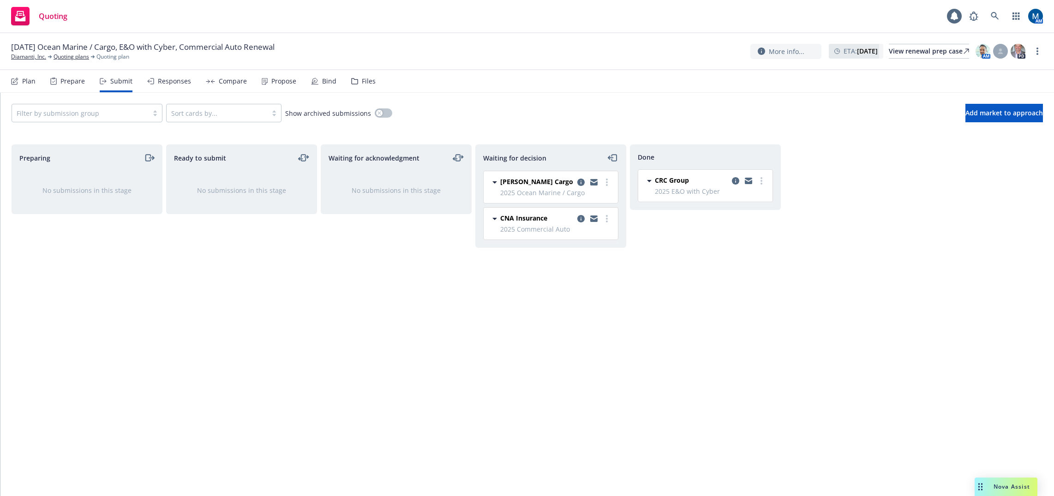
click at [280, 78] on div "Propose" at bounding box center [283, 81] width 25 height 7
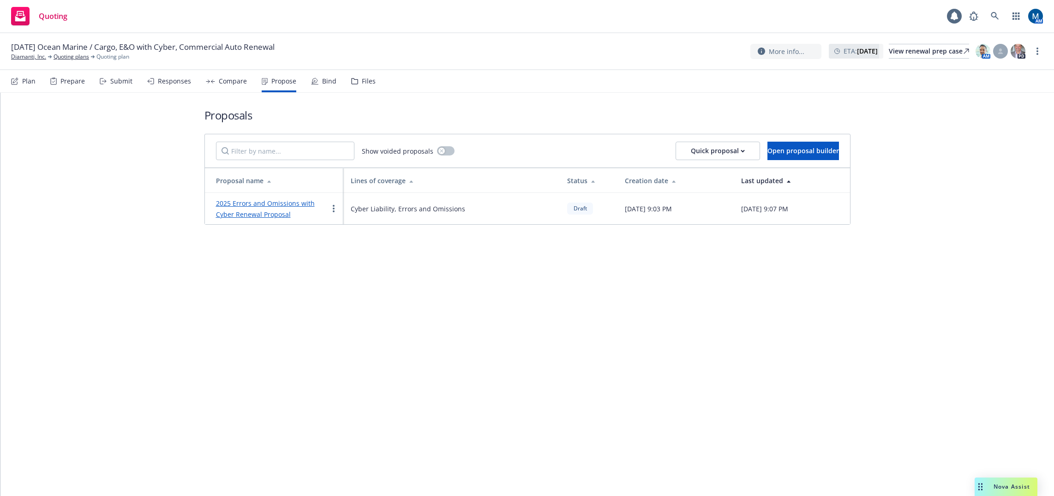
click at [511, 308] on div "Proposals Show voided proposals Quick proposal Open proposal builder Proposal n…" at bounding box center [527, 294] width 1054 height 403
click at [252, 198] on div "2025 Errors and Omissions with Cyber Renewal Proposal" at bounding box center [272, 209] width 112 height 22
click at [251, 201] on link "2025 Errors and Omissions with Cyber Renewal Proposal" at bounding box center [265, 209] width 99 height 20
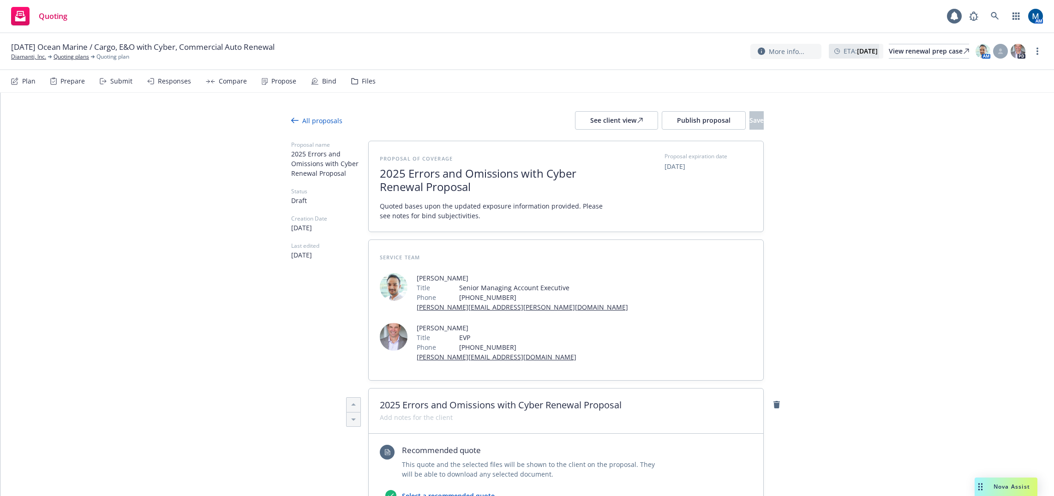
click at [310, 120] on div "All proposals" at bounding box center [316, 121] width 51 height 10
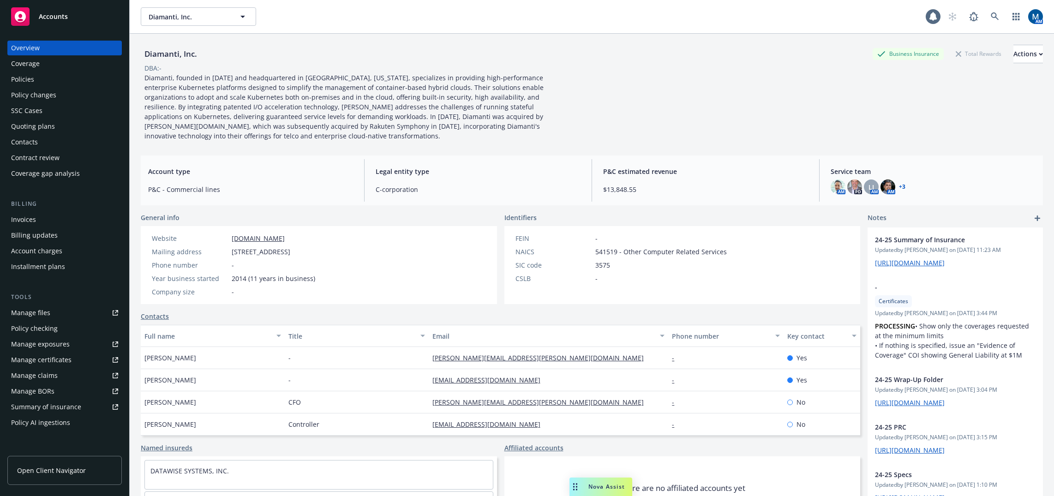
click at [80, 79] on div "Policies" at bounding box center [64, 79] width 107 height 15
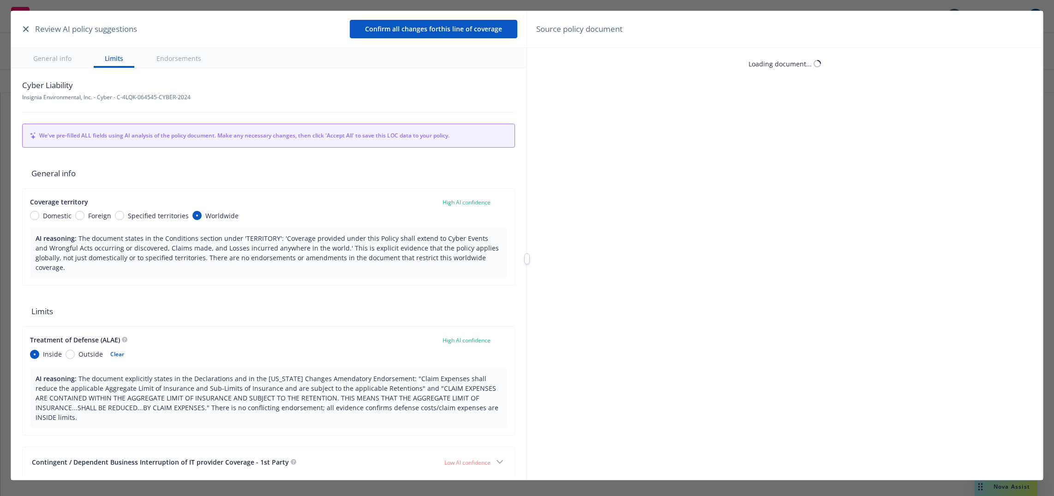
type textarea "x"
click at [27, 27] on icon "button" at bounding box center [26, 29] width 6 height 6
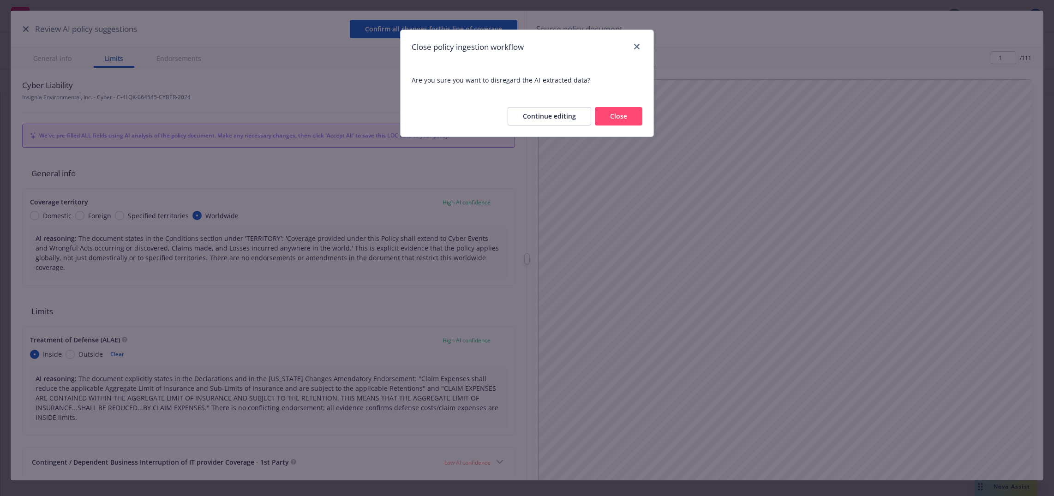
click at [620, 115] on button "Close" at bounding box center [619, 116] width 48 height 18
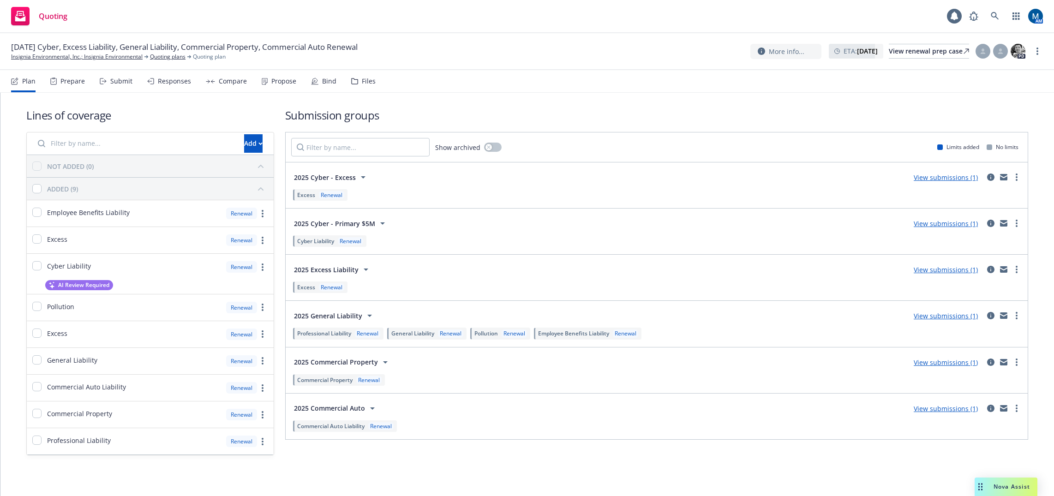
click at [266, 79] on div "Propose" at bounding box center [279, 81] width 35 height 22
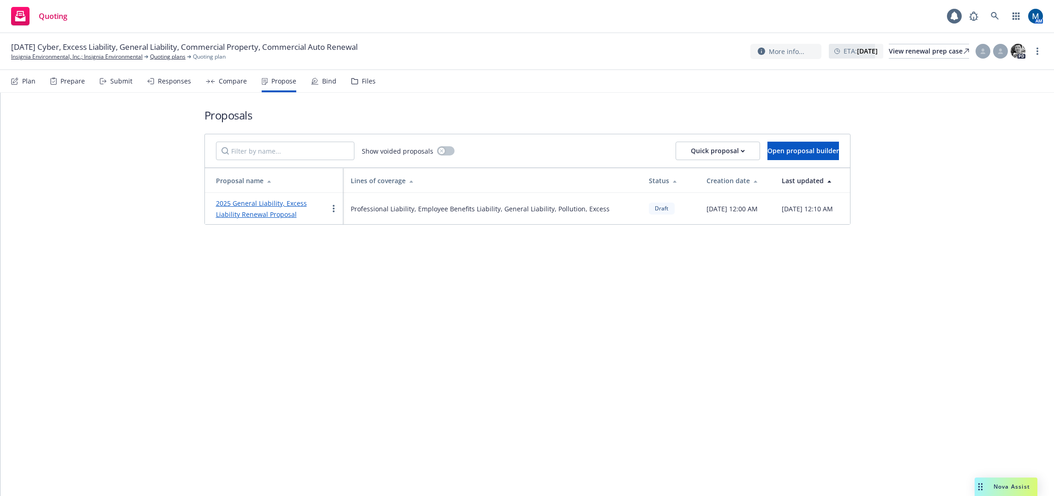
click at [115, 83] on div "Submit" at bounding box center [121, 81] width 22 height 7
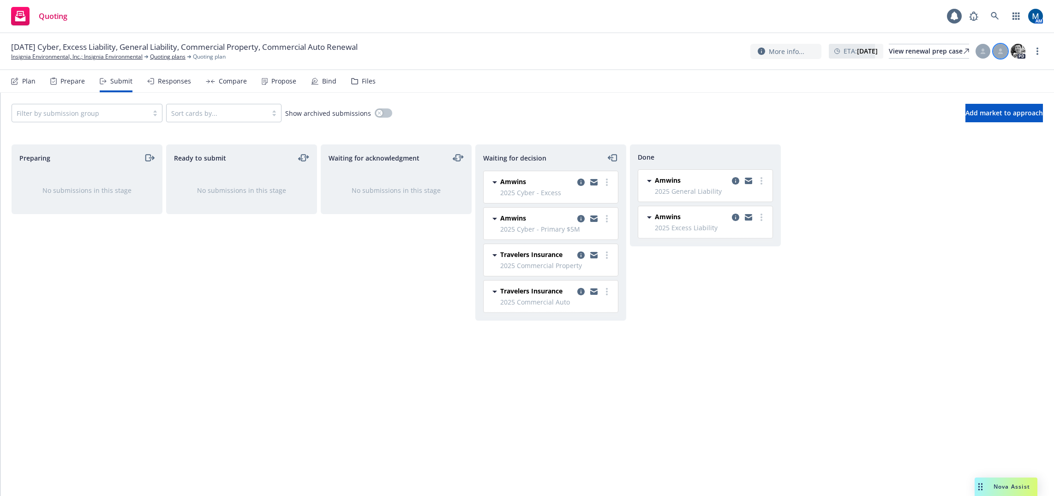
click at [996, 48] on div at bounding box center [1000, 51] width 15 height 15
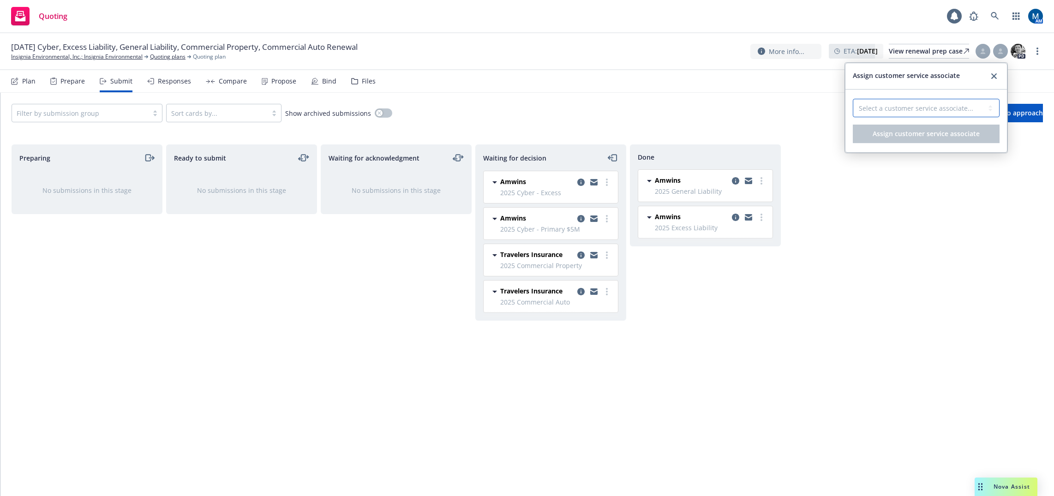
click at [913, 105] on select "Select a customer service associate... Michael Chapman" at bounding box center [926, 108] width 147 height 18
select select "c779b0f1-a22e-41bd-a50a-b1711e2abe9c"
click at [853, 99] on select "Select a customer service associate... Michael Chapman" at bounding box center [926, 108] width 147 height 18
drag, startPoint x: 897, startPoint y: 136, endPoint x: 903, endPoint y: 132, distance: 7.9
click at [897, 136] on span "Assign customer service associate" at bounding box center [926, 133] width 107 height 9
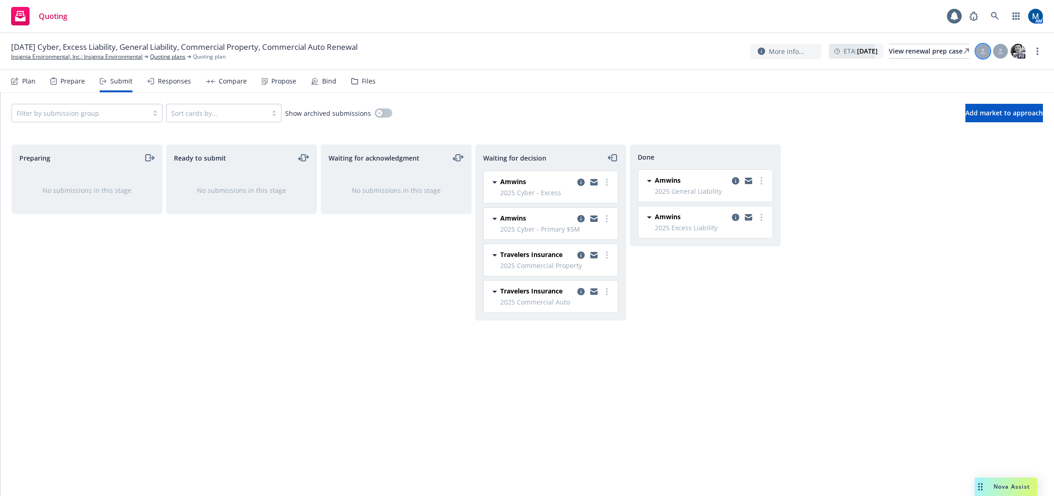
click at [980, 51] on icon at bounding box center [983, 51] width 6 height 6
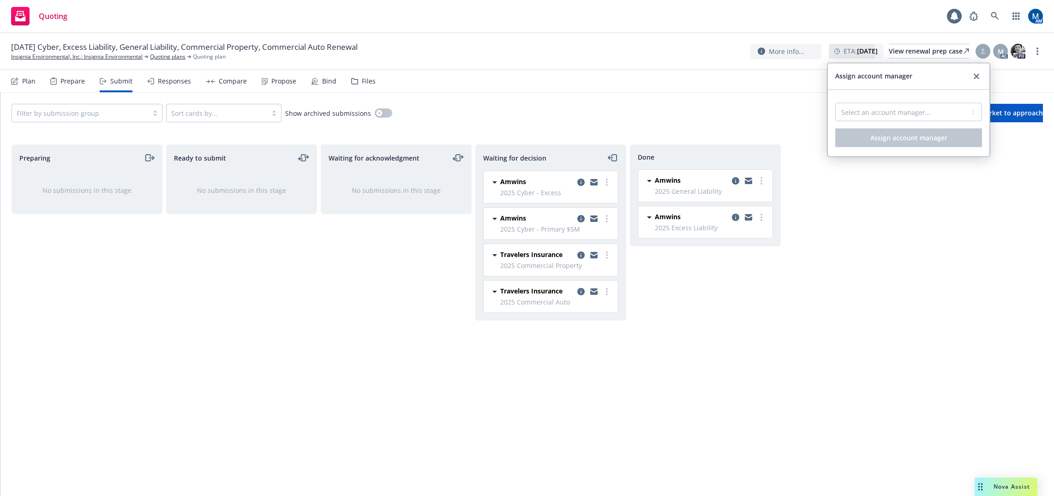
click at [903, 100] on div "Select an account manager... Adnan Shaikh Marlowe Milo" at bounding box center [908, 110] width 147 height 22
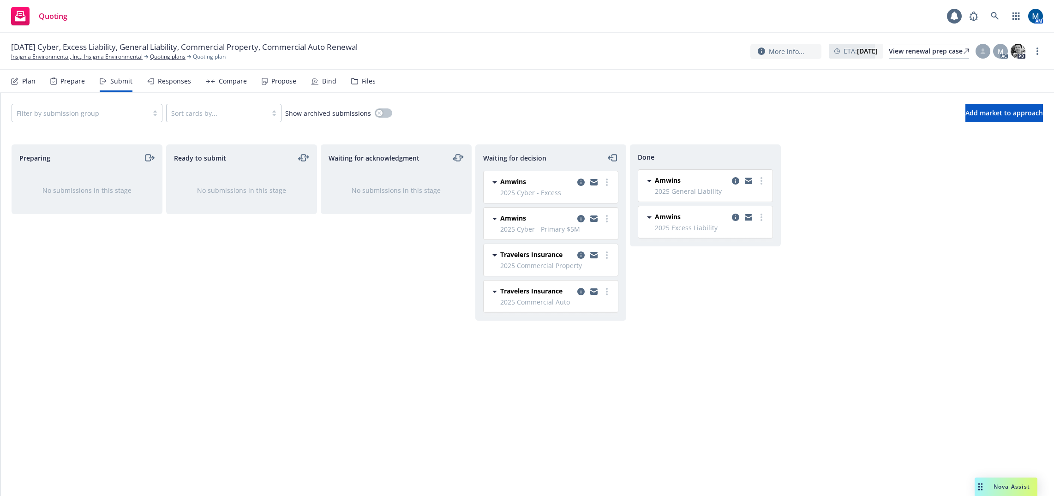
click at [898, 110] on select "Select an account manager... Adnan Shaikh Marlowe Milo" at bounding box center [908, 111] width 147 height 18
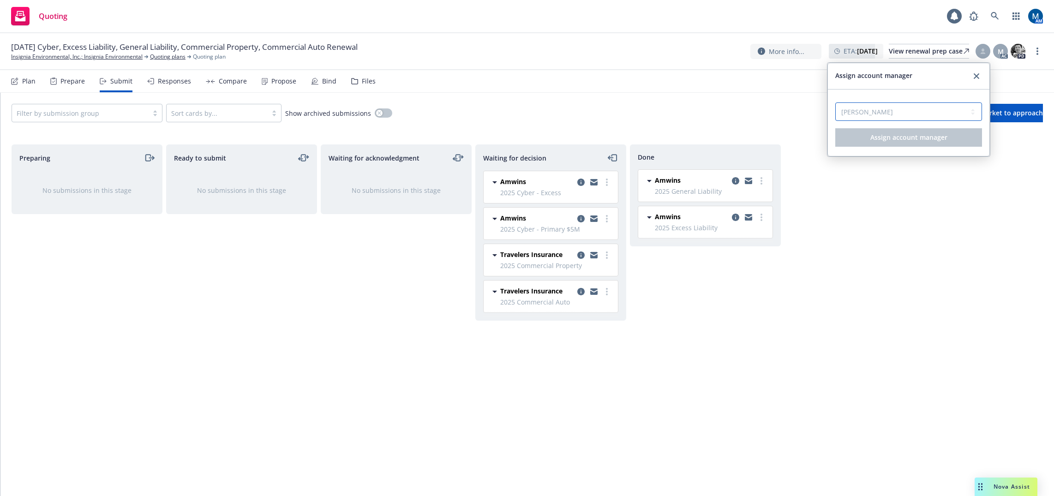
click at [835, 102] on select "Select an account manager... Adnan Shaikh Marlowe Milo" at bounding box center [908, 111] width 147 height 18
click at [911, 112] on select "Select an account manager... Adnan Shaikh Marlowe Milo" at bounding box center [908, 111] width 147 height 18
select select "41d4fdf2-e24d-424f-85d7-0a9f13f57b01"
click at [835, 102] on select "Select an account manager... Adnan Shaikh Marlowe Milo" at bounding box center [908, 111] width 147 height 18
click at [873, 147] on div "Select an account manager... Adnan Shaikh Marlowe Milo Assign account manager" at bounding box center [909, 123] width 162 height 66
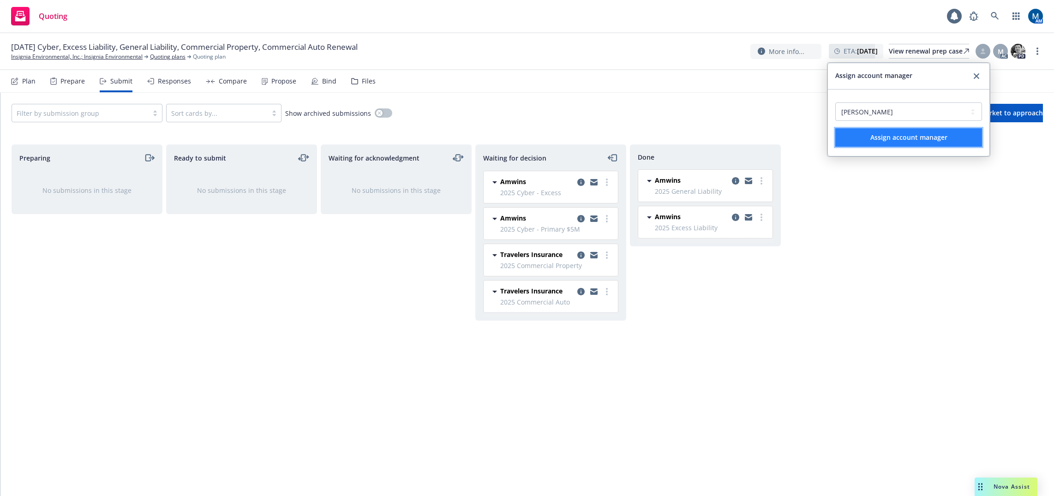
click at [875, 143] on button "Assign account manager" at bounding box center [908, 137] width 147 height 18
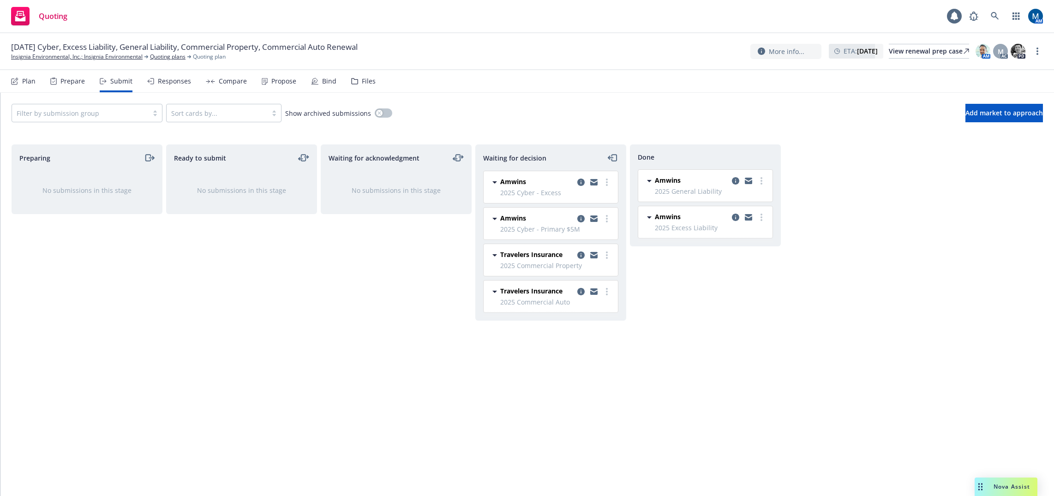
click at [161, 80] on div "Responses" at bounding box center [174, 81] width 33 height 7
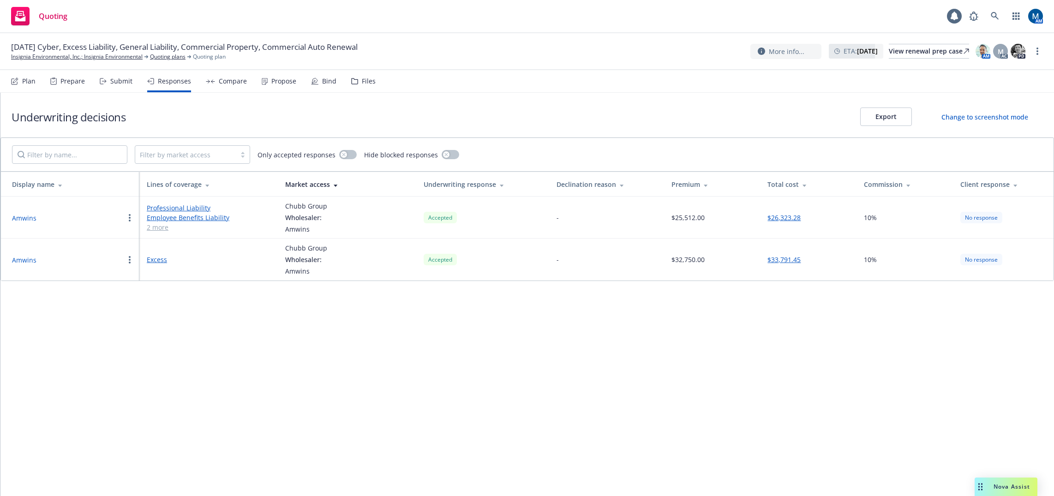
click at [114, 86] on div "Submit" at bounding box center [116, 81] width 33 height 22
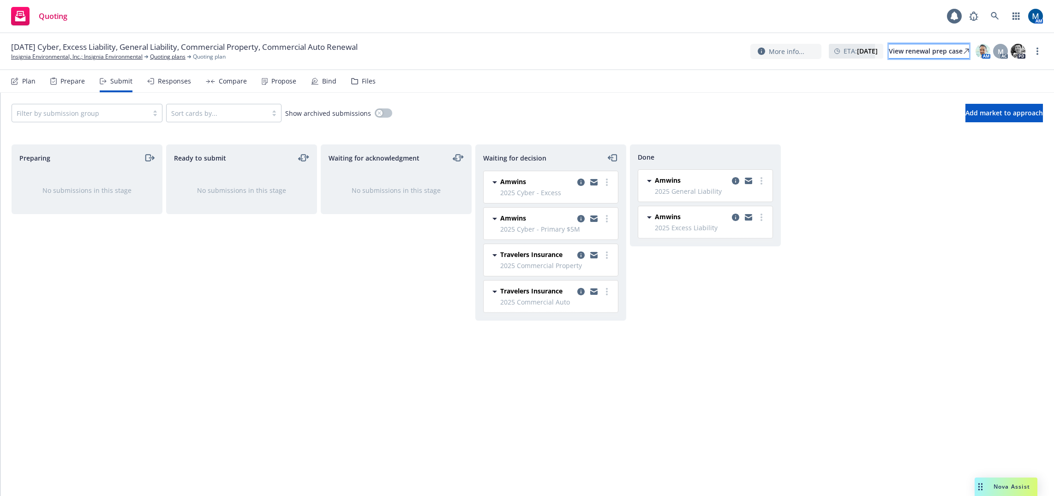
click at [906, 54] on div "View renewal prep case" at bounding box center [929, 51] width 80 height 14
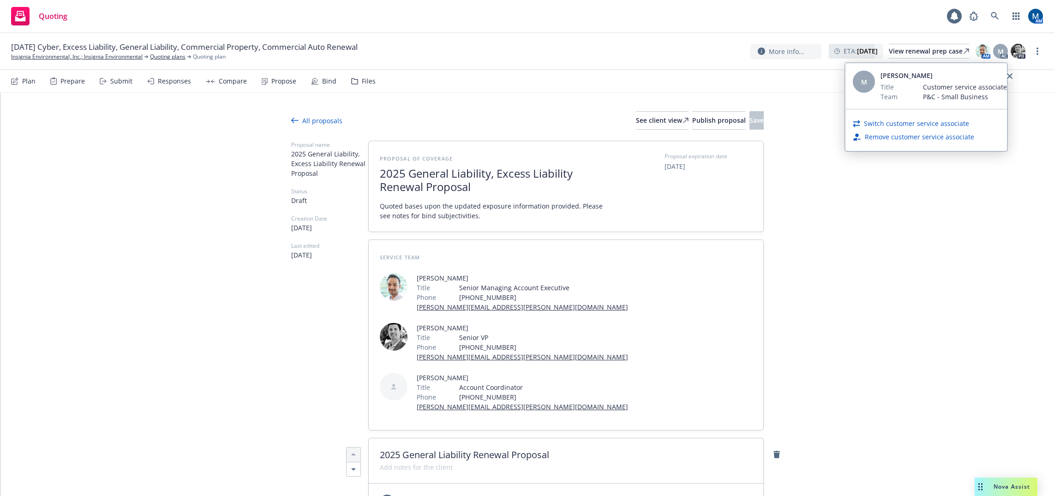
click at [1007, 76] on icon "close" at bounding box center [1010, 76] width 6 height 6
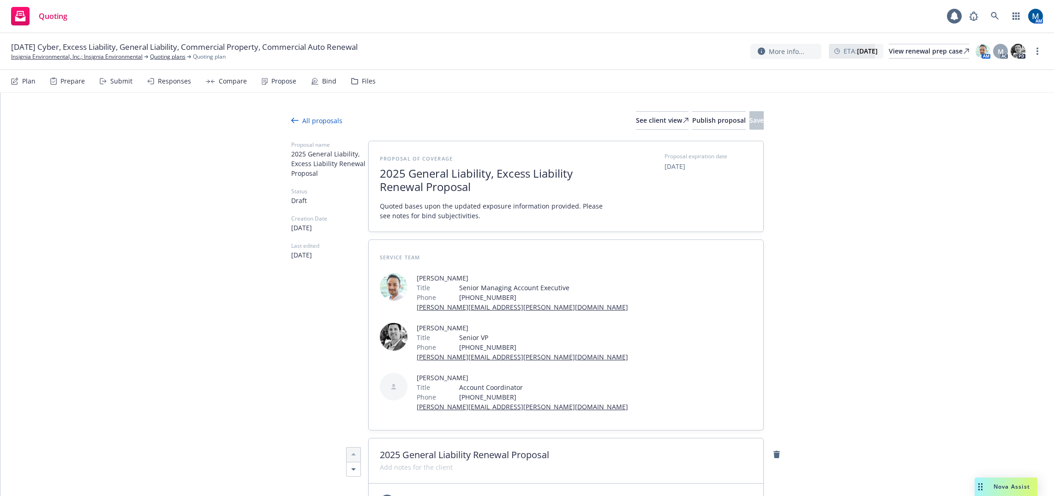
type textarea "x"
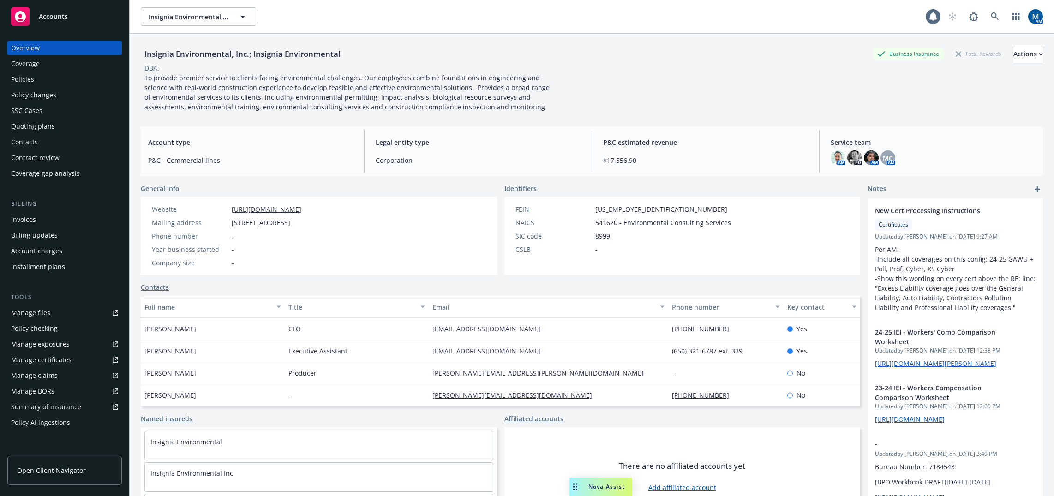
click at [54, 83] on div "Policies" at bounding box center [64, 79] width 107 height 15
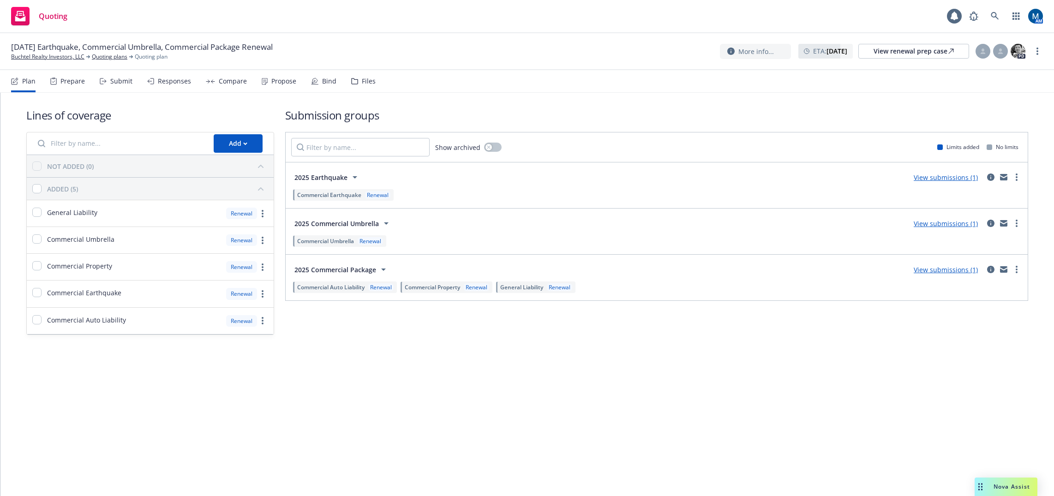
click at [264, 80] on icon at bounding box center [265, 80] width 3 height 0
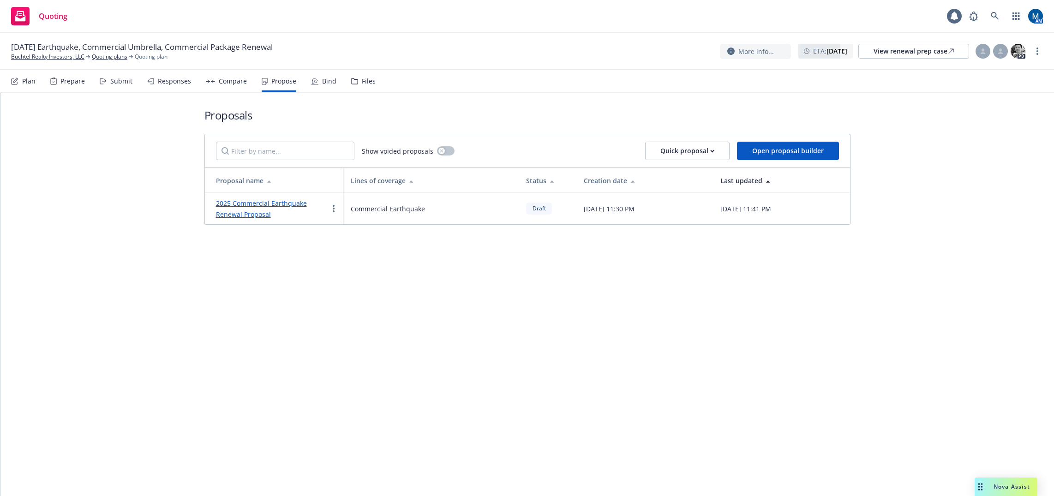
click at [112, 78] on div "Submit" at bounding box center [121, 81] width 22 height 7
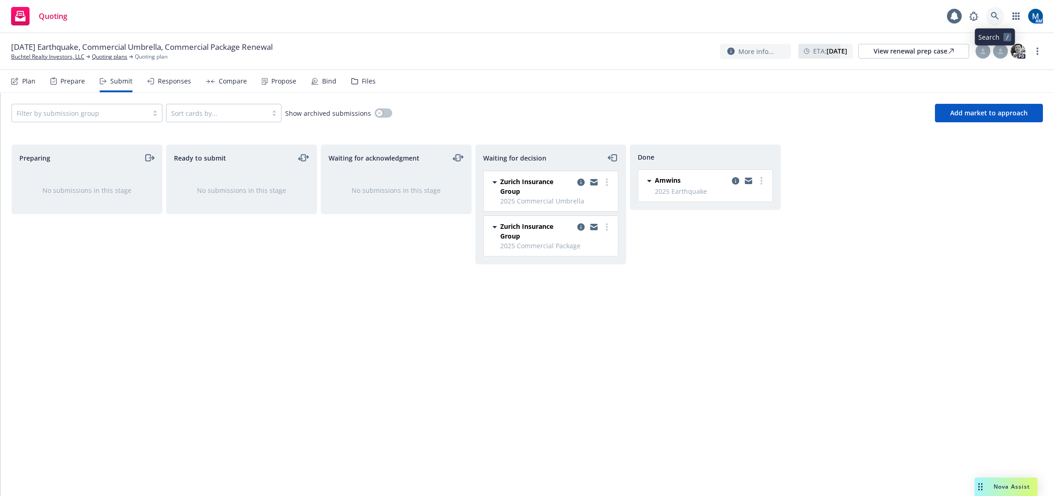
click at [994, 19] on icon at bounding box center [995, 16] width 8 height 8
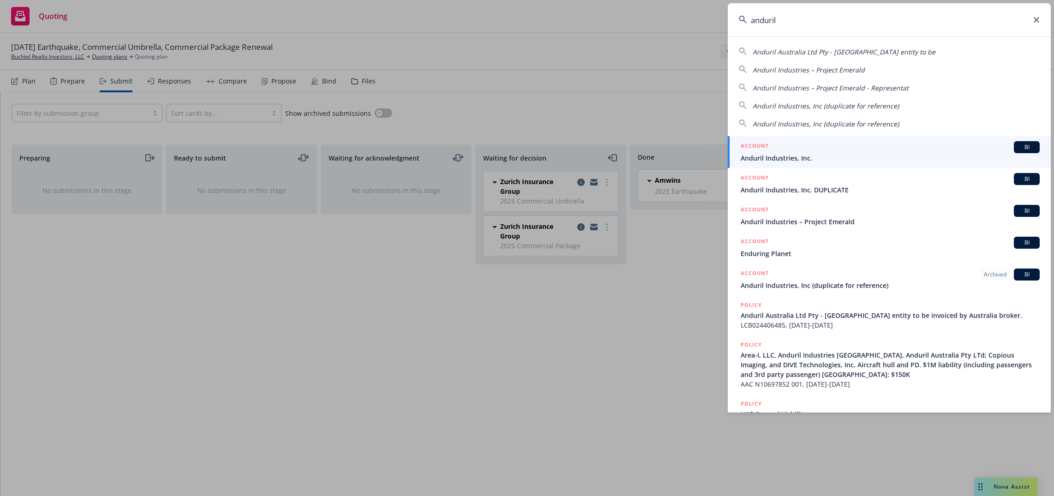
drag, startPoint x: 805, startPoint y: 27, endPoint x: 582, endPoint y: 24, distance: 222.9
click at [582, 24] on div "anduril Anduril Australia Ltd Pty - Australia entity to be Anduril Industries –…" at bounding box center [527, 248] width 1054 height 496
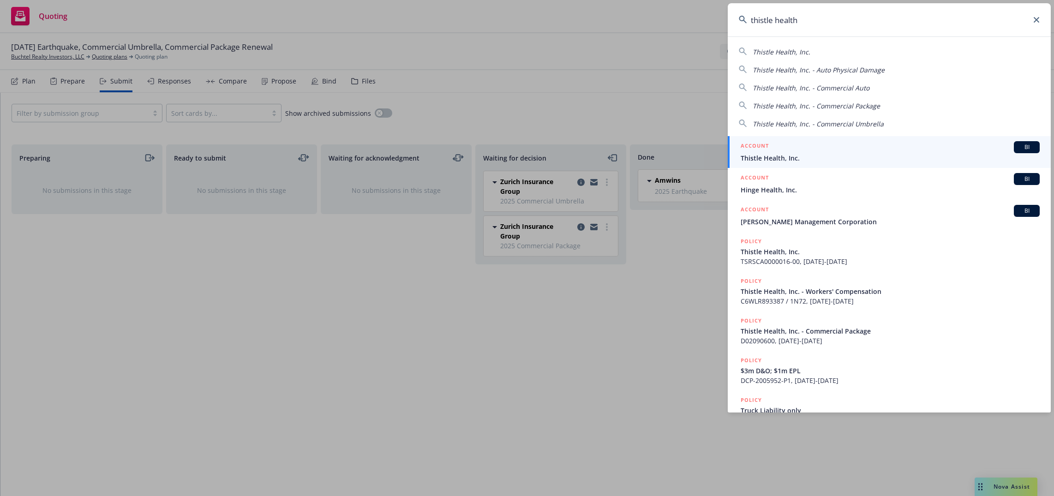
type input "thistle health"
click at [791, 148] on div "ACCOUNT BI" at bounding box center [890, 147] width 299 height 12
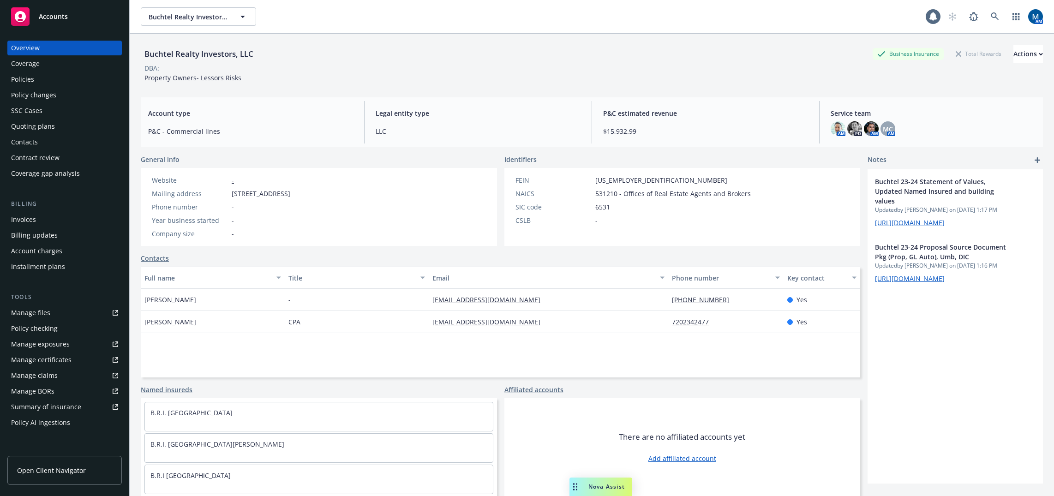
click at [68, 80] on div "Policies" at bounding box center [64, 79] width 107 height 15
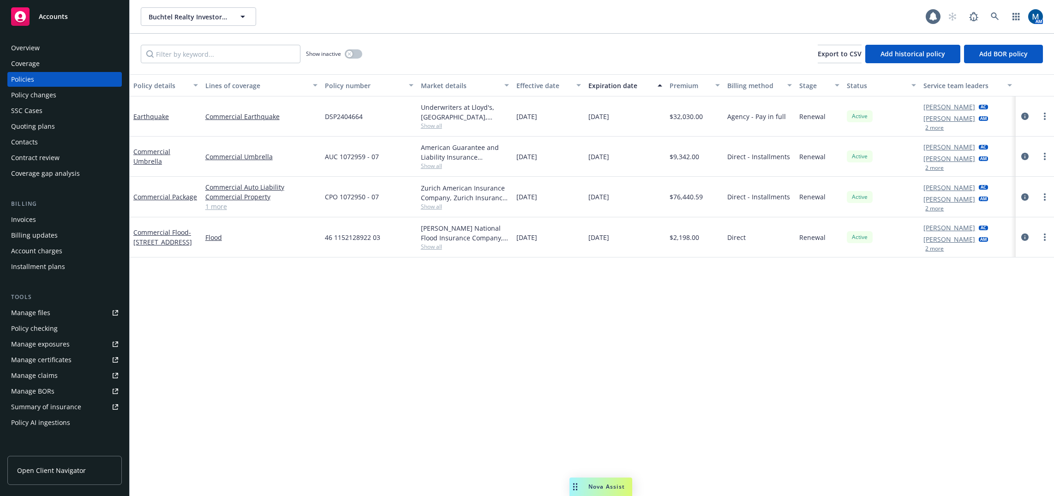
click at [76, 48] on div "Overview" at bounding box center [64, 48] width 107 height 15
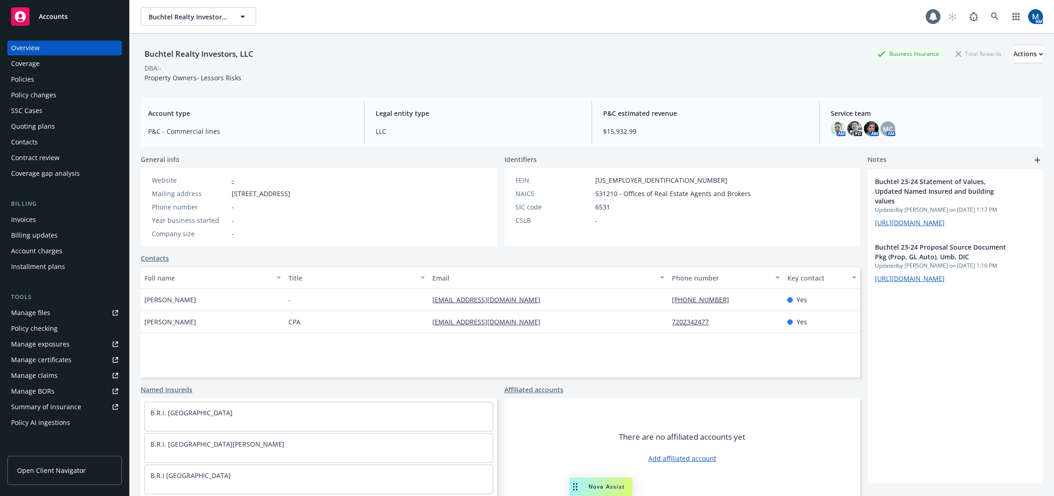
click at [42, 75] on div "Policies" at bounding box center [64, 79] width 107 height 15
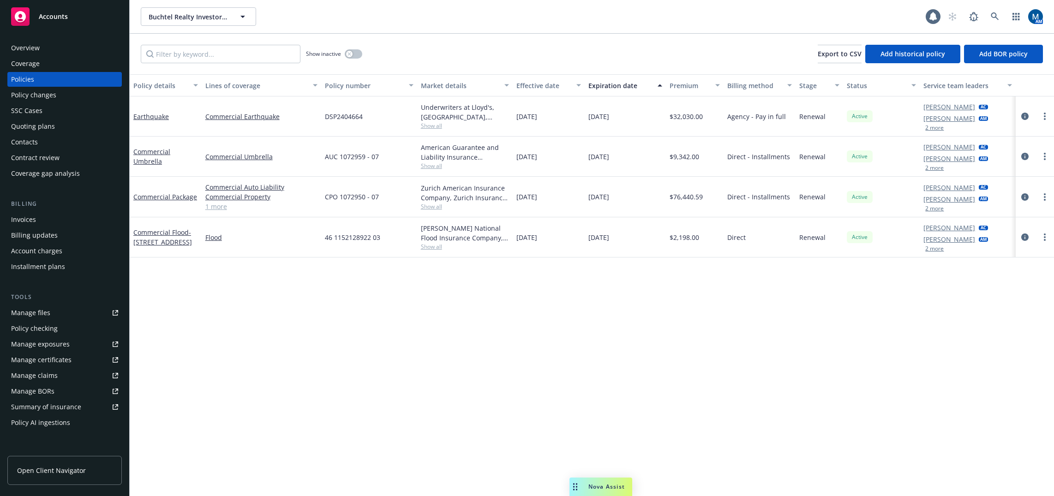
click at [46, 127] on div "Quoting plans" at bounding box center [33, 126] width 44 height 15
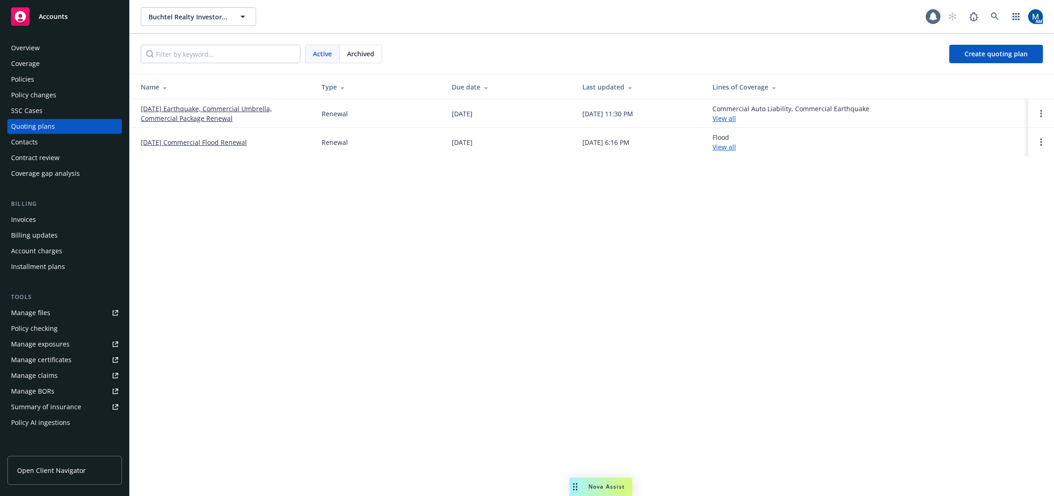
click at [37, 76] on div "Policies" at bounding box center [64, 79] width 107 height 15
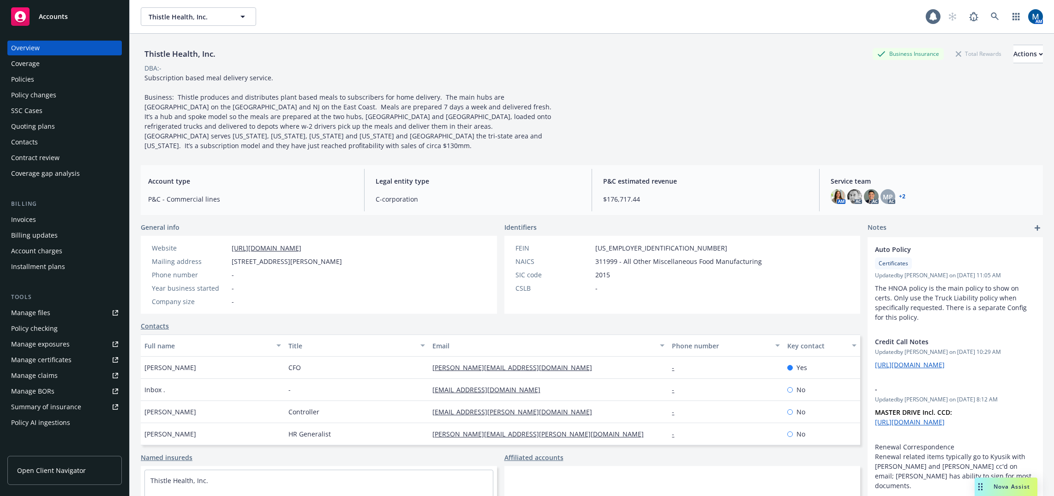
click at [76, 131] on div "Quoting plans" at bounding box center [64, 126] width 107 height 15
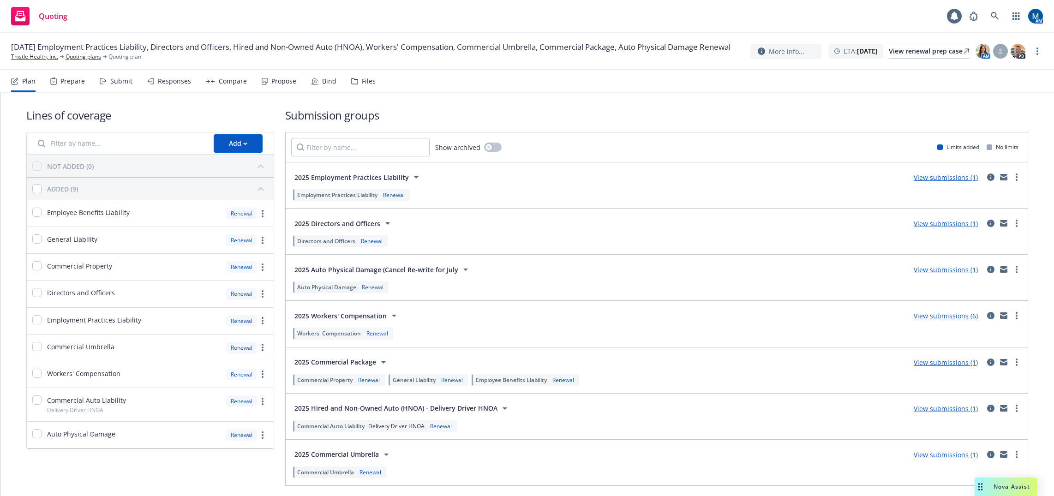
click at [124, 83] on div "Submit" at bounding box center [121, 81] width 22 height 7
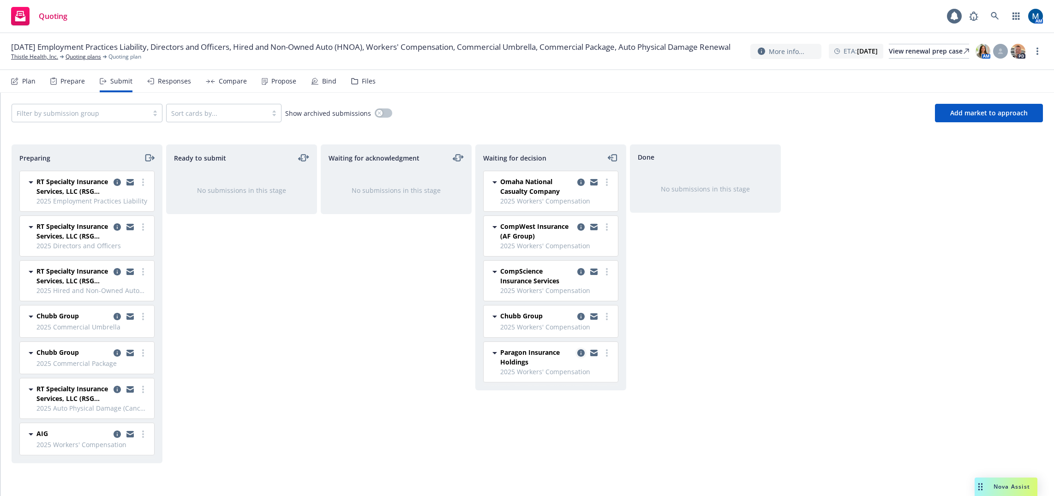
click at [581, 353] on icon "copy logging email" at bounding box center [580, 352] width 7 height 7
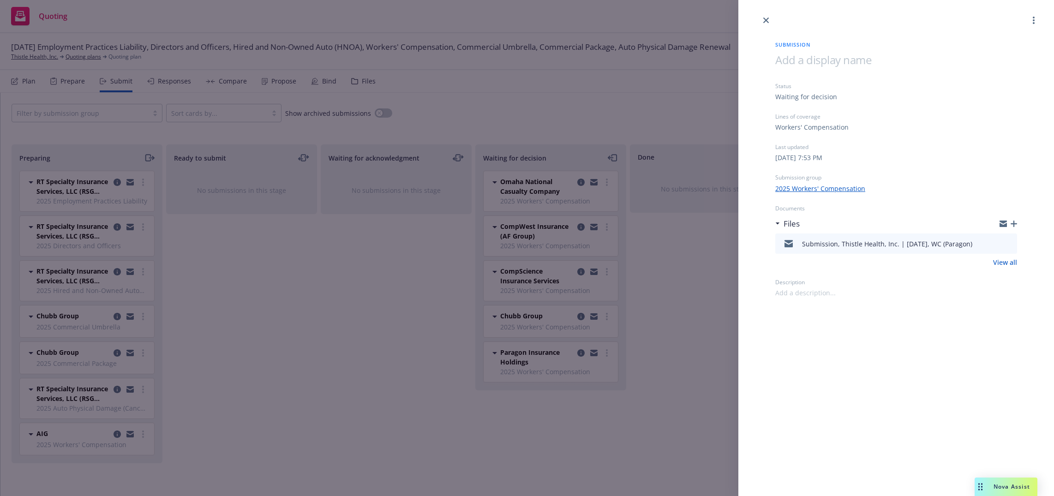
click at [1010, 243] on icon "preview file" at bounding box center [1008, 243] width 8 height 6
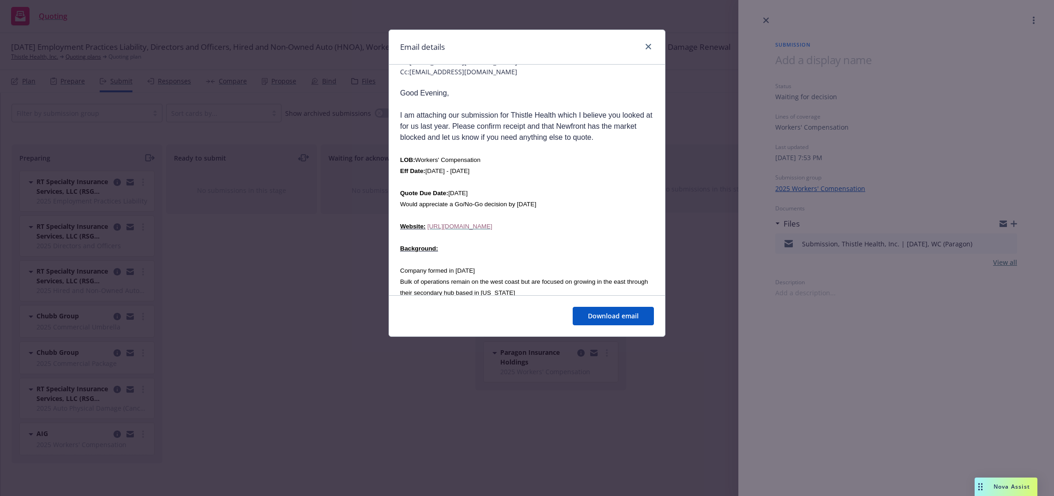
scroll to position [38, 0]
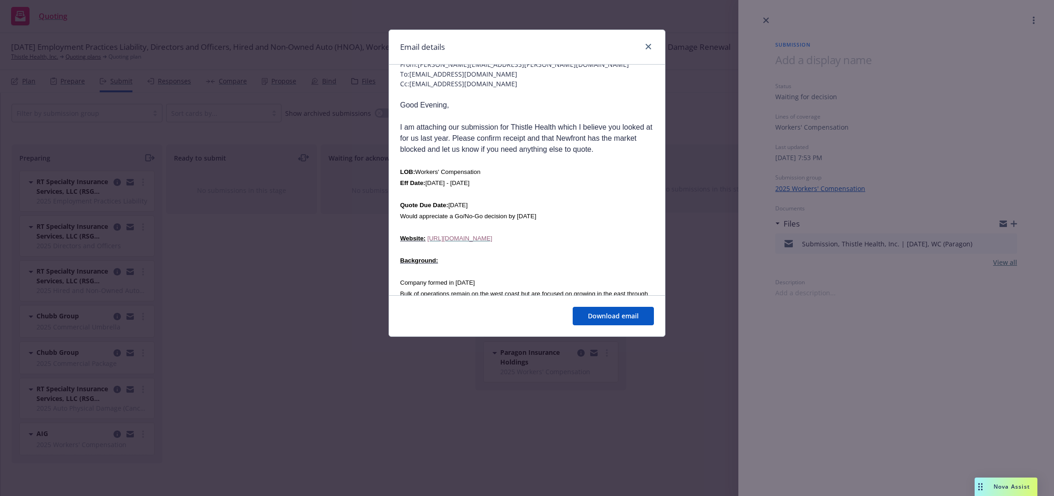
click at [653, 44] on div at bounding box center [646, 47] width 15 height 12
click at [653, 46] on link "close" at bounding box center [648, 46] width 11 height 11
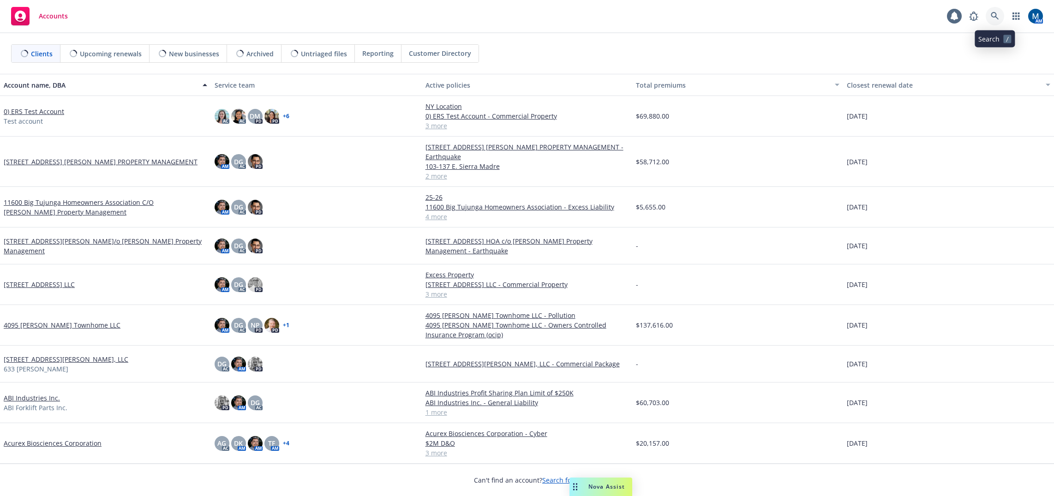
click at [995, 15] on icon at bounding box center [995, 16] width 8 height 8
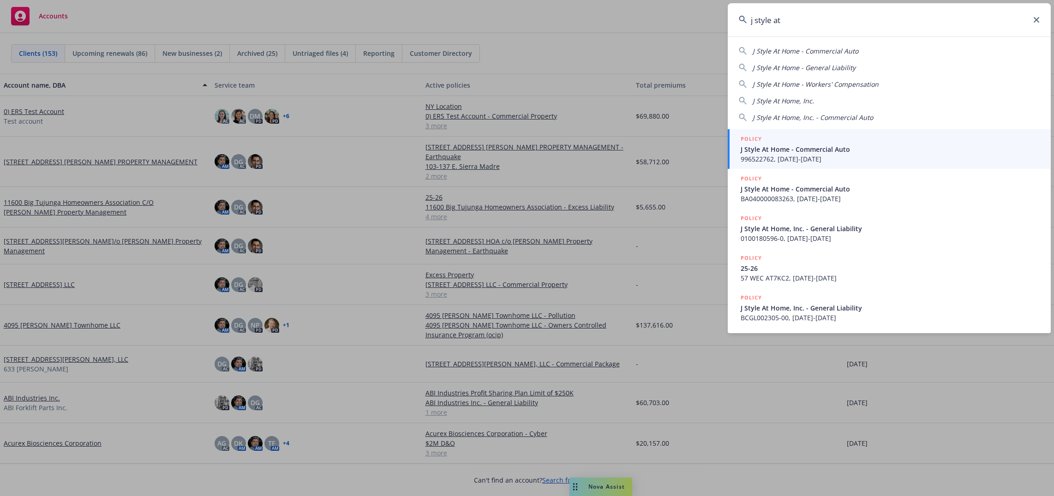
click at [812, 101] on span "J Style At Home, Inc." at bounding box center [783, 100] width 61 height 9
type input "J Style At Home, Inc."
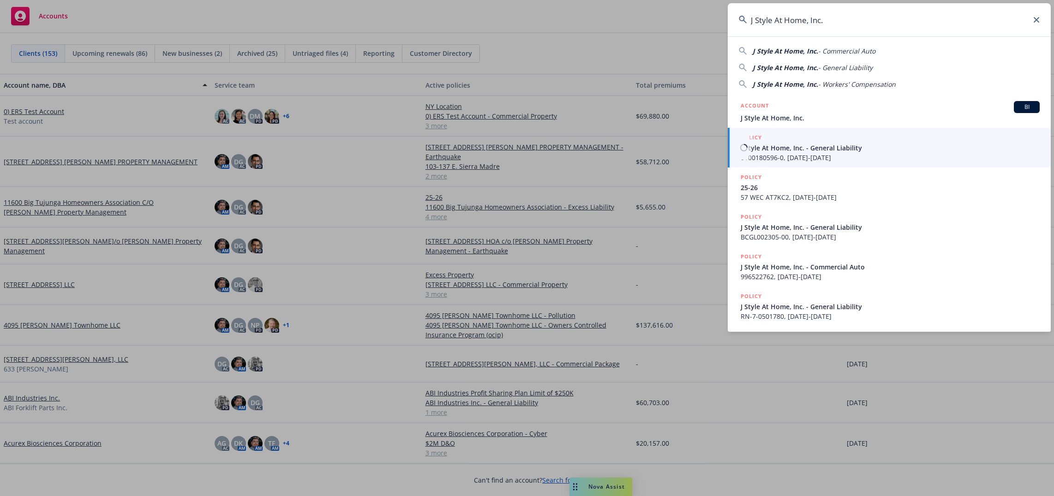
click at [792, 57] on div "J Style At Home, Inc. - Commercial Auto J Style At Home, Inc. - General Liabili…" at bounding box center [889, 65] width 323 height 47
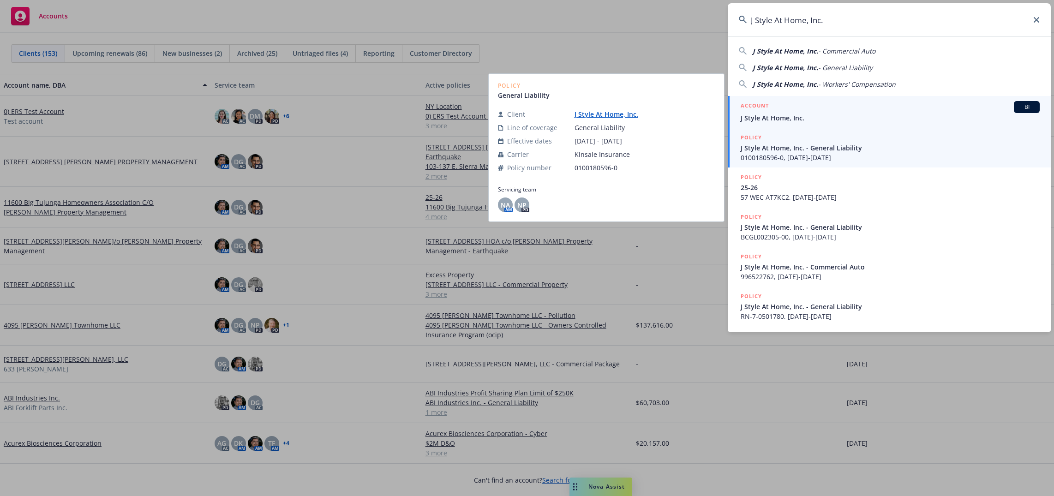
click at [792, 113] on span "J Style At Home, Inc." at bounding box center [890, 118] width 299 height 10
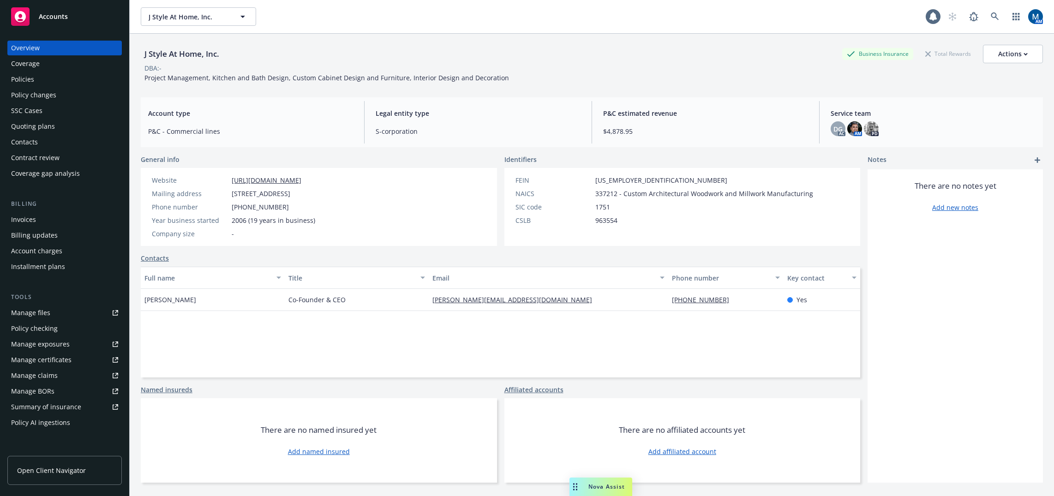
click at [36, 78] on div "Policies" at bounding box center [64, 79] width 107 height 15
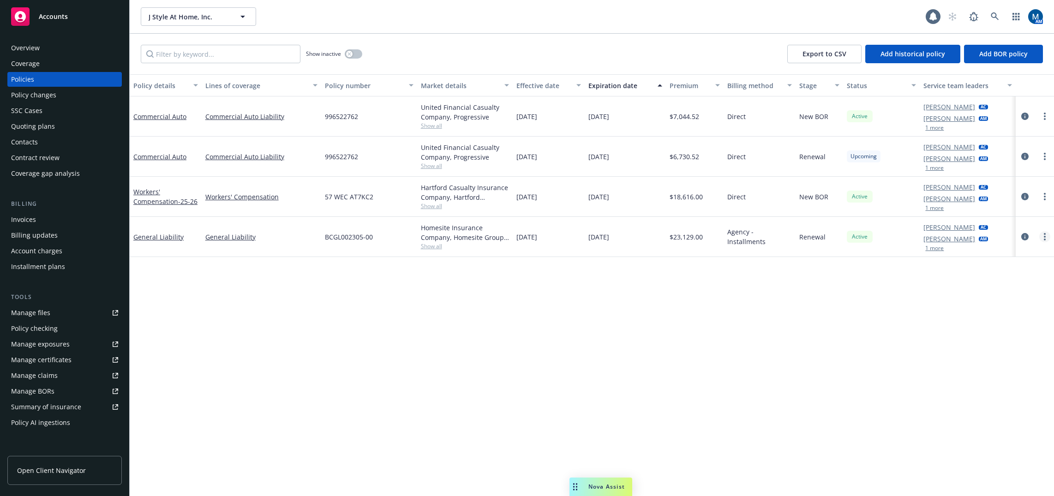
click at [1047, 239] on link "more" at bounding box center [1044, 236] width 11 height 11
click at [993, 366] on link "Copy logging email" at bounding box center [995, 367] width 108 height 18
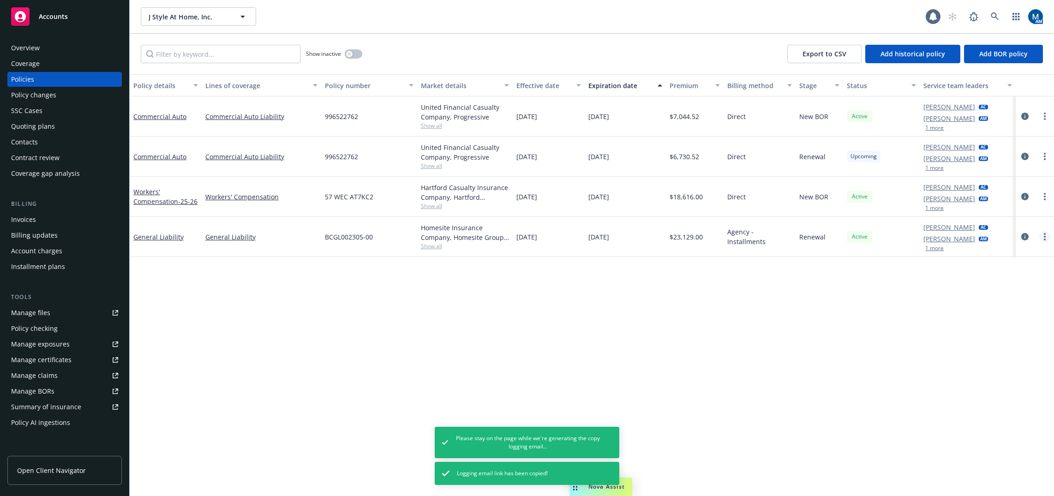
click at [1046, 235] on link "more" at bounding box center [1044, 236] width 11 height 11
click at [1011, 368] on link "Copy logging email" at bounding box center [995, 367] width 108 height 18
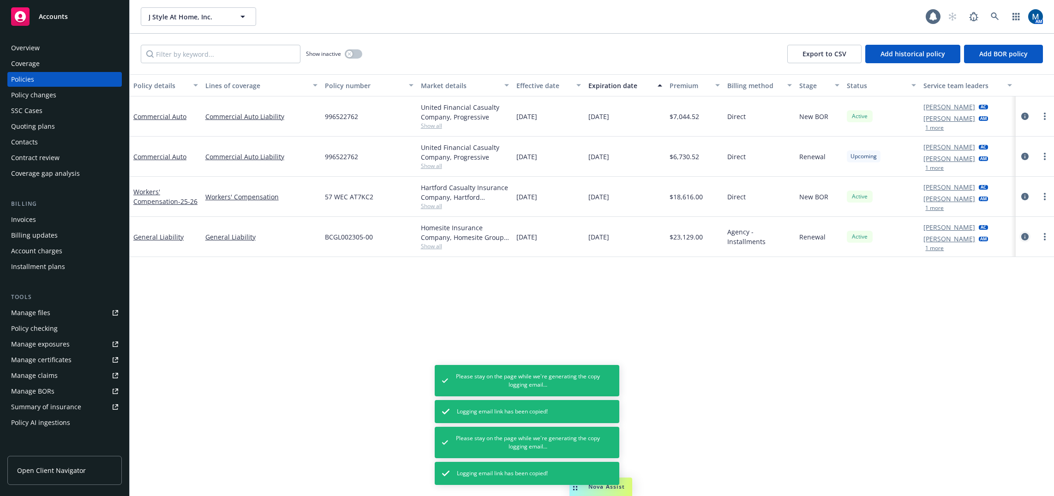
click at [1023, 237] on icon "circleInformation" at bounding box center [1024, 236] width 7 height 7
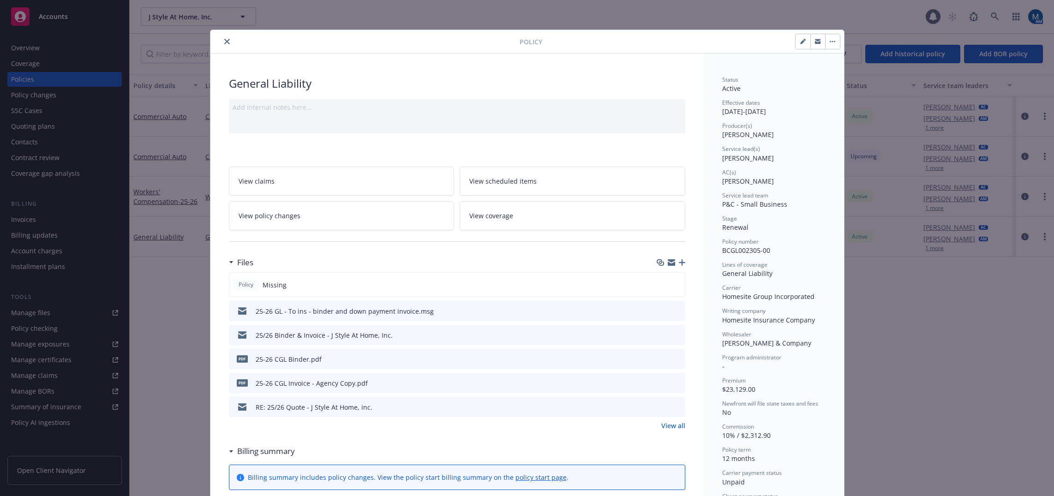
click at [224, 40] on icon "close" at bounding box center [227, 42] width 6 height 6
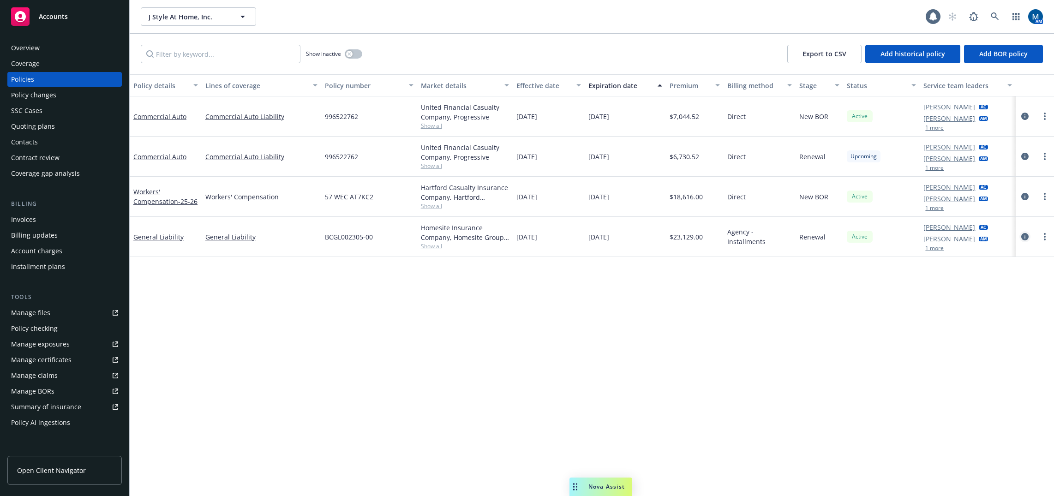
click at [1024, 237] on icon "circleInformation" at bounding box center [1024, 236] width 7 height 7
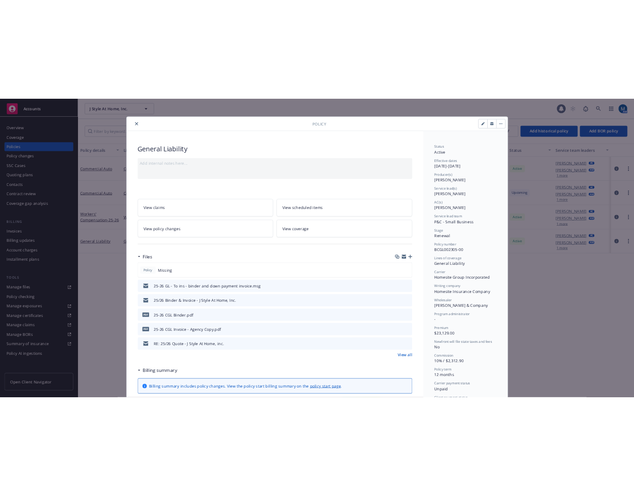
scroll to position [28, 0]
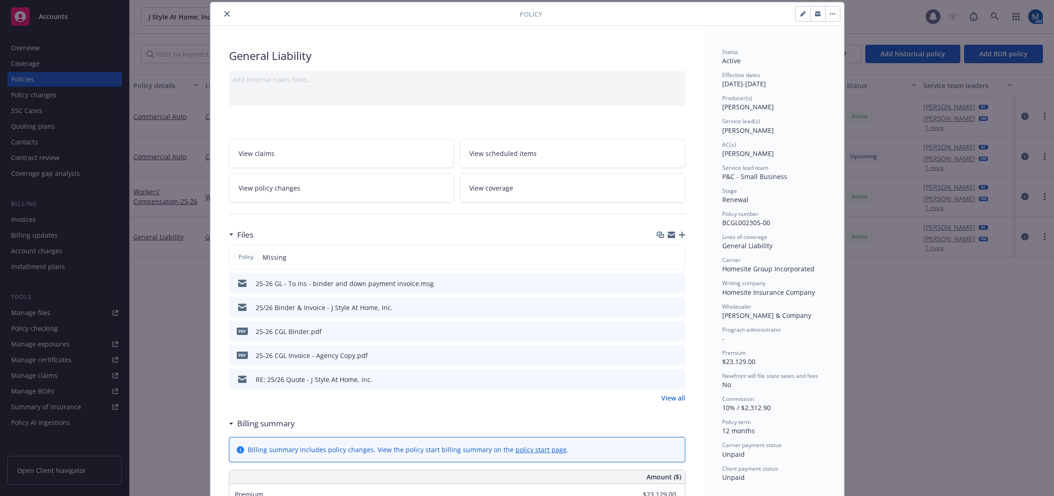
click at [659, 353] on icon "download file" at bounding box center [661, 354] width 7 height 7
click at [889, 441] on div "Policy General Liability Add internal notes here... View claims View scheduled …" at bounding box center [527, 248] width 1054 height 496
click at [899, 367] on div "Policy General Liability Add internal notes here... View claims View scheduled …" at bounding box center [527, 248] width 1054 height 496
